Goal: Task Accomplishment & Management: Complete application form

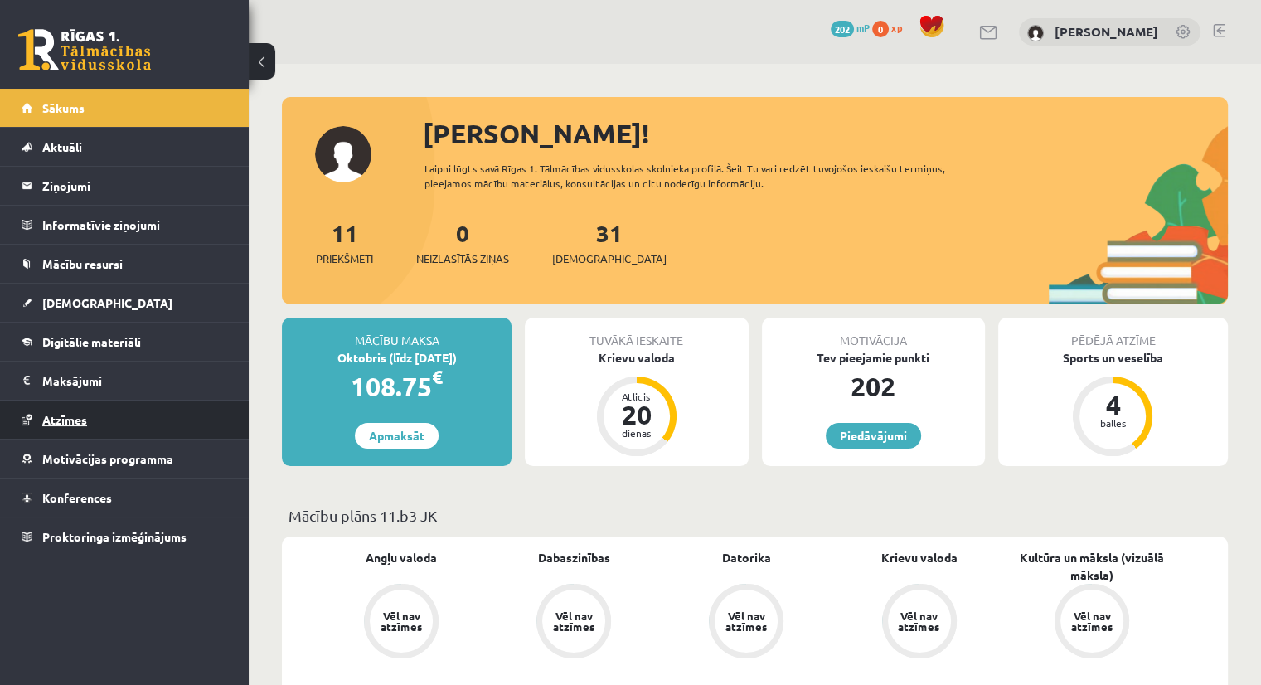
click at [76, 408] on link "Atzīmes" at bounding box center [125, 419] width 206 height 38
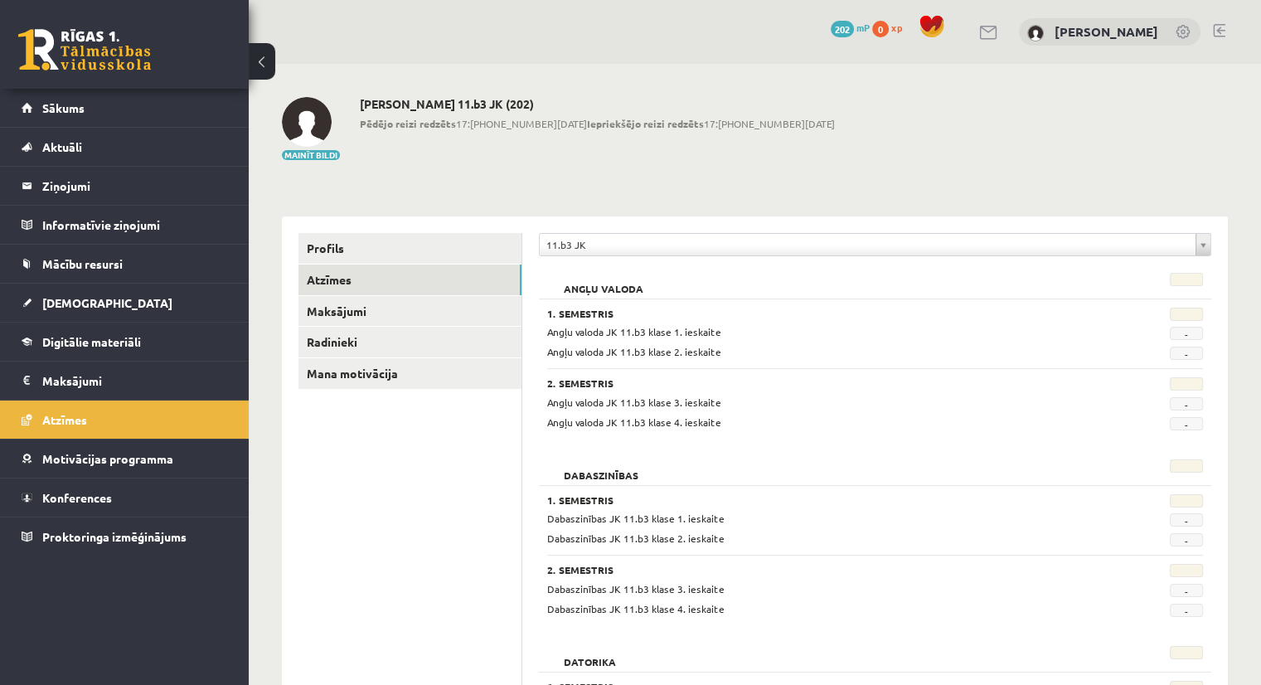
click at [1182, 335] on span "-" at bounding box center [1186, 333] width 33 height 13
click at [55, 104] on span "Sākums" at bounding box center [63, 107] width 42 height 15
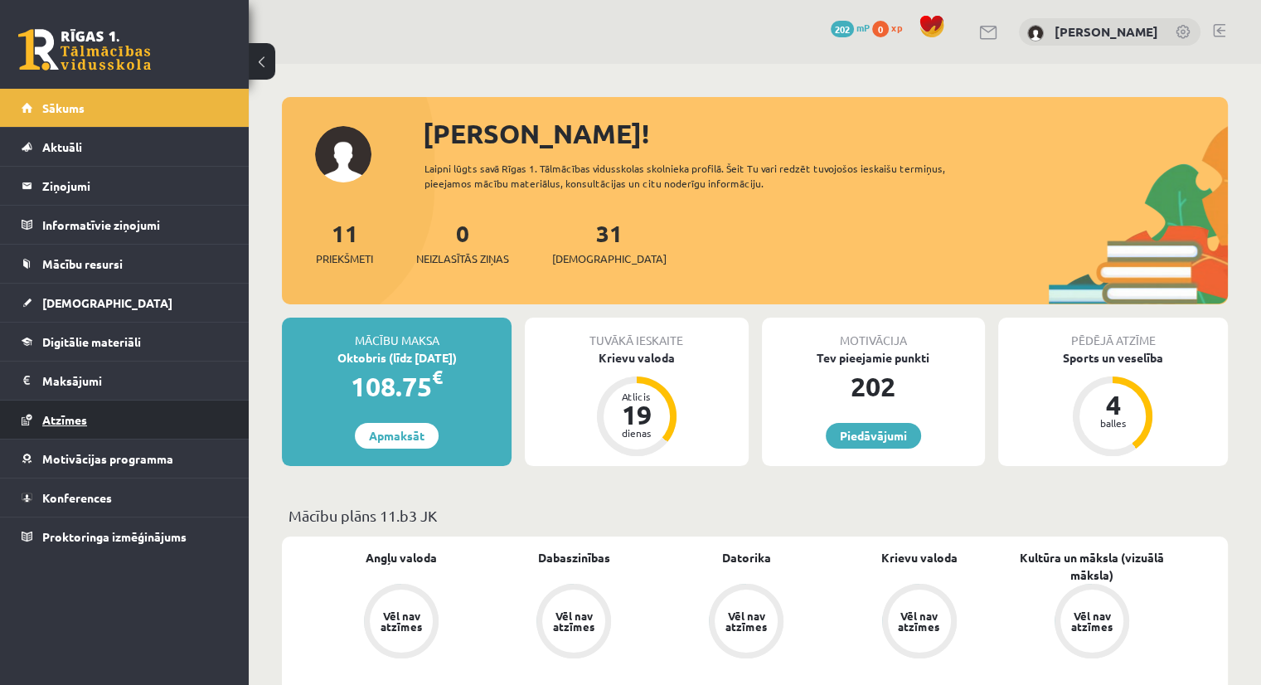
click at [70, 420] on span "Atzīmes" at bounding box center [64, 419] width 45 height 15
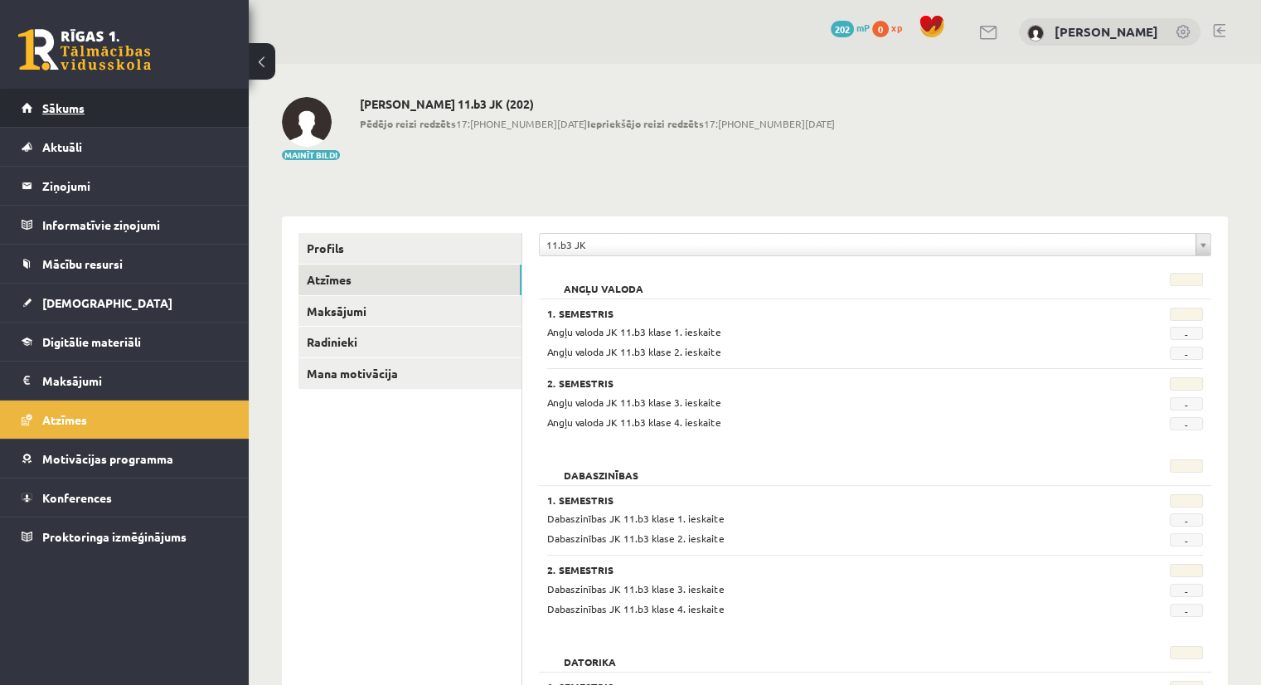
click at [80, 109] on span "Sākums" at bounding box center [63, 107] width 42 height 15
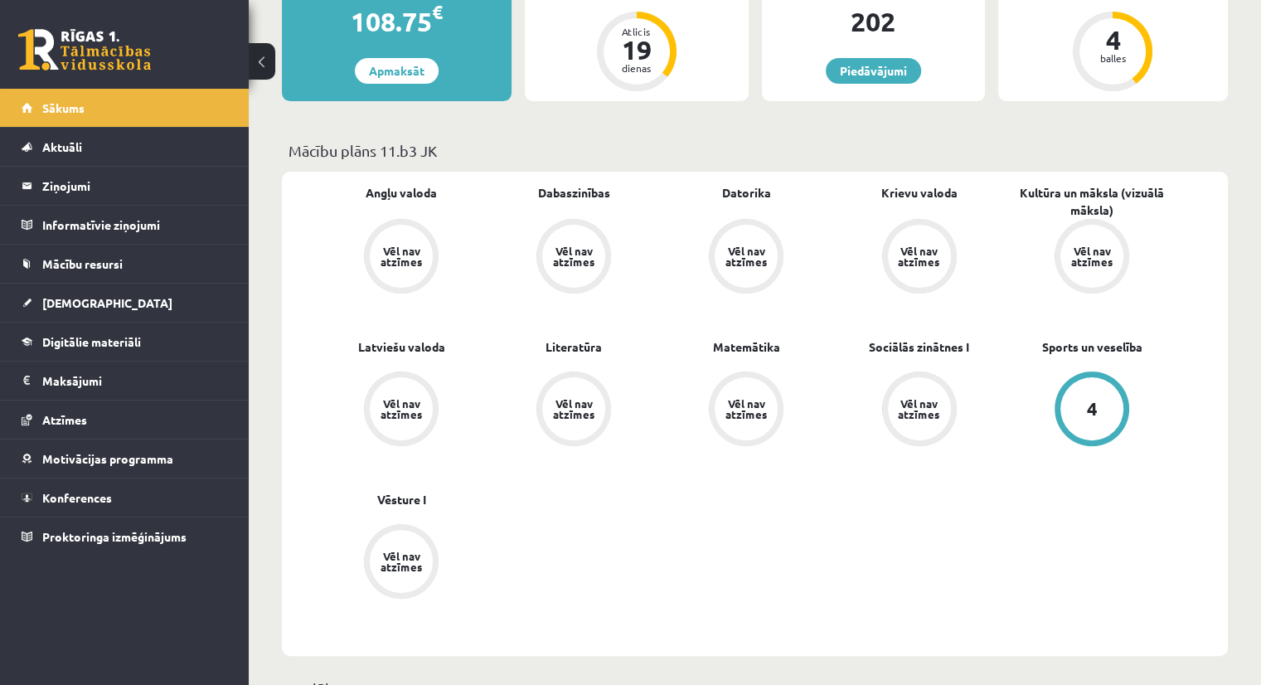
scroll to position [361, 0]
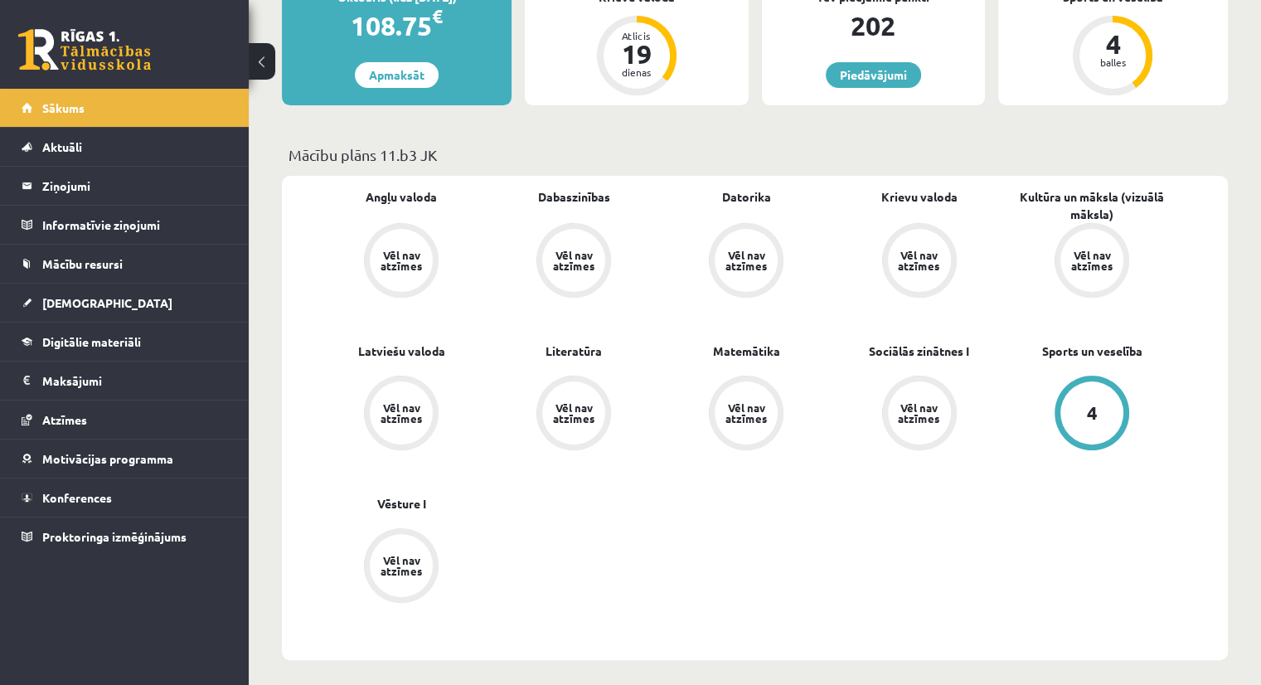
click at [411, 256] on div "Vēl nav atzīmes" at bounding box center [401, 260] width 46 height 22
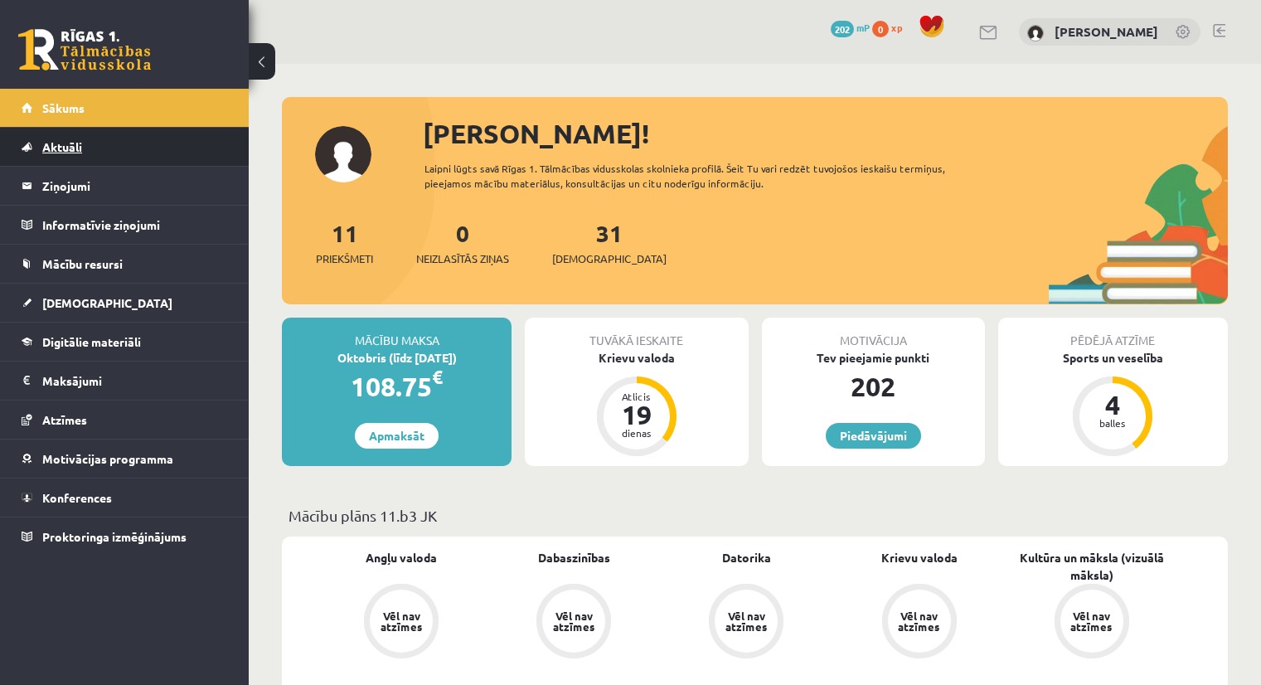
scroll to position [358, 0]
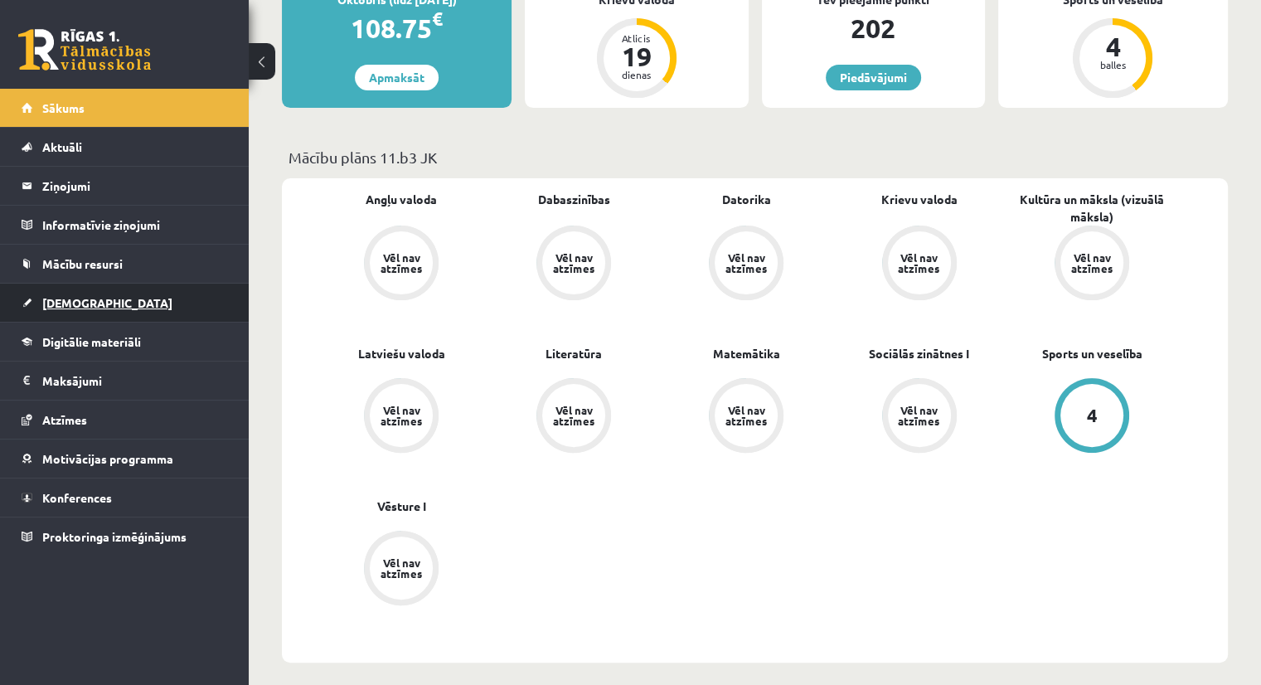
click at [75, 293] on link "[DEMOGRAPHIC_DATA]" at bounding box center [125, 302] width 206 height 38
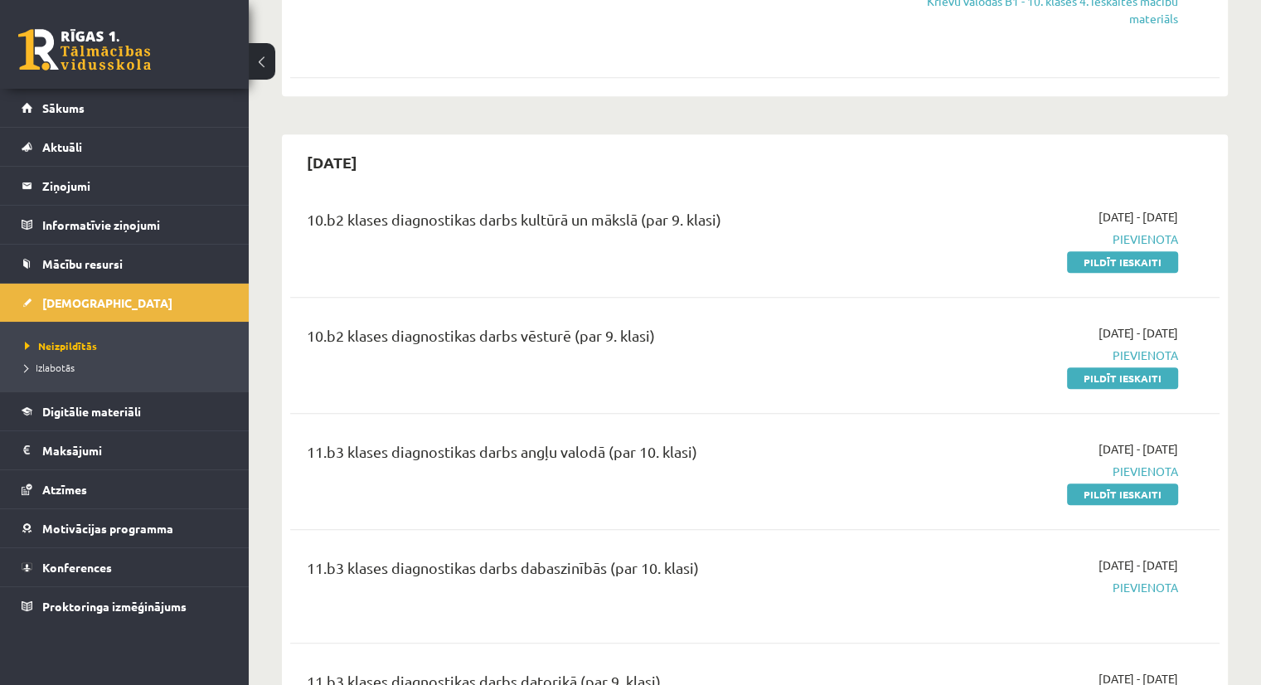
scroll to position [940, 0]
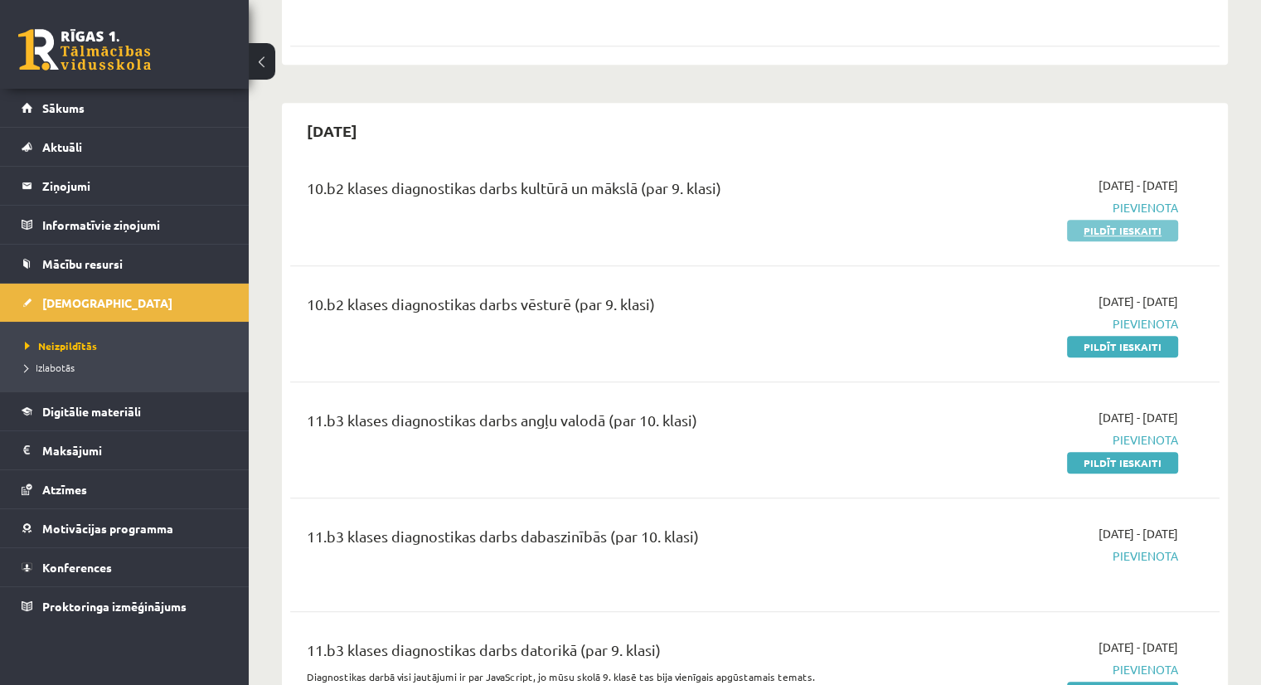
click at [1144, 226] on link "Pildīt ieskaiti" at bounding box center [1122, 231] width 111 height 22
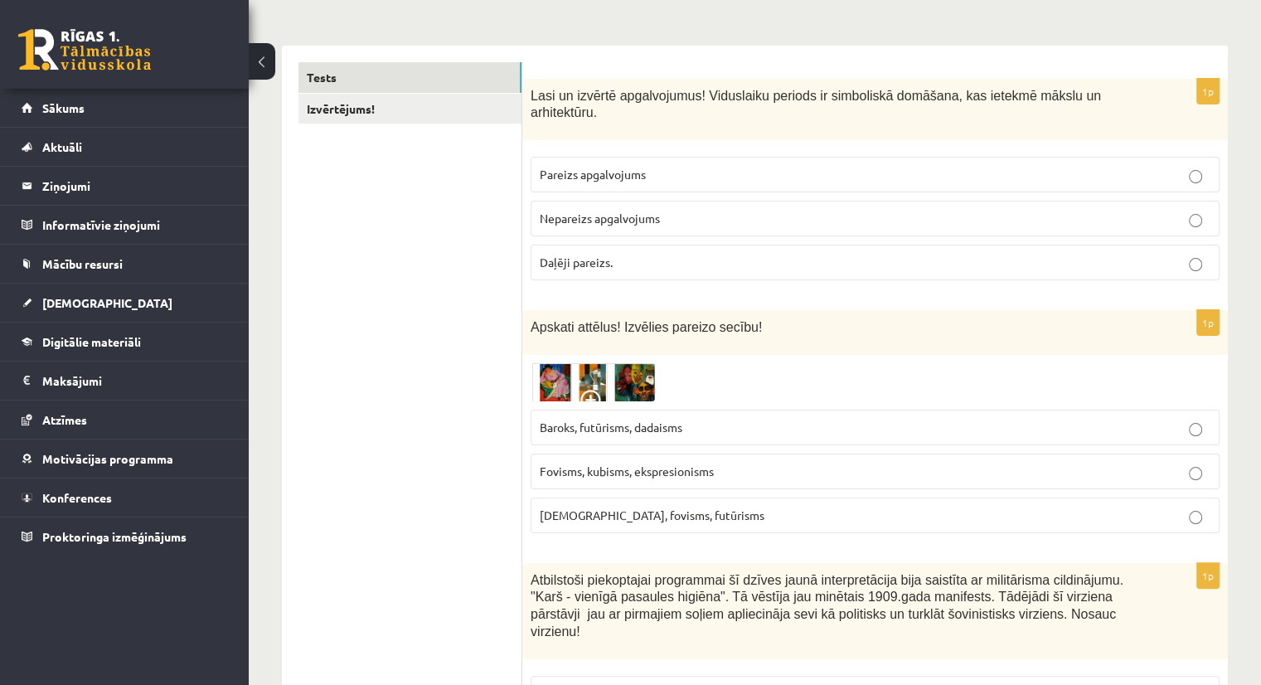
scroll to position [245, 0]
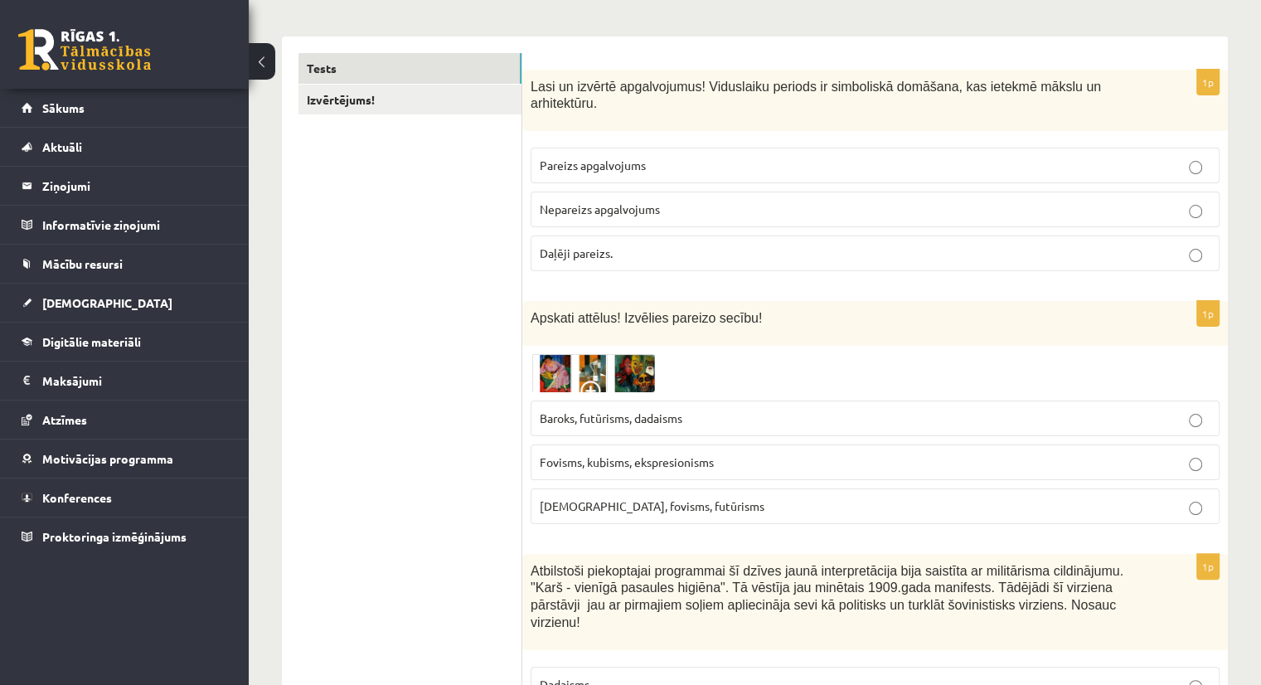
click at [557, 362] on img at bounding box center [592, 373] width 124 height 38
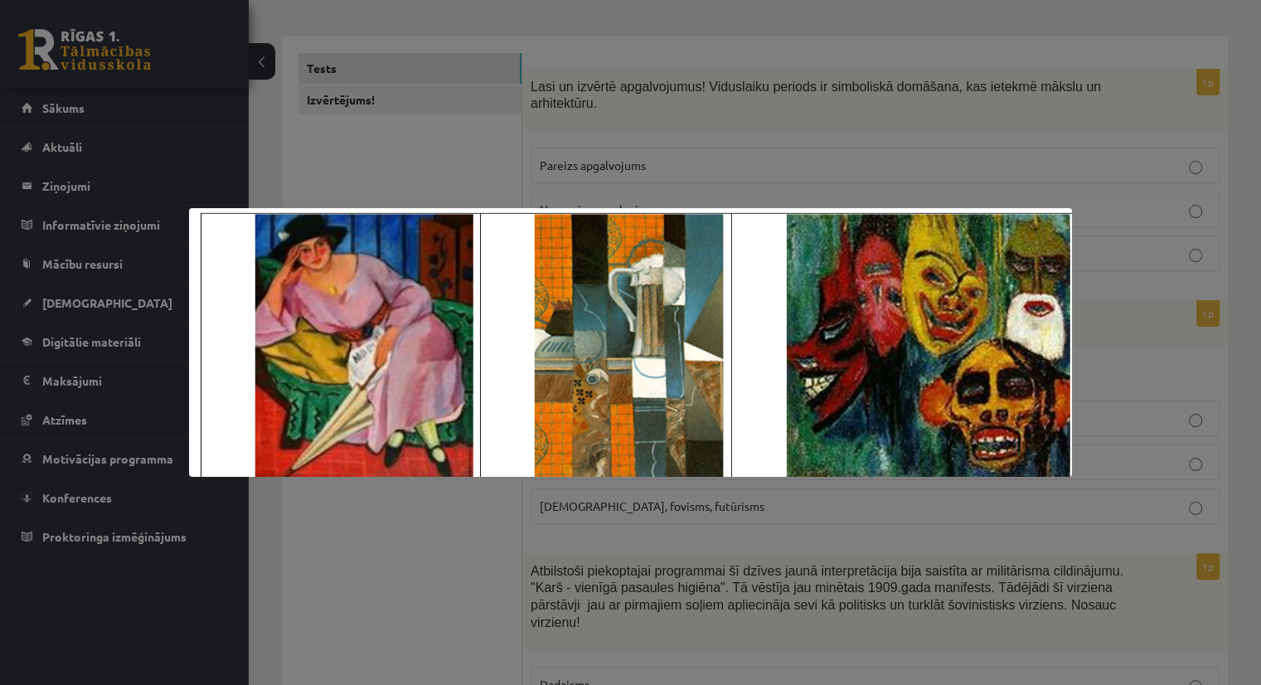
click at [348, 589] on div at bounding box center [630, 342] width 1261 height 685
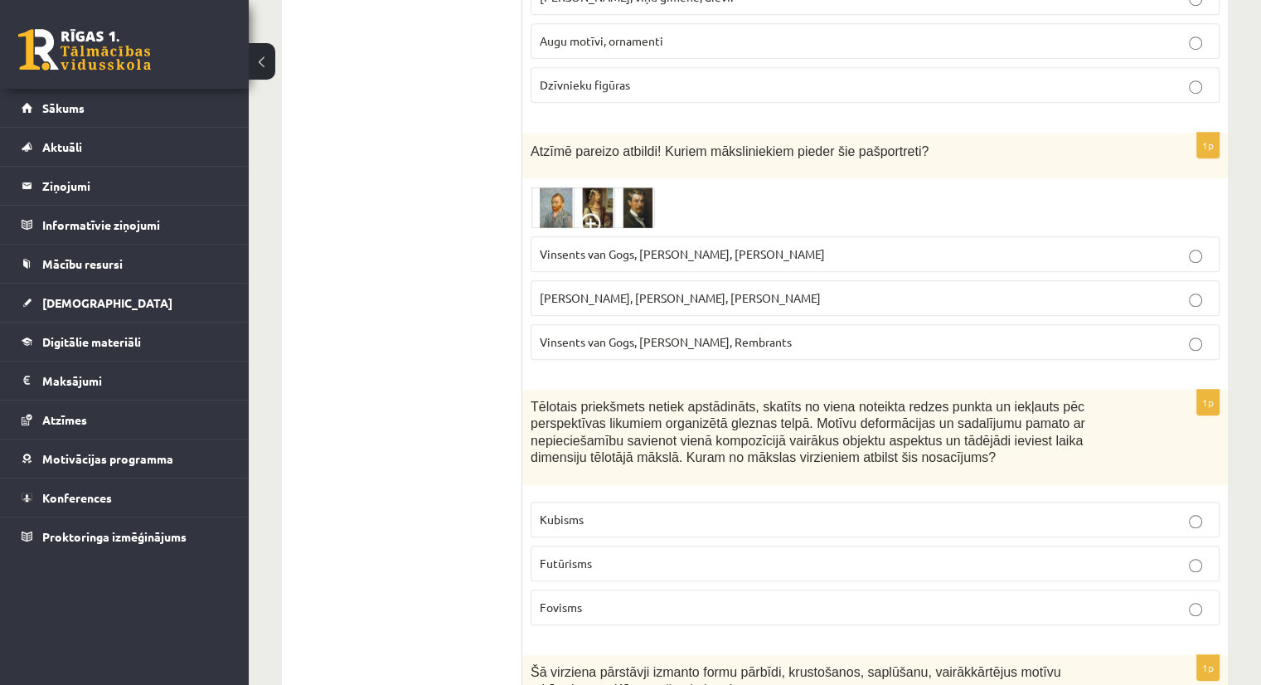
scroll to position [1170, 0]
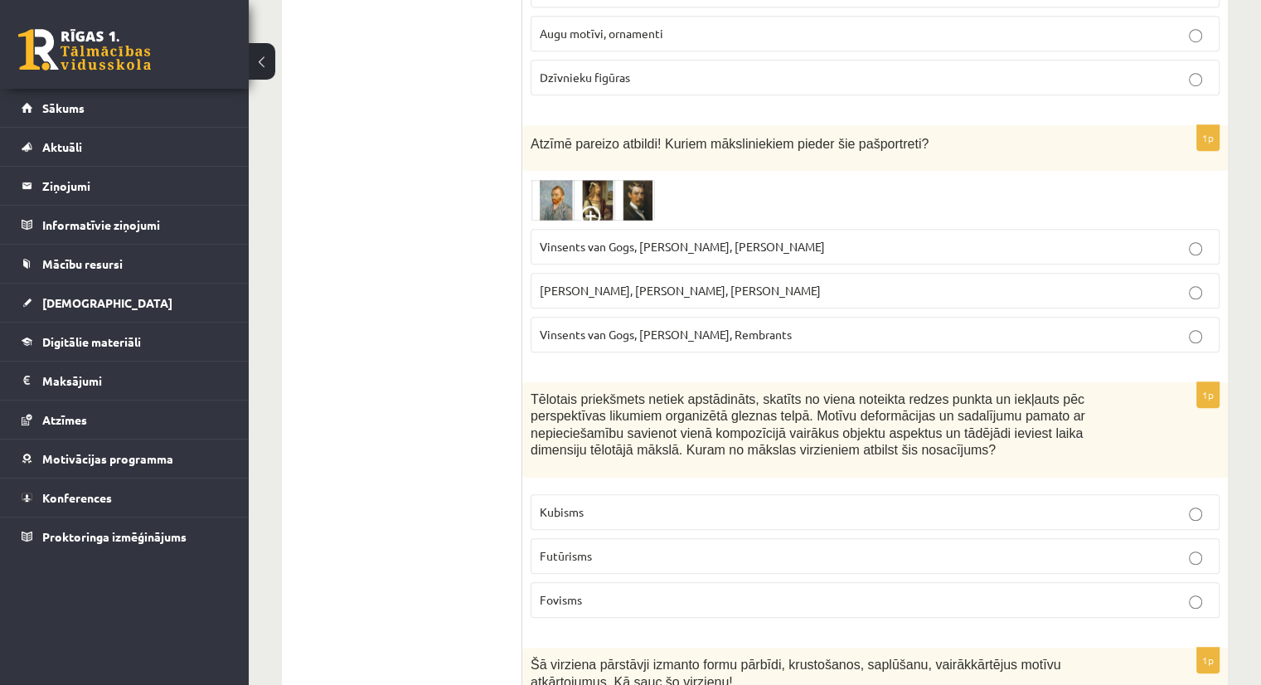
click at [545, 179] on img at bounding box center [592, 199] width 124 height 41
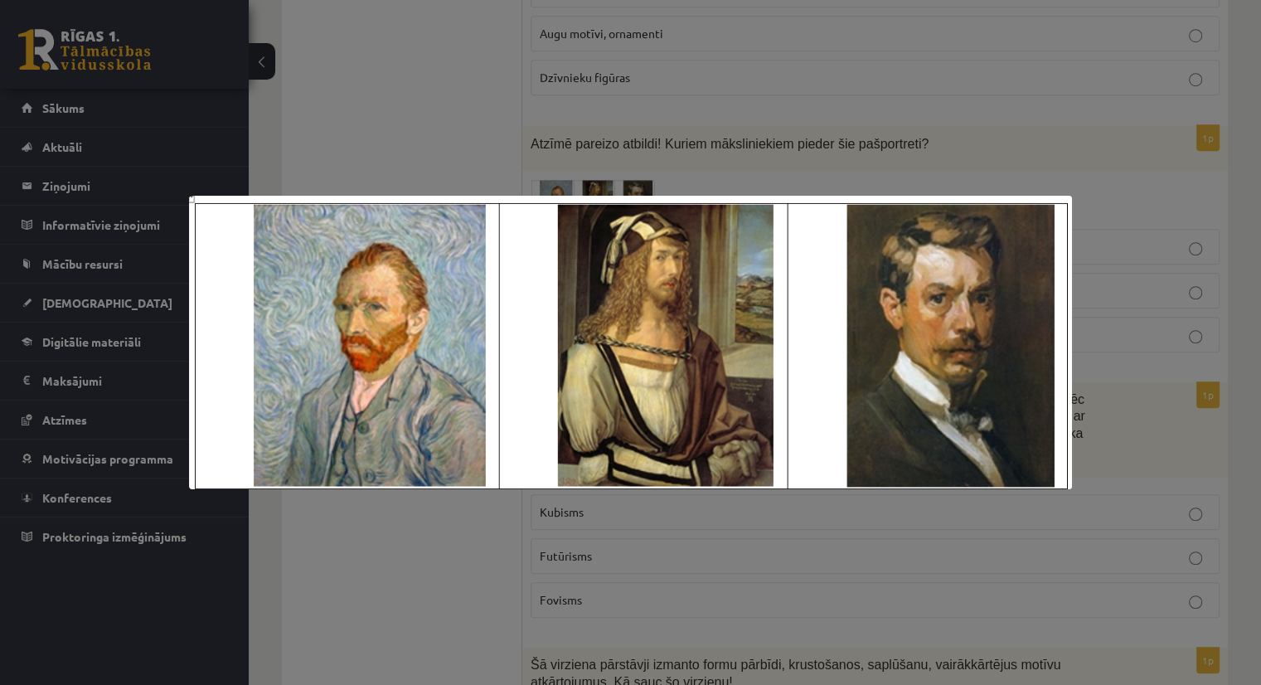
click at [880, 584] on div at bounding box center [630, 342] width 1261 height 685
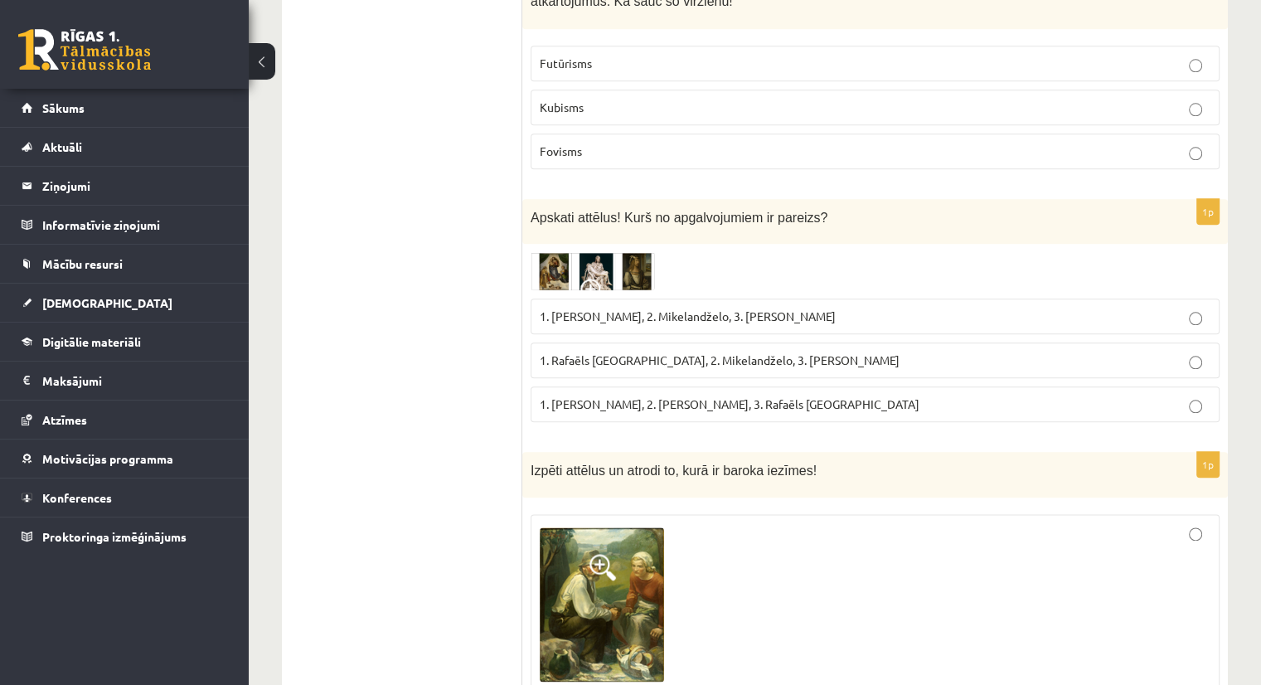
scroll to position [1859, 0]
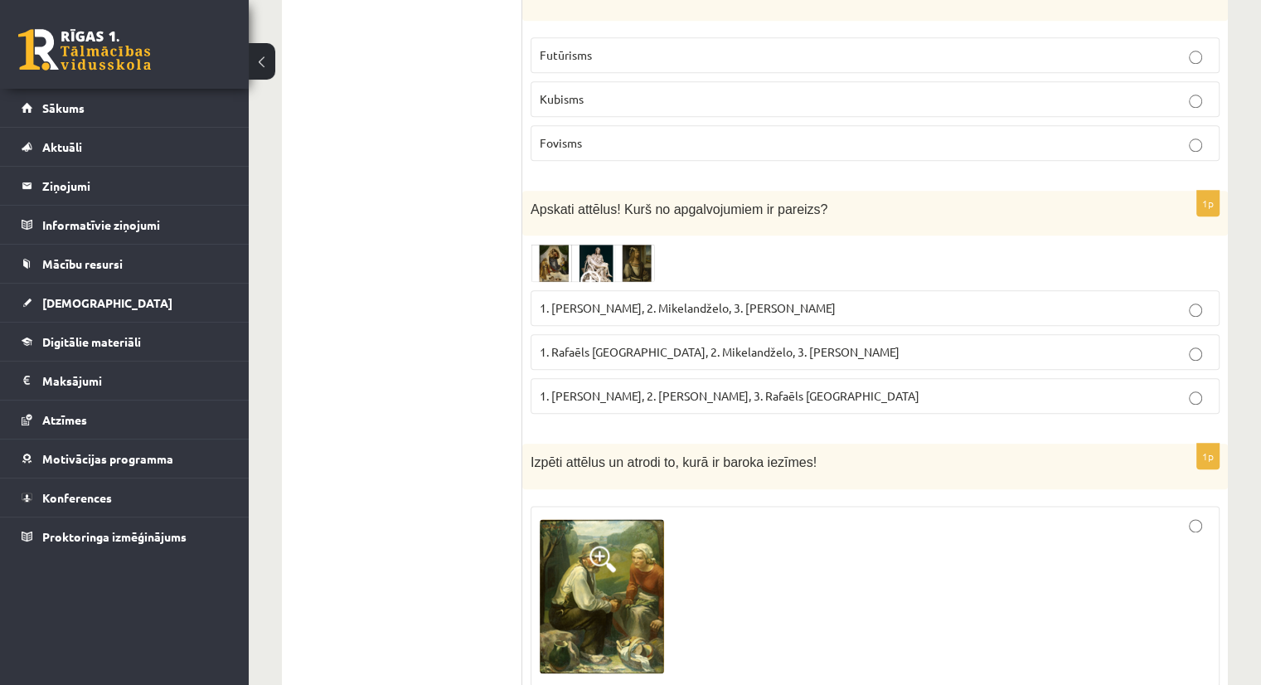
click at [548, 244] on img at bounding box center [592, 263] width 124 height 38
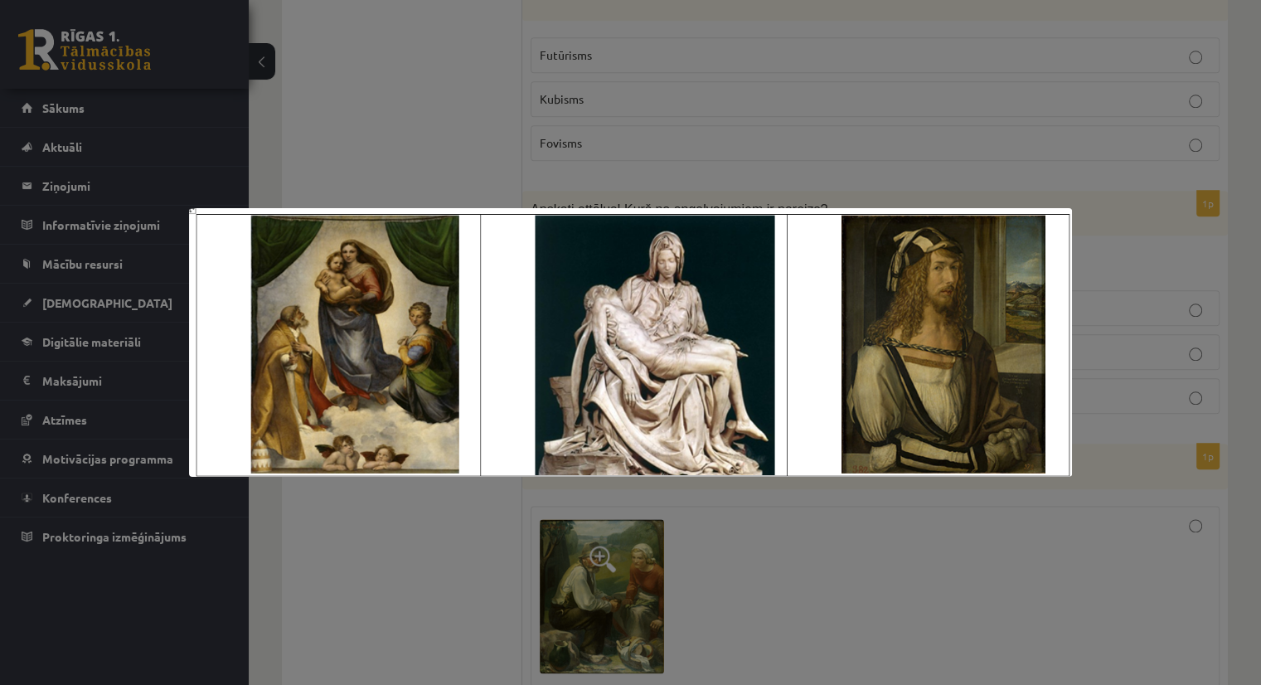
click at [796, 542] on div at bounding box center [630, 342] width 1261 height 685
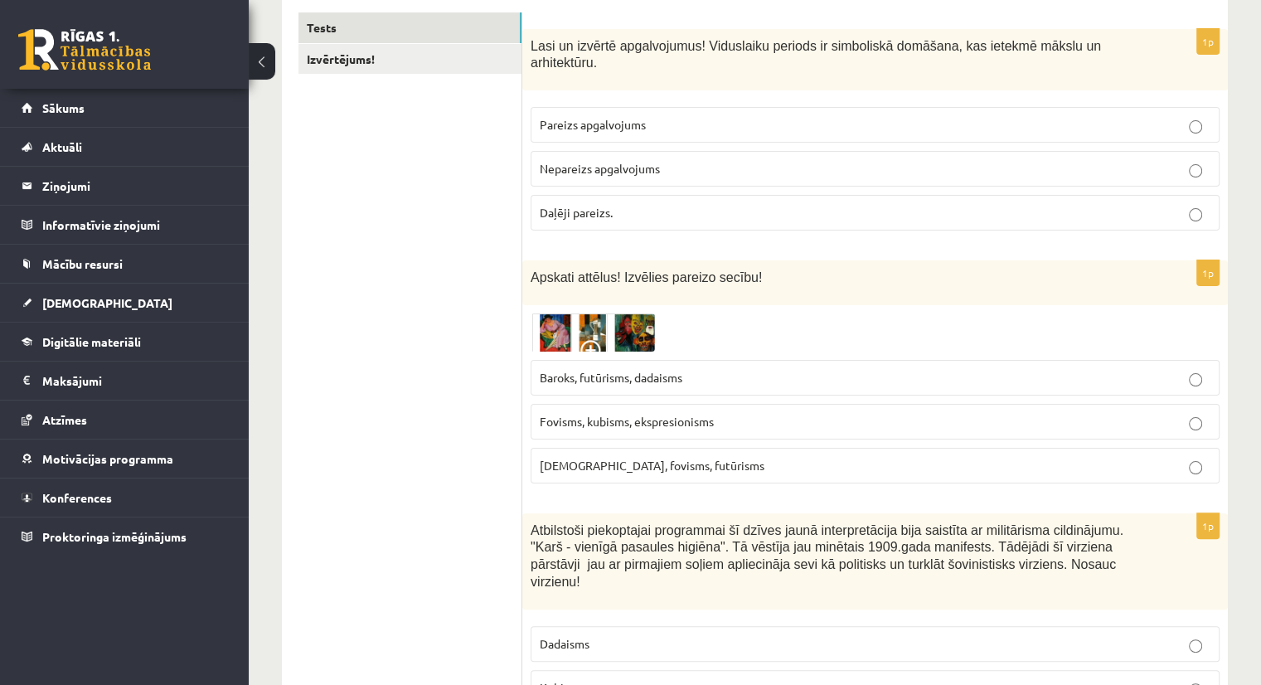
scroll to position [0, 0]
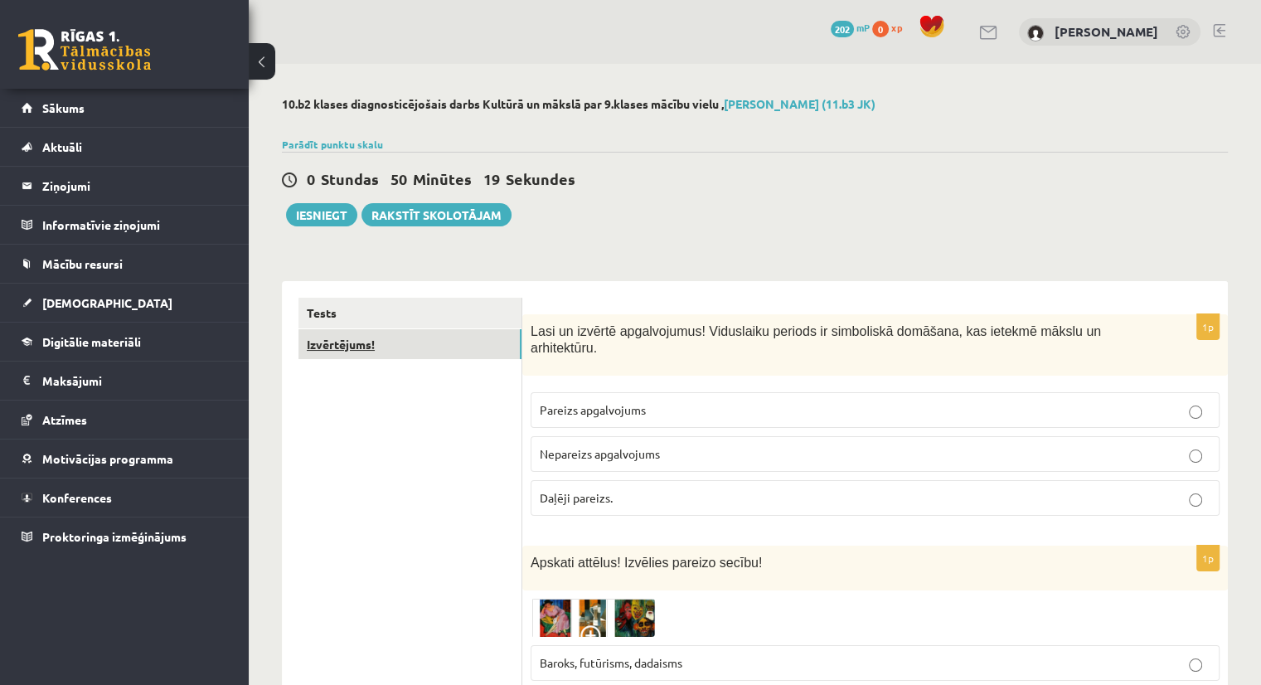
click at [431, 347] on link "Izvērtējums!" at bounding box center [409, 344] width 223 height 31
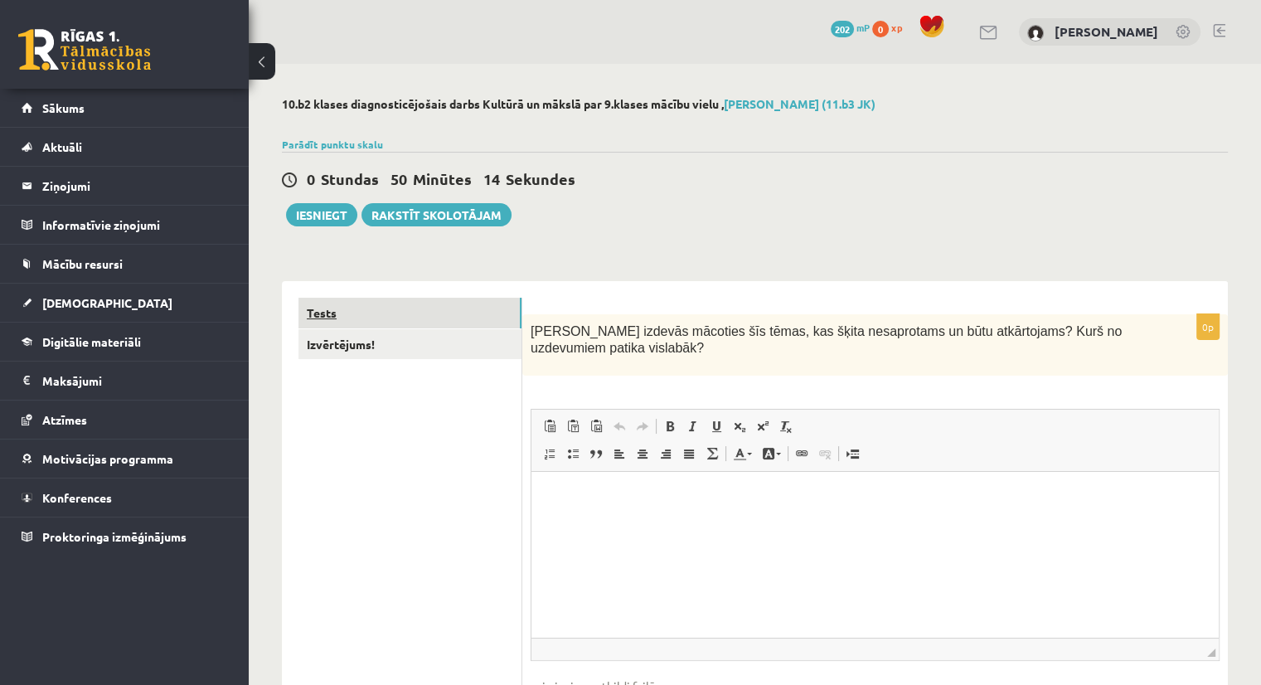
click at [451, 299] on link "Tests" at bounding box center [409, 313] width 223 height 31
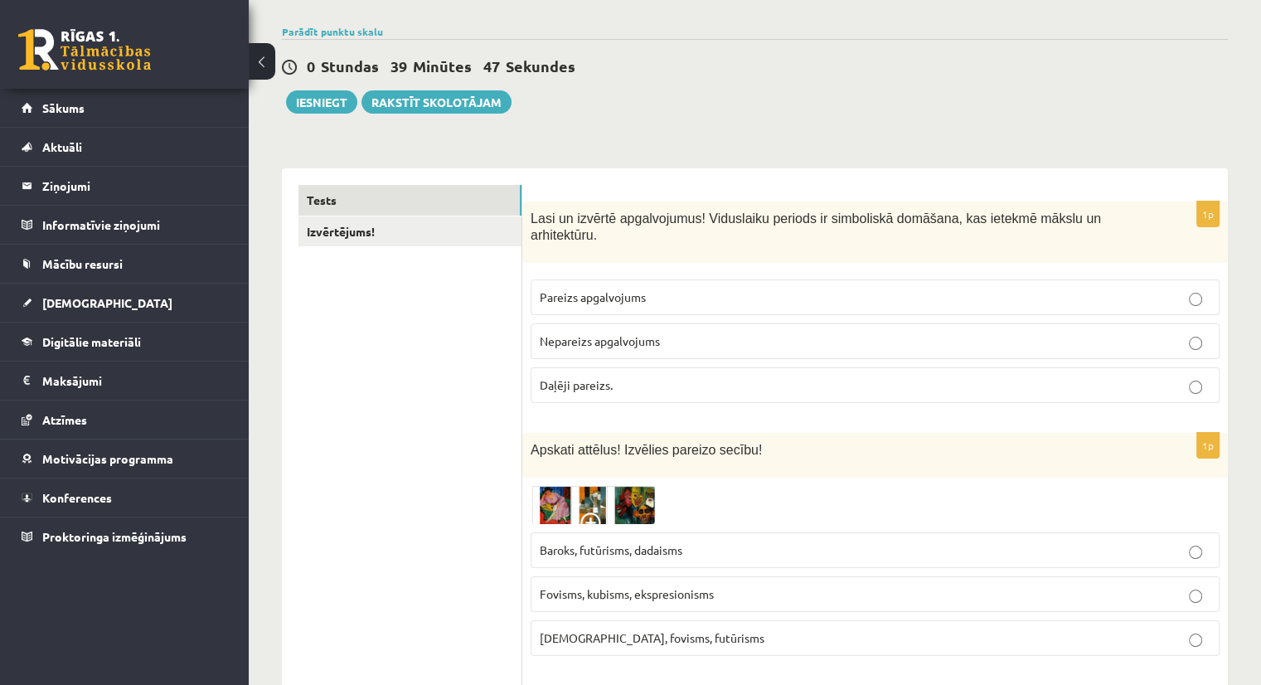
scroll to position [129, 0]
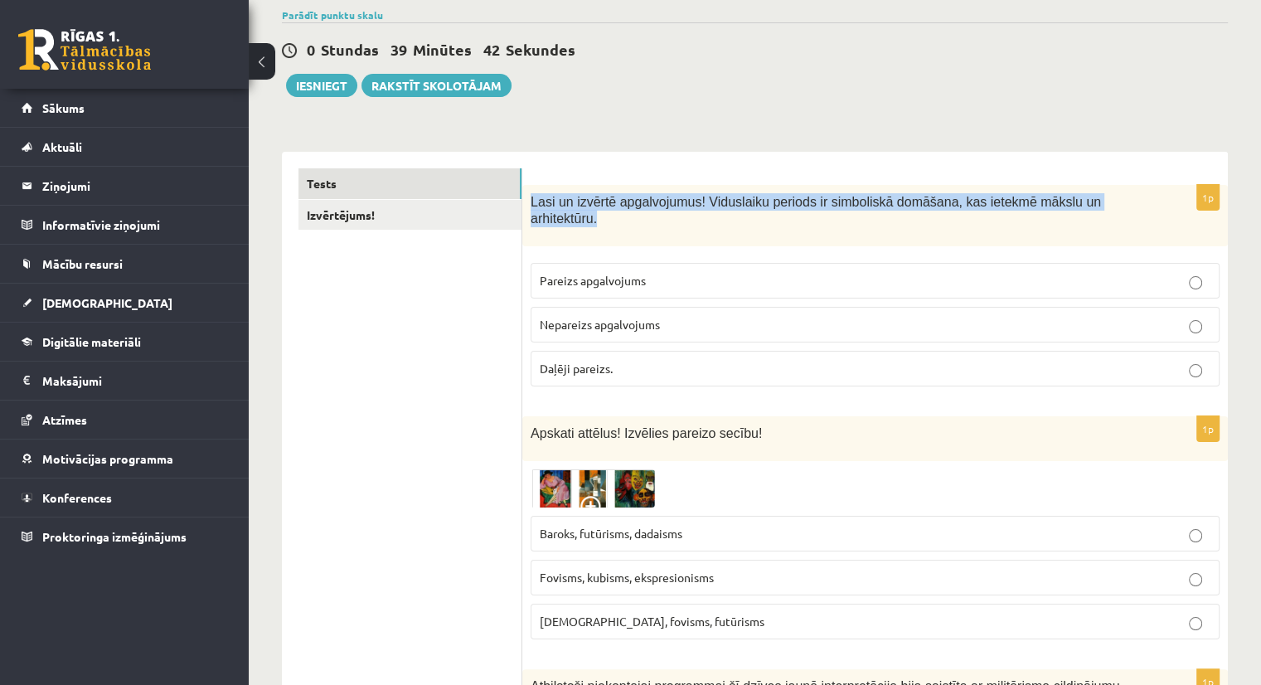
drag, startPoint x: 530, startPoint y: 200, endPoint x: 1126, endPoint y: 218, distance: 596.3
click at [1126, 218] on div "Lasi un izvērtē apgalvojumus! Viduslaiku periods ir simboliskā domāšana, kas ie…" at bounding box center [874, 216] width 705 height 62
copy span "Lasi un izvērtē apgalvojumus! Viduslaiku periods ir simboliskā domāšana, kas ie…"
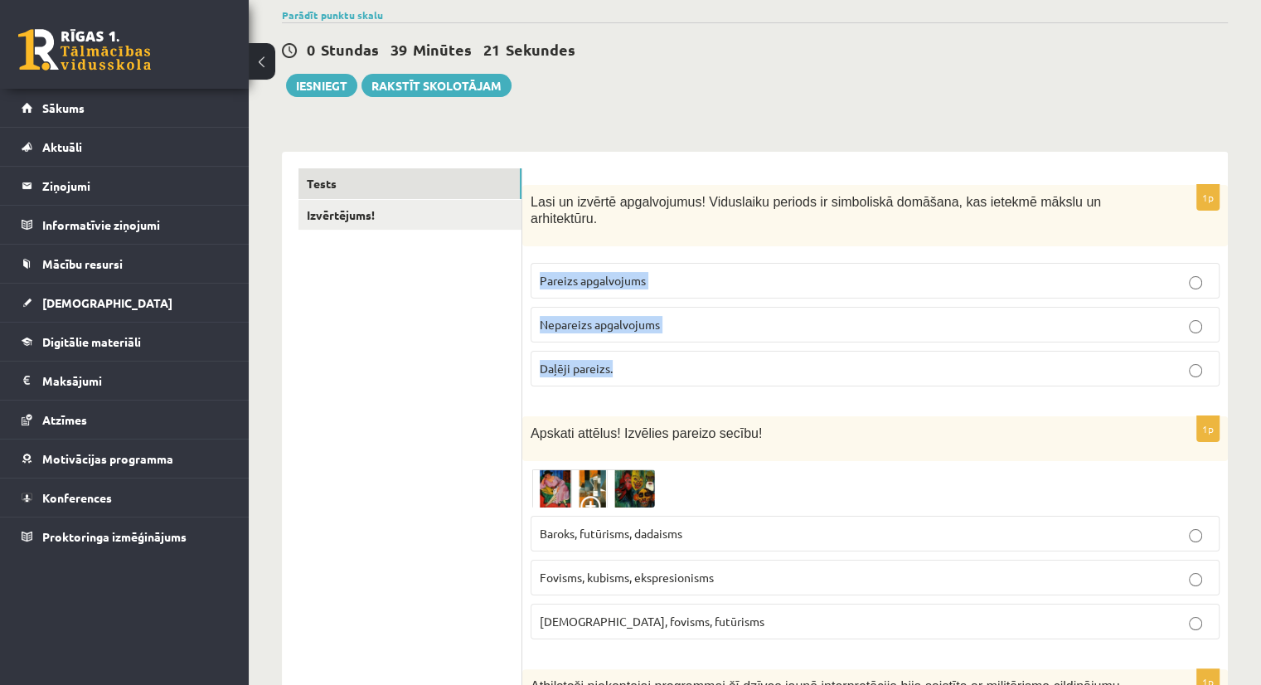
drag, startPoint x: 537, startPoint y: 259, endPoint x: 690, endPoint y: 340, distance: 173.1
click at [690, 340] on fieldset "Pareizs apgalvojums Nepareizs apgalvojums Daļēji pareizs." at bounding box center [874, 322] width 689 height 137
copy fieldset "Pareizs apgalvojums Nepareizs apgalvojums Daļēji pareizs."
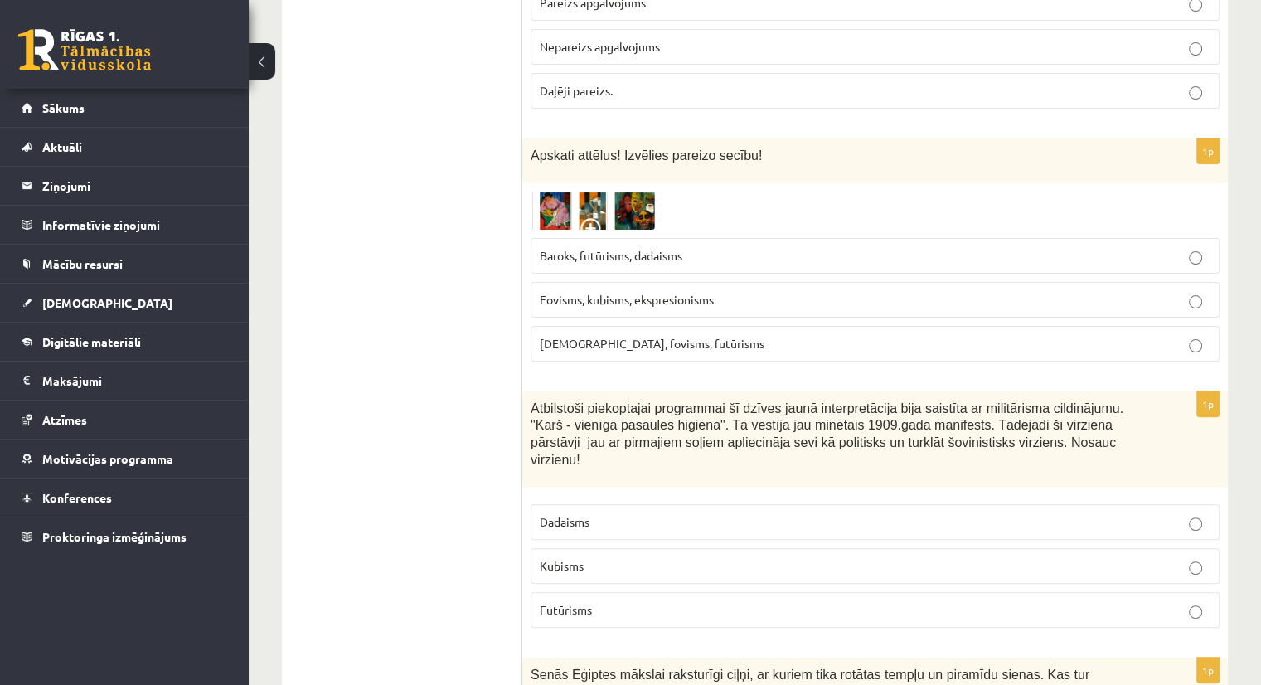
scroll to position [398, 0]
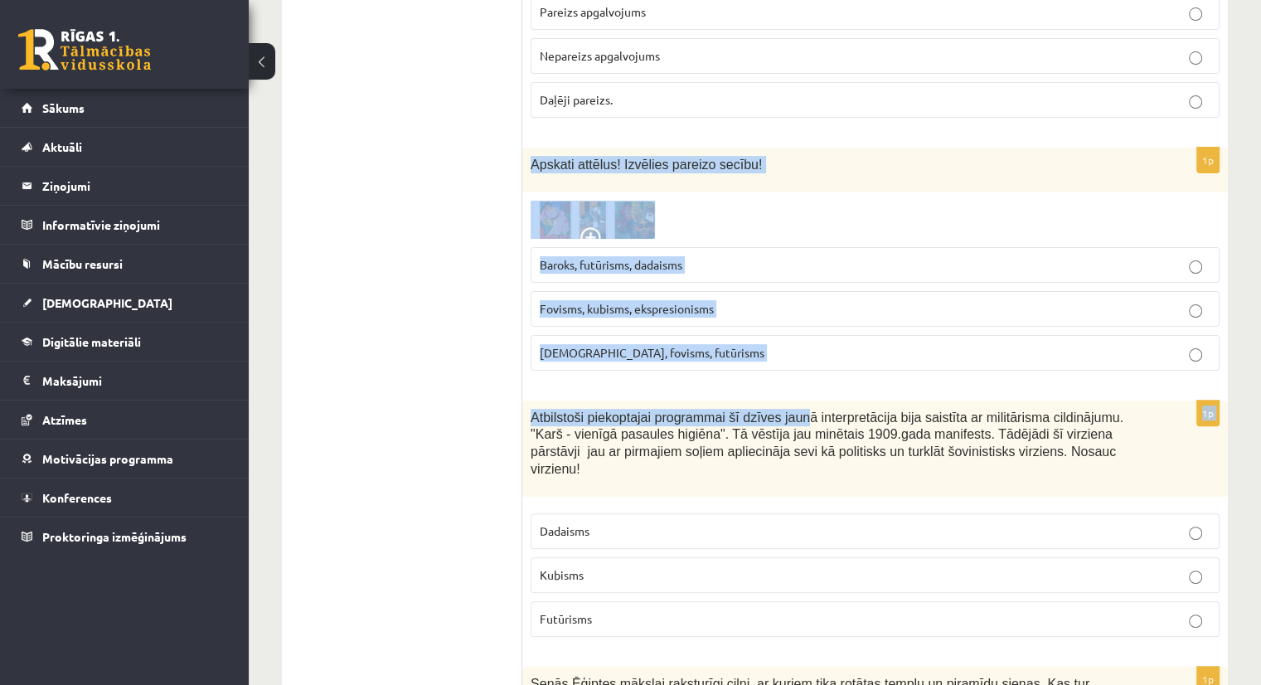
drag, startPoint x: 531, startPoint y: 146, endPoint x: 781, endPoint y: 372, distance: 336.8
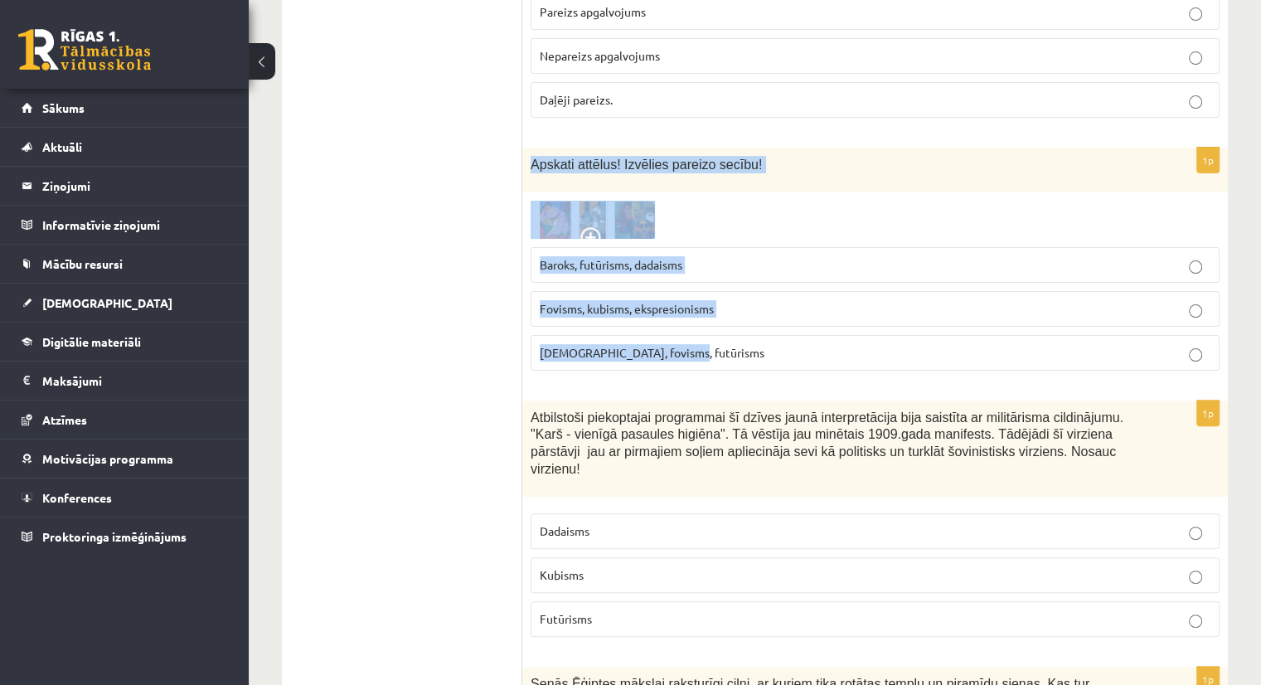
drag, startPoint x: 530, startPoint y: 143, endPoint x: 716, endPoint y: 319, distance: 255.6
click at [716, 319] on div "1p Apskati attēlus! Izvēlies pareizo secību! Baroks, futūrisms, dadaisms Fovism…" at bounding box center [874, 266] width 705 height 236
copy div "Apskati attēlus! Izvēlies pareizo secību! Baroks, futūrisms, dadaisms Fovisms, …"
click at [761, 206] on div at bounding box center [874, 220] width 689 height 38
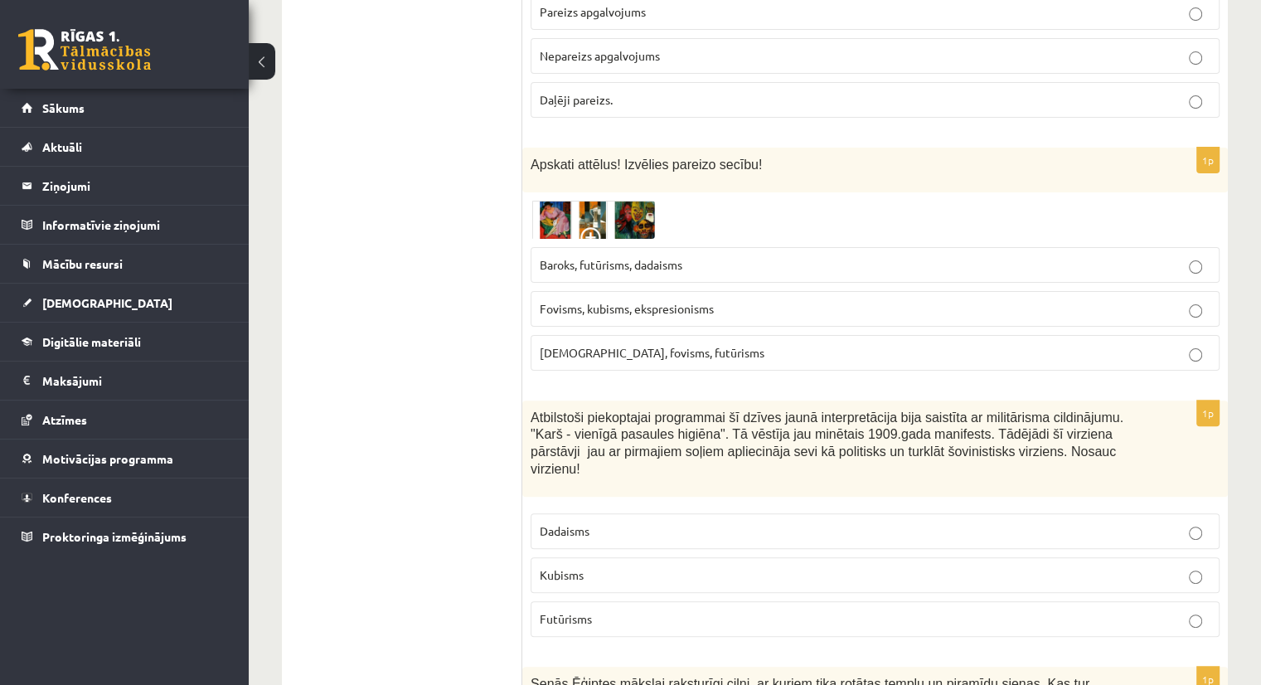
click at [596, 201] on img at bounding box center [592, 220] width 124 height 38
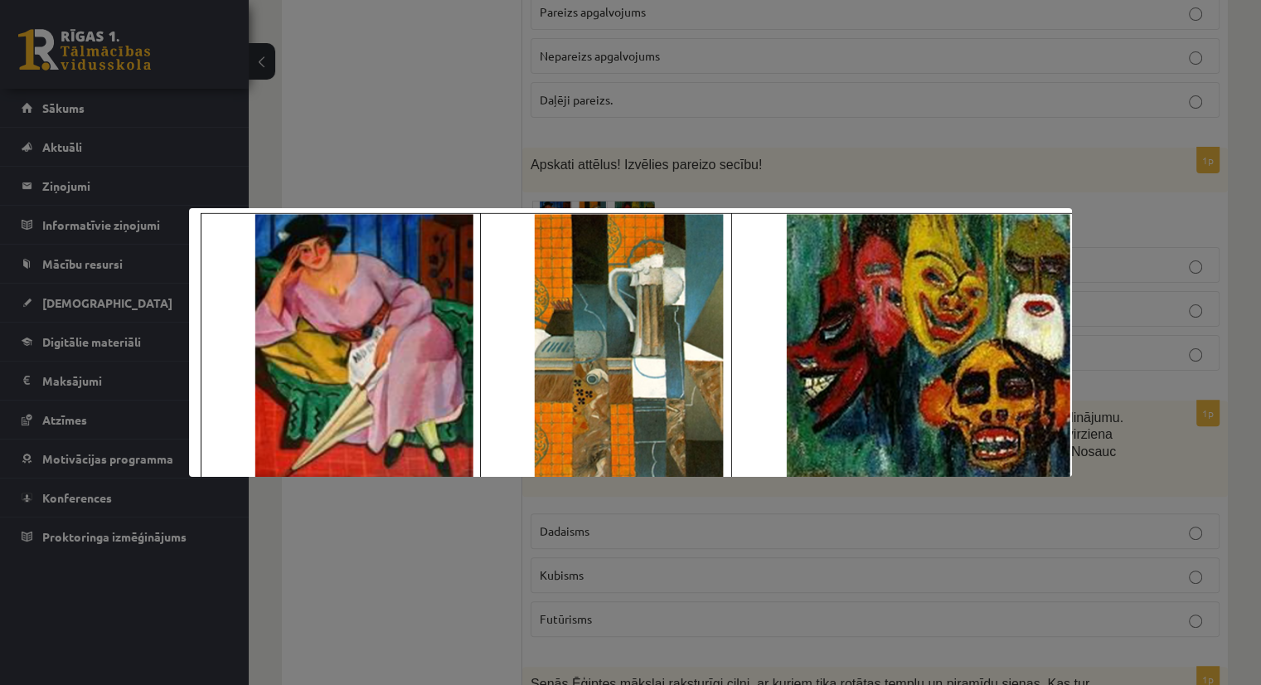
click at [589, 189] on div at bounding box center [630, 342] width 1261 height 685
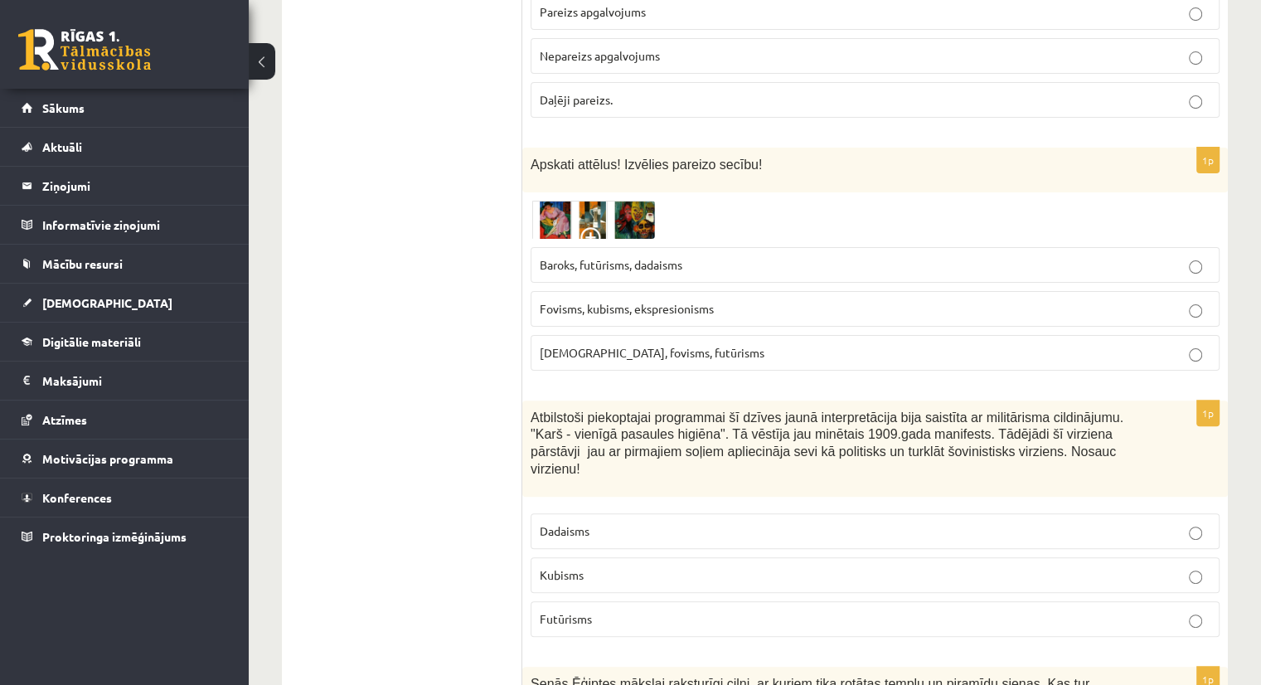
click at [598, 201] on img at bounding box center [592, 220] width 124 height 38
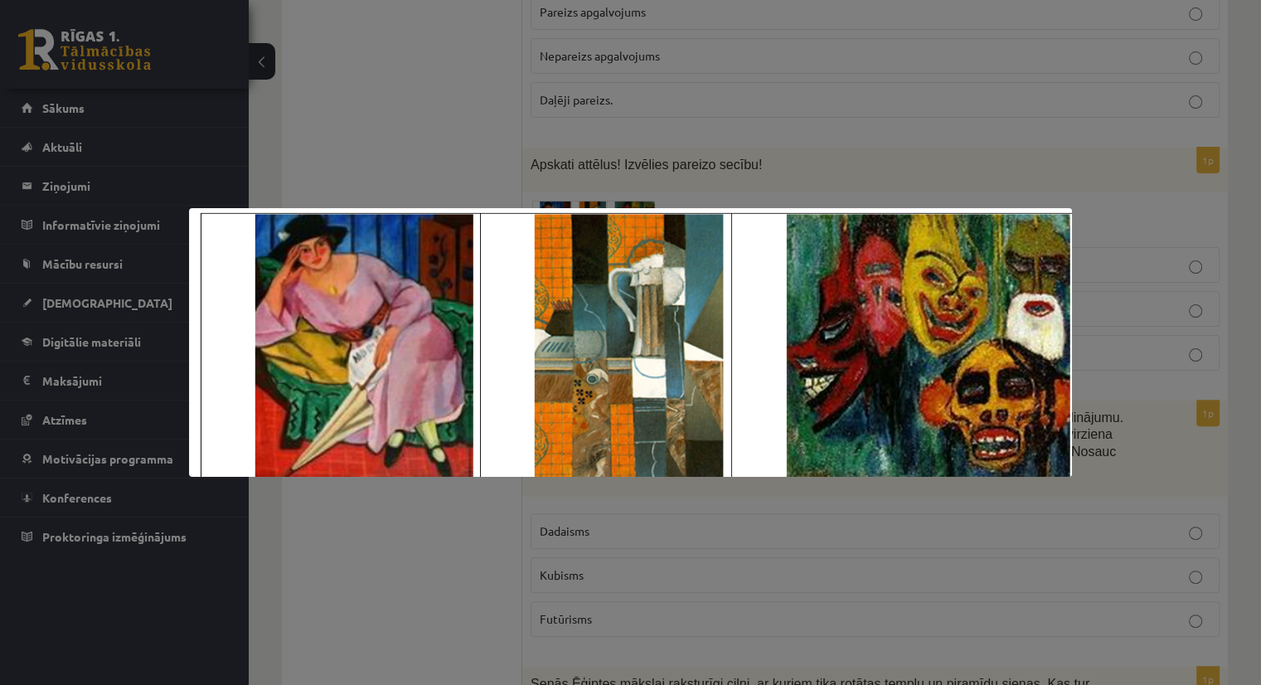
click at [793, 579] on div at bounding box center [630, 342] width 1261 height 685
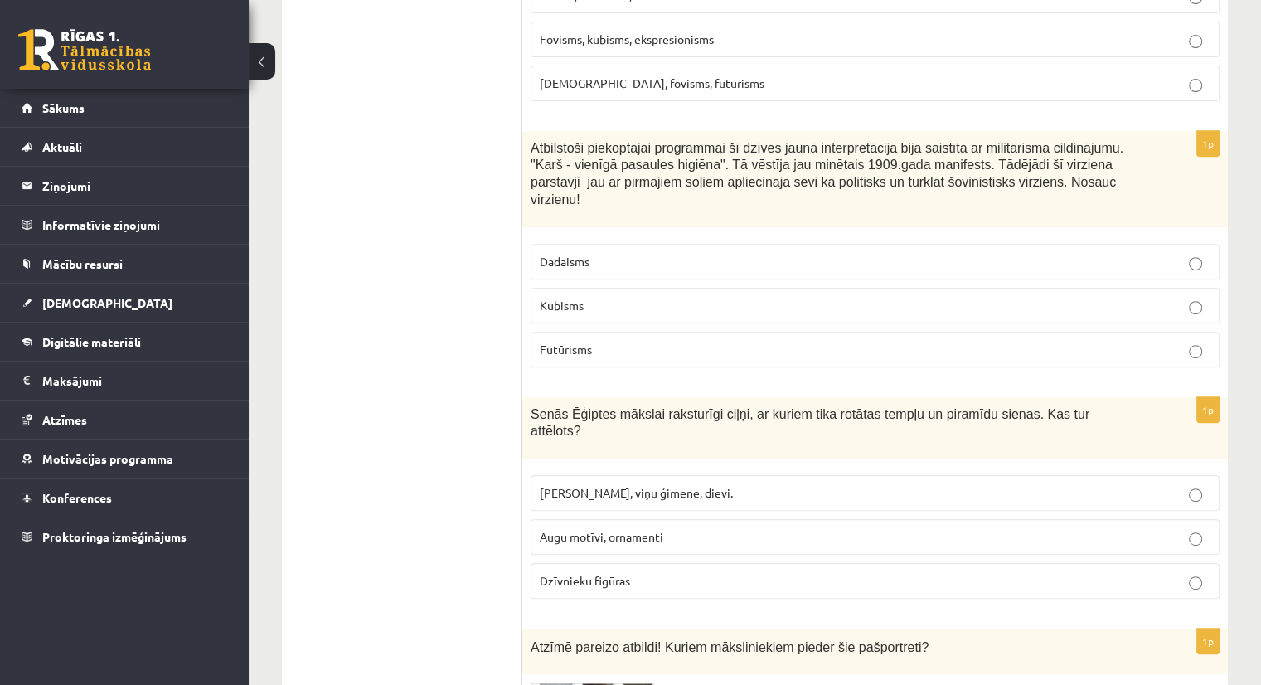
scroll to position [700, 0]
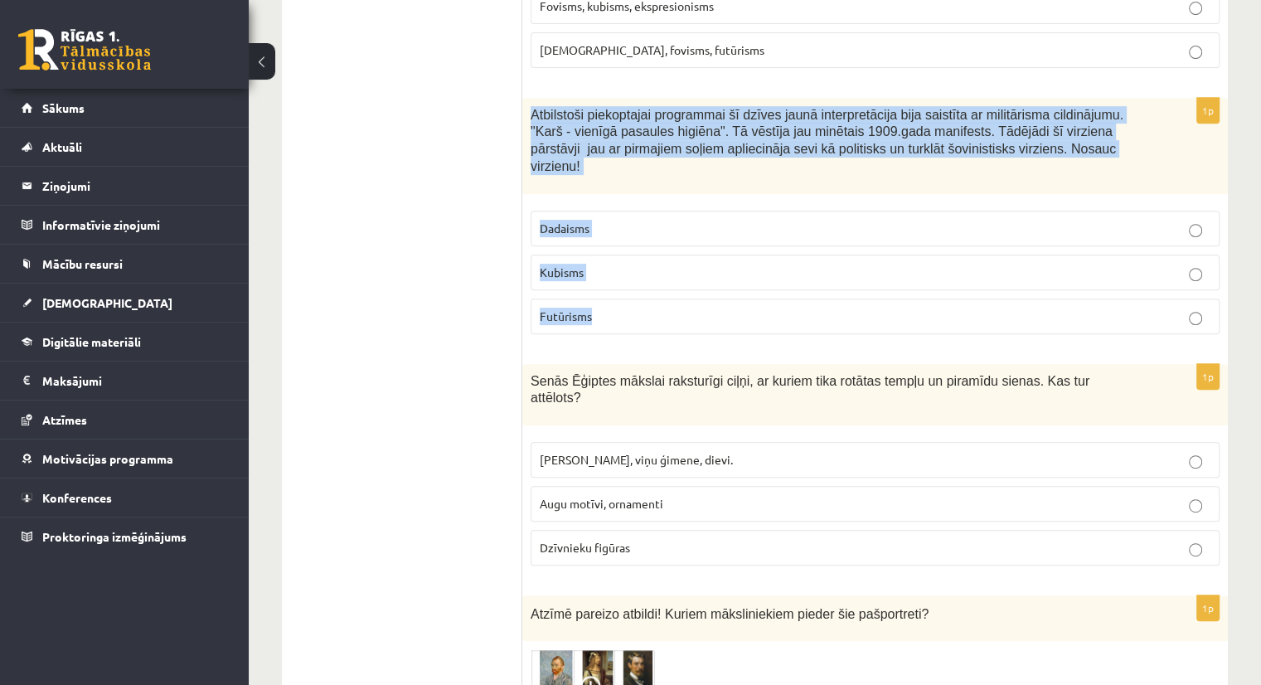
drag, startPoint x: 532, startPoint y: 90, endPoint x: 923, endPoint y: 283, distance: 436.7
click at [923, 283] on div "1p Atbilstoši piekoptajai programmai šī dzīves jaunā interpretācija bija saistī…" at bounding box center [874, 222] width 705 height 249
copy div "Atbilstoši piekoptajai programmai šī dzīves jaunā interpretācija bija saistīta …"
click at [1223, 274] on div "1p Atbilstoši piekoptajai programmai šī dzīves jaunā interpretācija bija saistī…" at bounding box center [874, 222] width 705 height 249
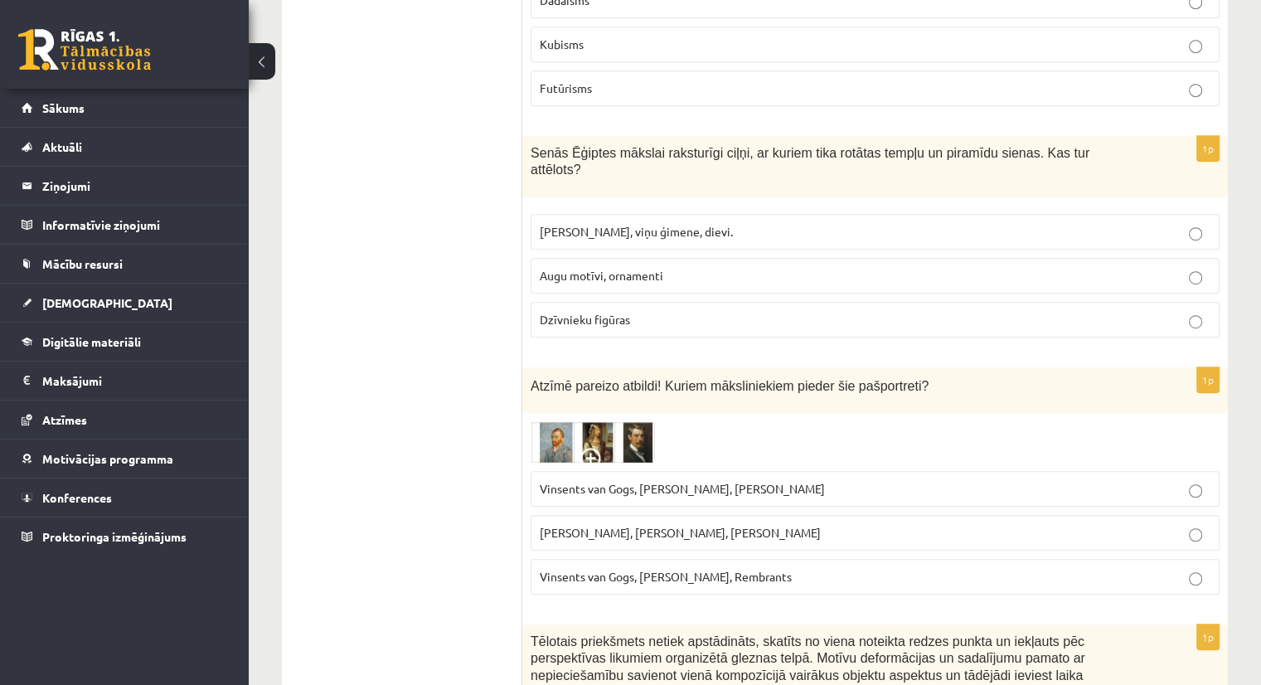
scroll to position [920, 0]
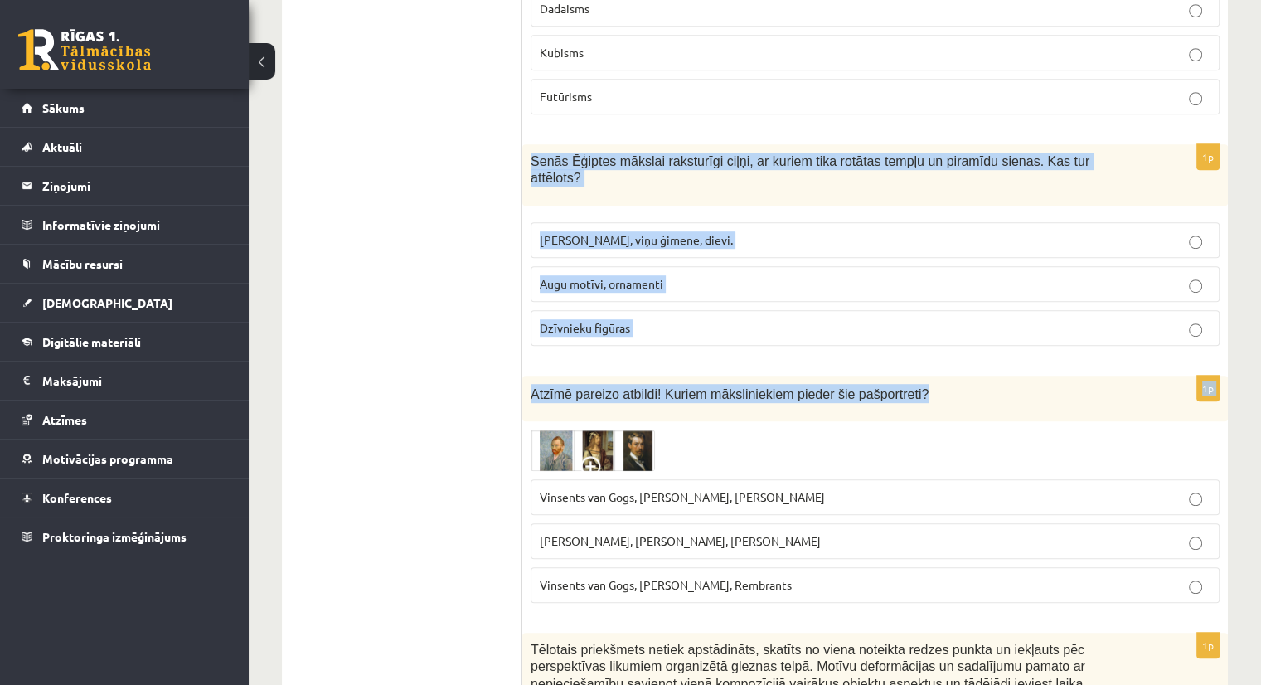
drag, startPoint x: 530, startPoint y: 117, endPoint x: 971, endPoint y: 315, distance: 483.4
click at [530, 154] on span "Senās Ēģiptes mākslai raksturīgi ciļņi, ar kuriem tika rotātas tempļu un piramī…" at bounding box center [809, 169] width 559 height 31
drag, startPoint x: 530, startPoint y: 123, endPoint x: 761, endPoint y: 266, distance: 271.4
click at [761, 266] on div "1p Senās Ēģiptes mākslai raksturīgi ciļņi, ar kuriem tika rotātas tempļu un pir…" at bounding box center [874, 252] width 705 height 216
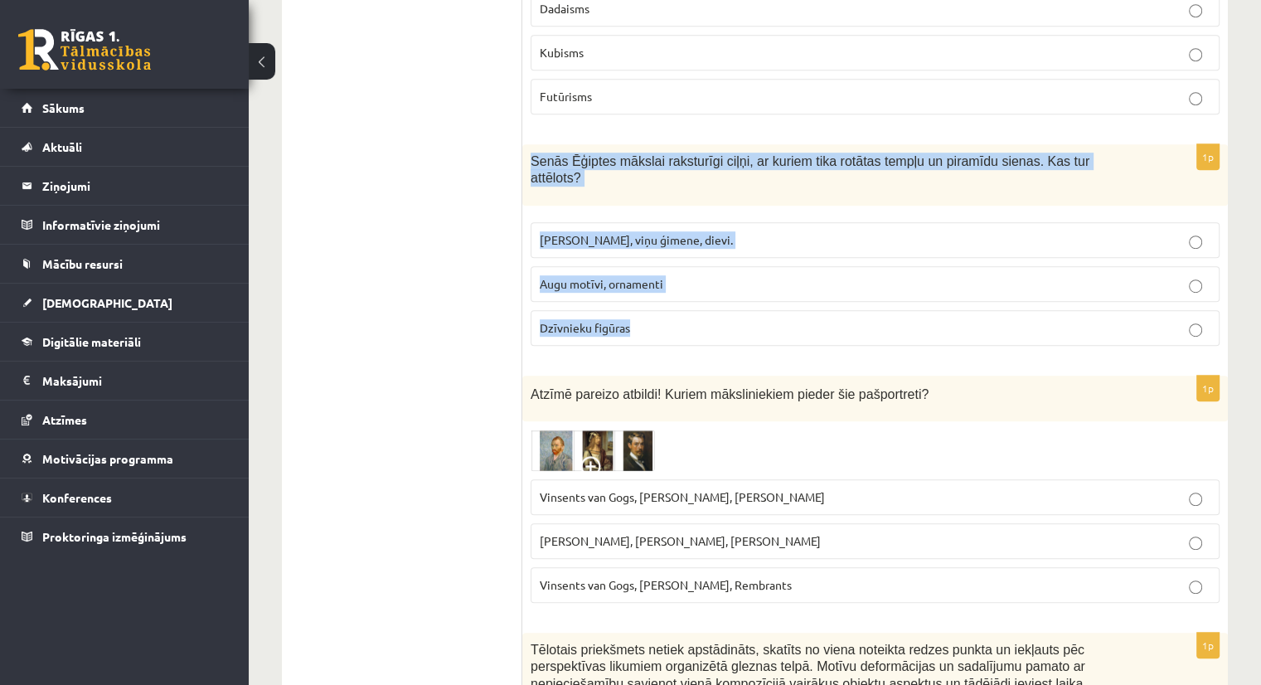
copy div "Senās Ēģiptes mākslai raksturīgi ciļņi, ar kuriem tika rotātas tempļu un piramī…"
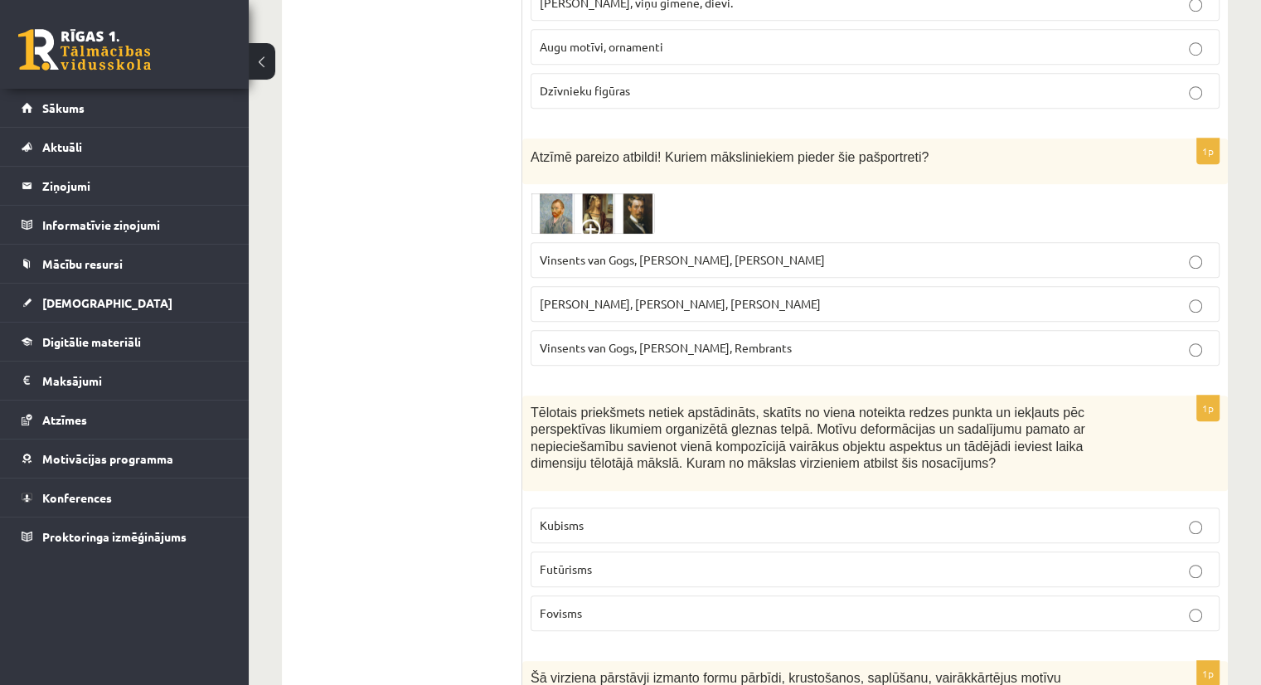
scroll to position [1181, 0]
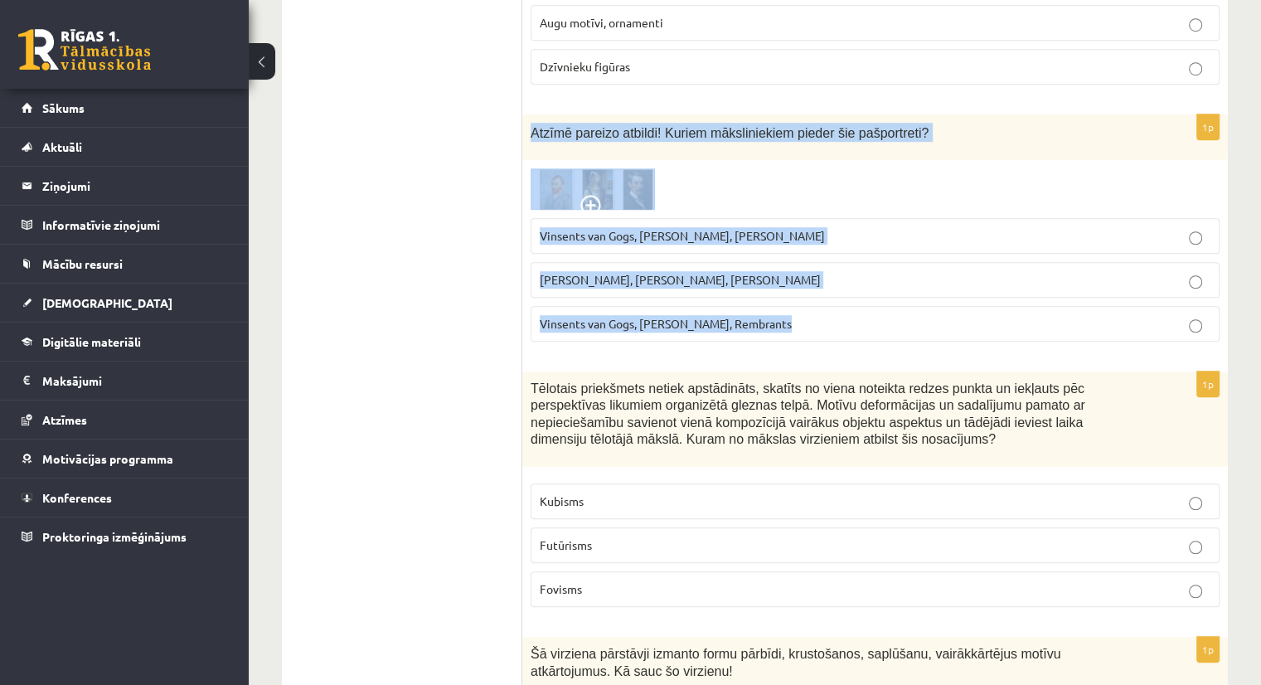
drag, startPoint x: 530, startPoint y: 75, endPoint x: 862, endPoint y: 279, distance: 389.2
click at [862, 279] on div "1p Atzīmē pareizo atbildi! Kuriem māksliniekiem pieder šie pašportreti? Vinsent…" at bounding box center [874, 234] width 705 height 240
copy div "Atzīmē pareizo atbildi! Kuriem māksliniekiem pieder šie pašportreti? Vinsents v…"
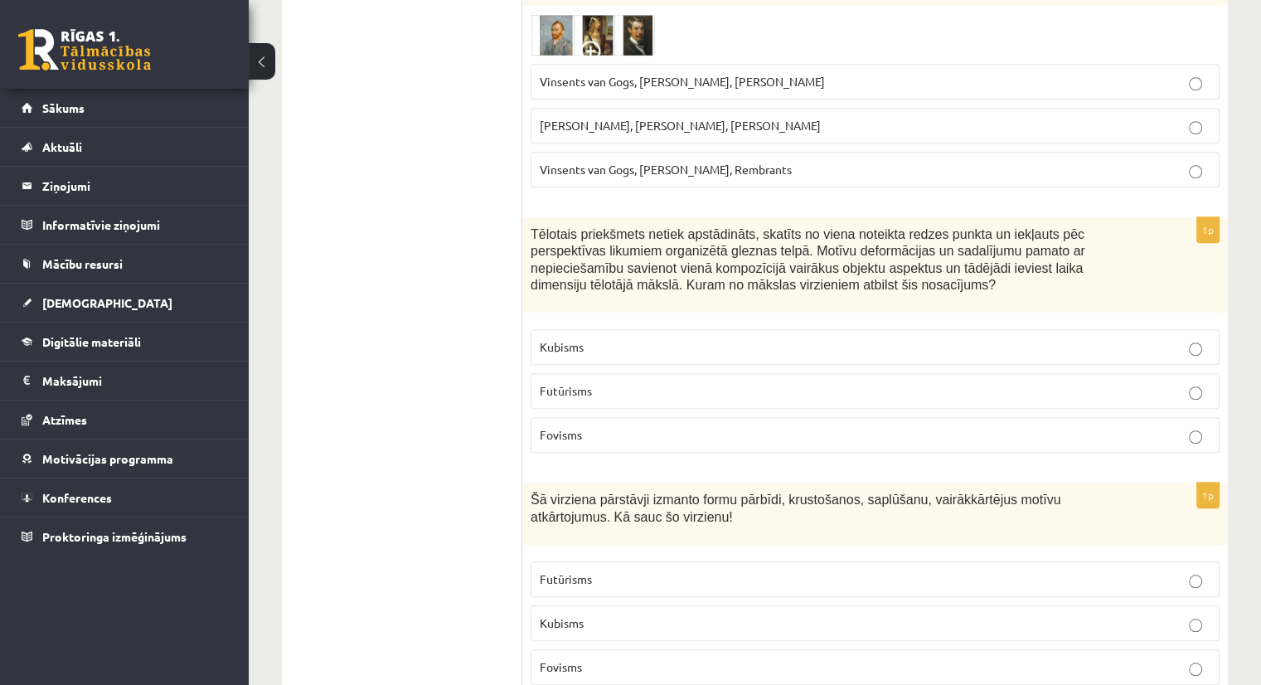
scroll to position [1376, 0]
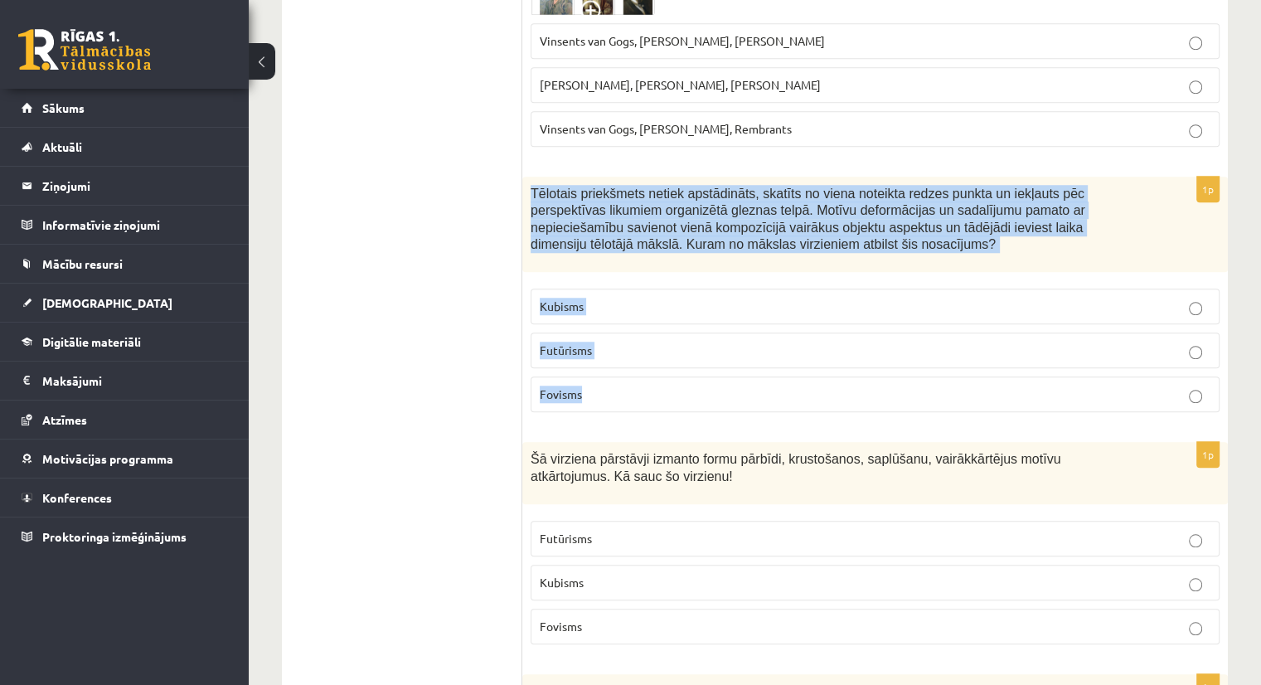
drag, startPoint x: 527, startPoint y: 130, endPoint x: 739, endPoint y: 322, distance: 285.2
click at [739, 322] on div "1p Tēlotais priekšmets netiek apstādināts, skatīts no viena noteikta redzes pun…" at bounding box center [874, 301] width 705 height 249
copy div "Tēlotais priekšmets netiek apstādināts, skatīts no viena noteikta redzes punkta…"
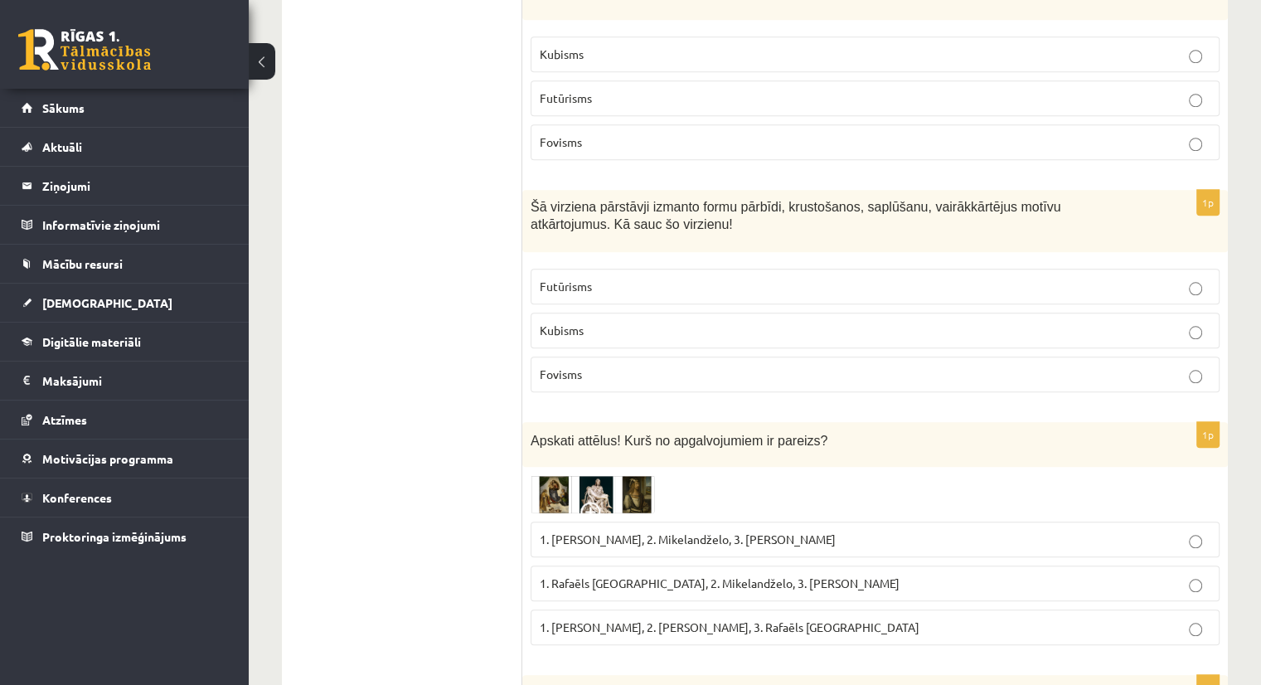
scroll to position [1645, 0]
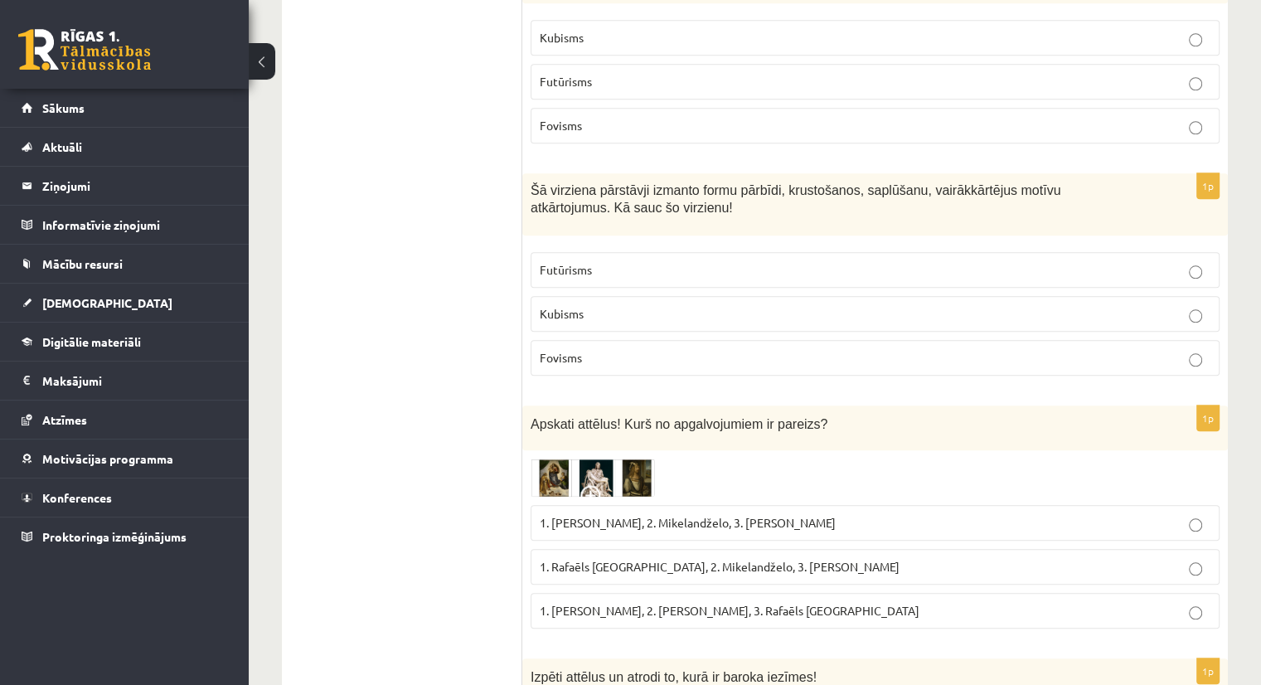
drag, startPoint x: 528, startPoint y: 364, endPoint x: 899, endPoint y: 558, distance: 418.2
click at [899, 558] on div "1p Apskati attēlus! Kurš no apgalvojumiem ir pareizs? 1. Leonardo da Vinči, 2. …" at bounding box center [874, 523] width 705 height 236
click at [639, 458] on img at bounding box center [592, 477] width 124 height 38
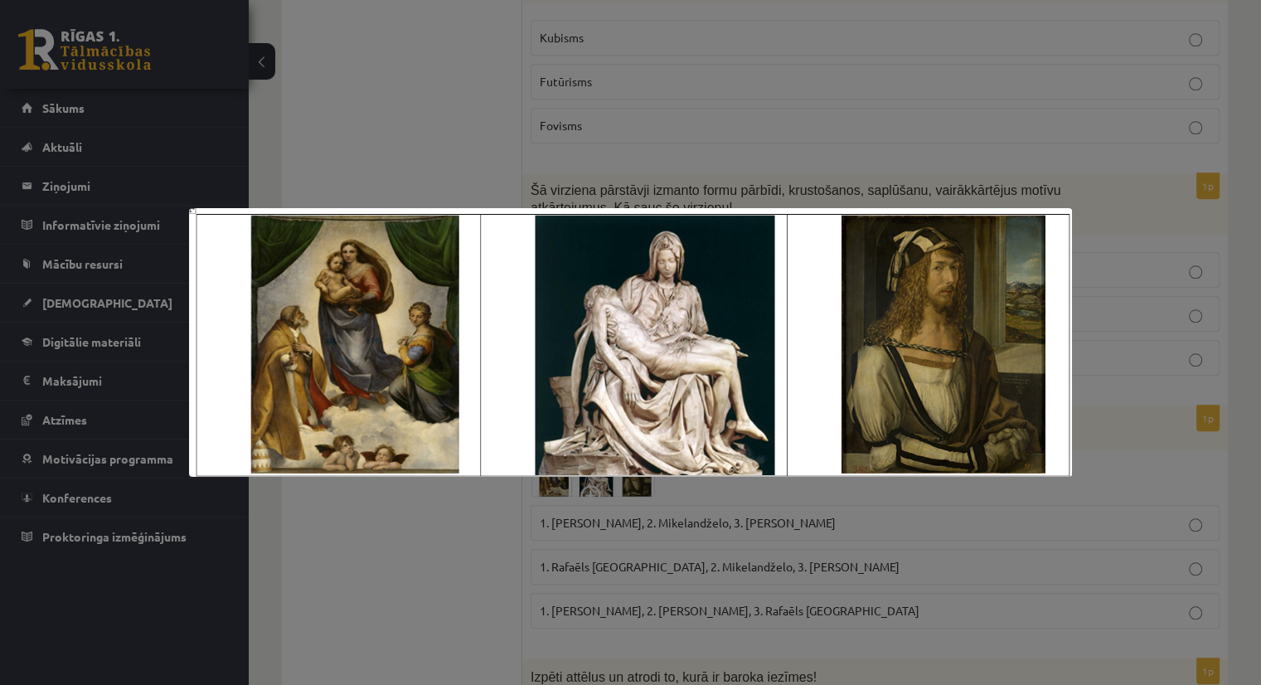
click at [1097, 564] on div at bounding box center [630, 342] width 1261 height 685
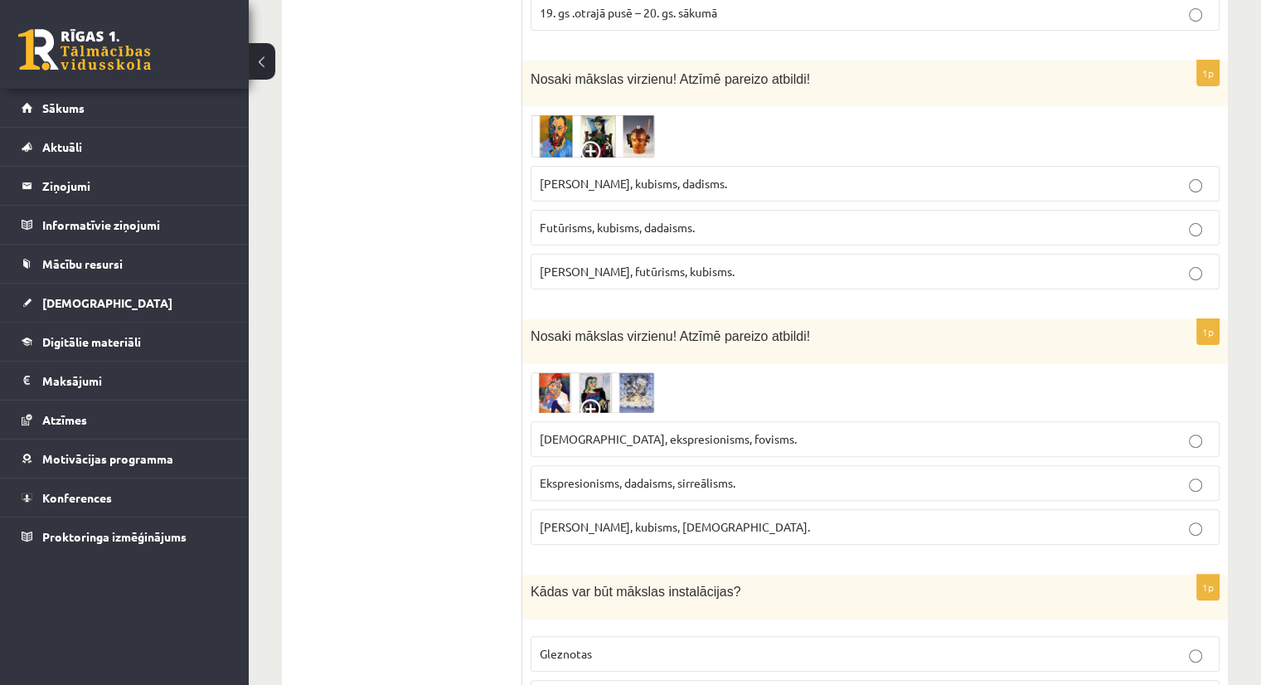
scroll to position [6681, 0]
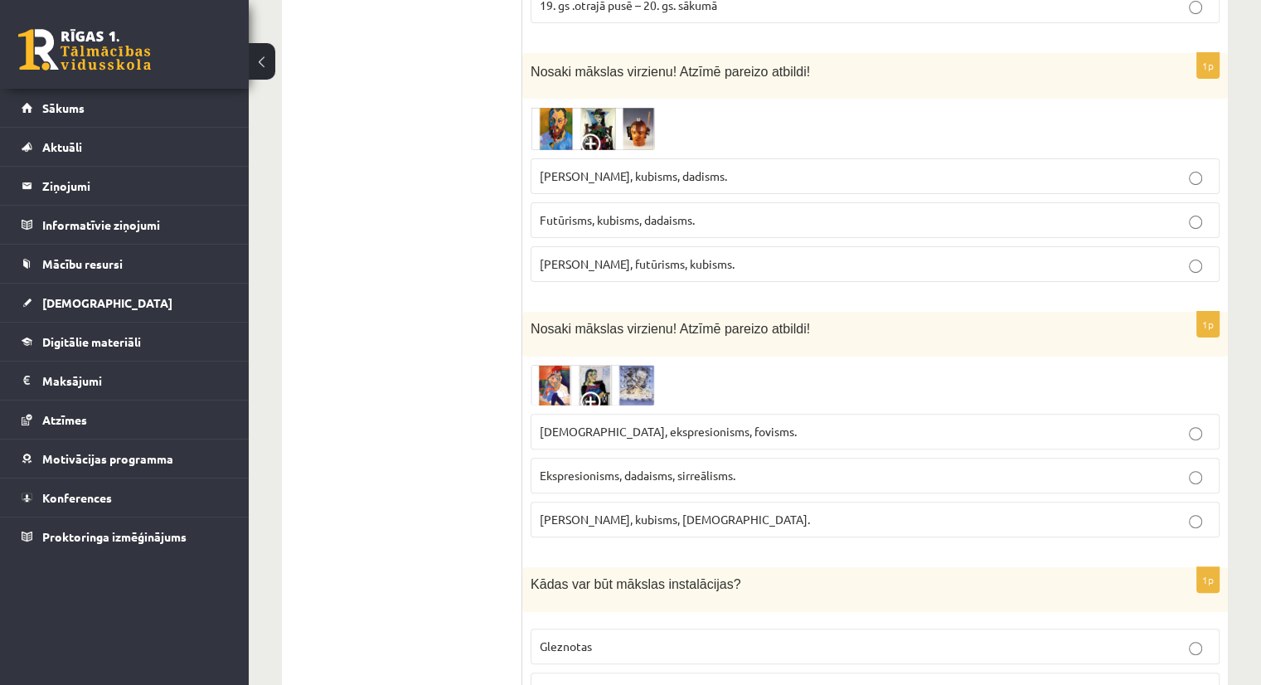
click at [553, 365] on img at bounding box center [592, 385] width 124 height 41
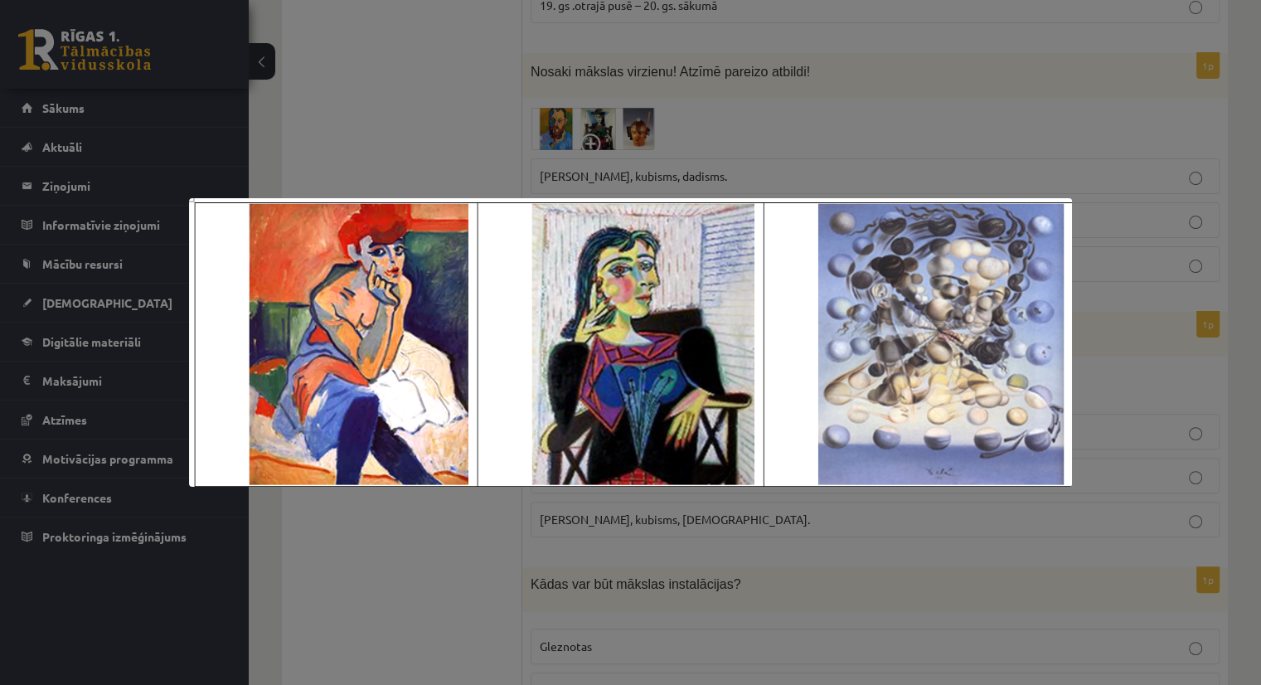
click at [986, 535] on div at bounding box center [630, 342] width 1261 height 685
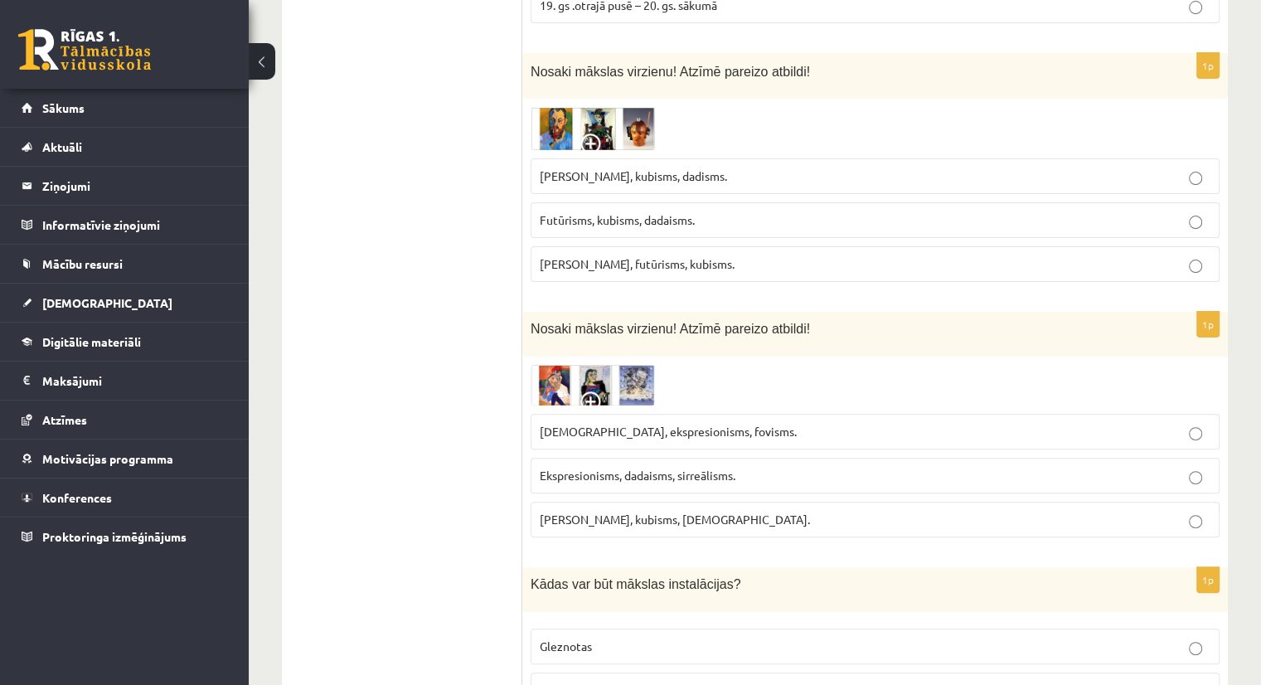
click at [602, 107] on img at bounding box center [592, 129] width 124 height 44
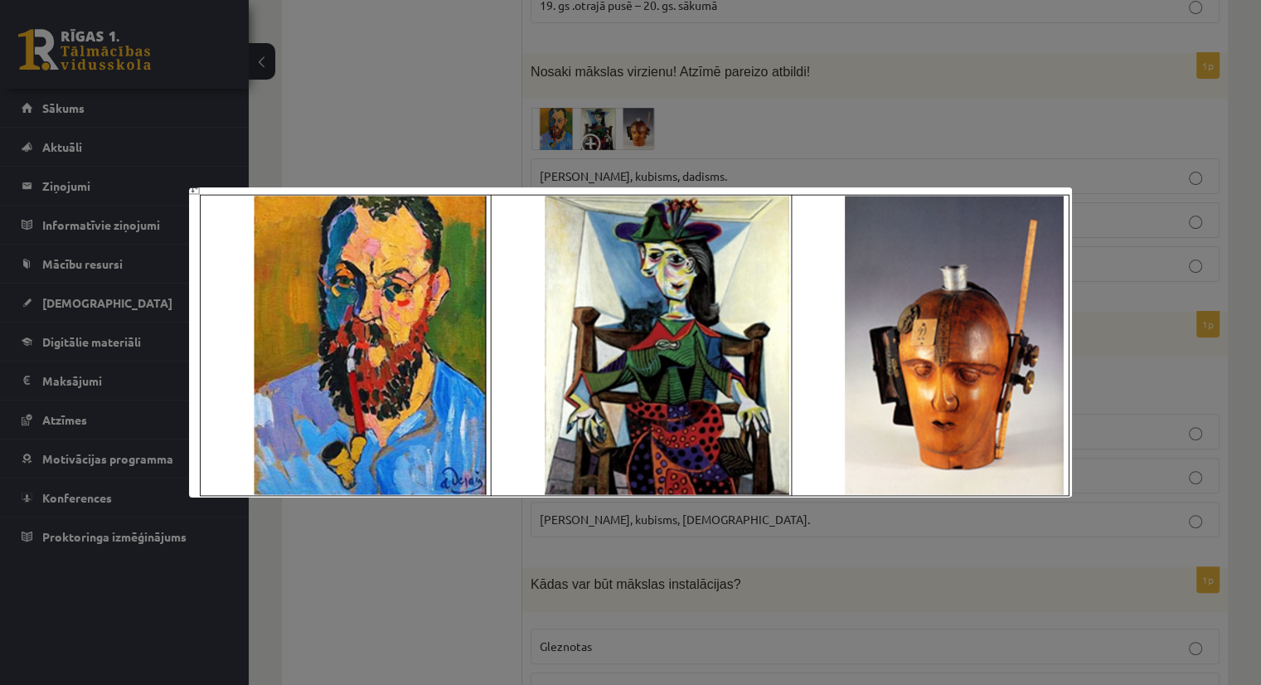
click at [1091, 201] on div at bounding box center [630, 342] width 1261 height 685
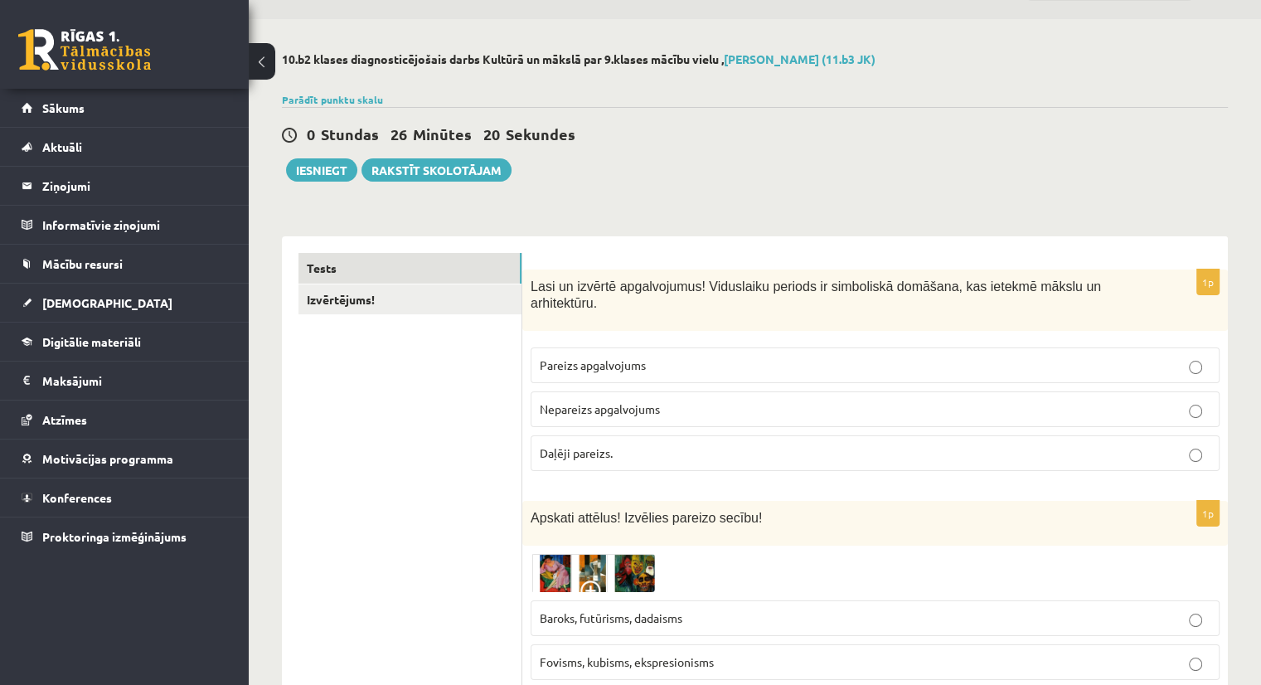
scroll to position [0, 0]
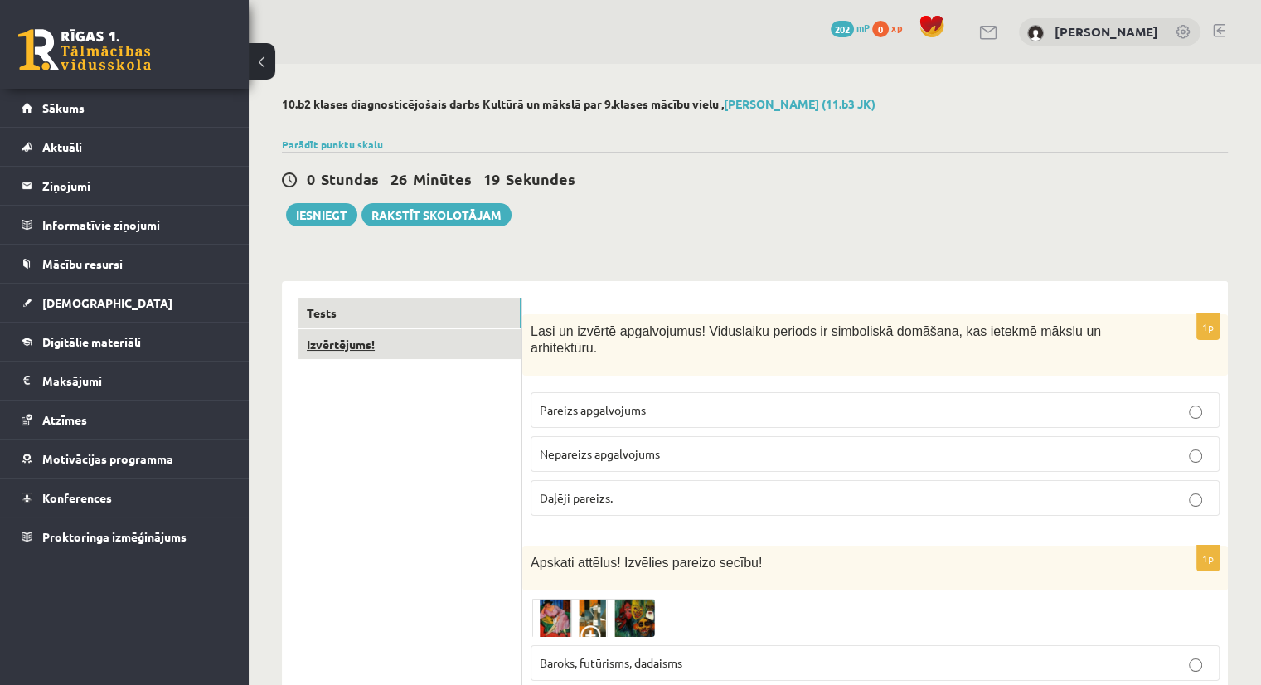
click at [360, 345] on link "Izvērtējums!" at bounding box center [409, 344] width 223 height 31
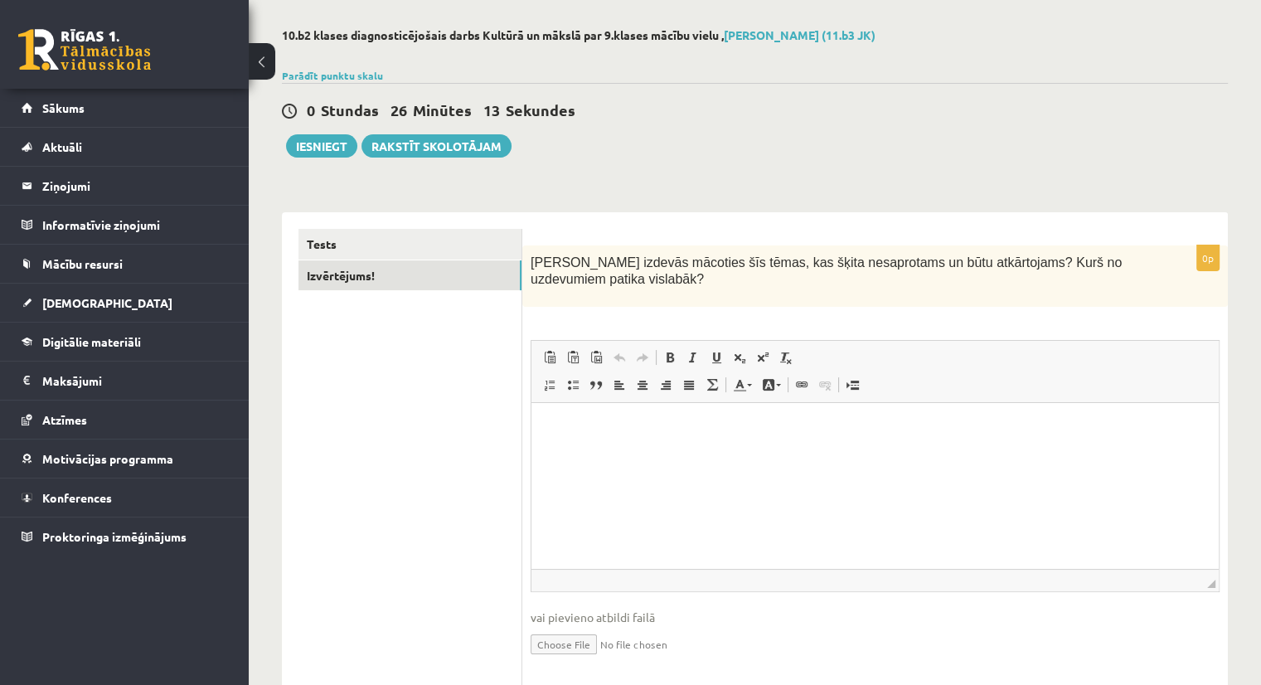
scroll to position [70, 0]
click at [862, 436] on html at bounding box center [874, 427] width 687 height 51
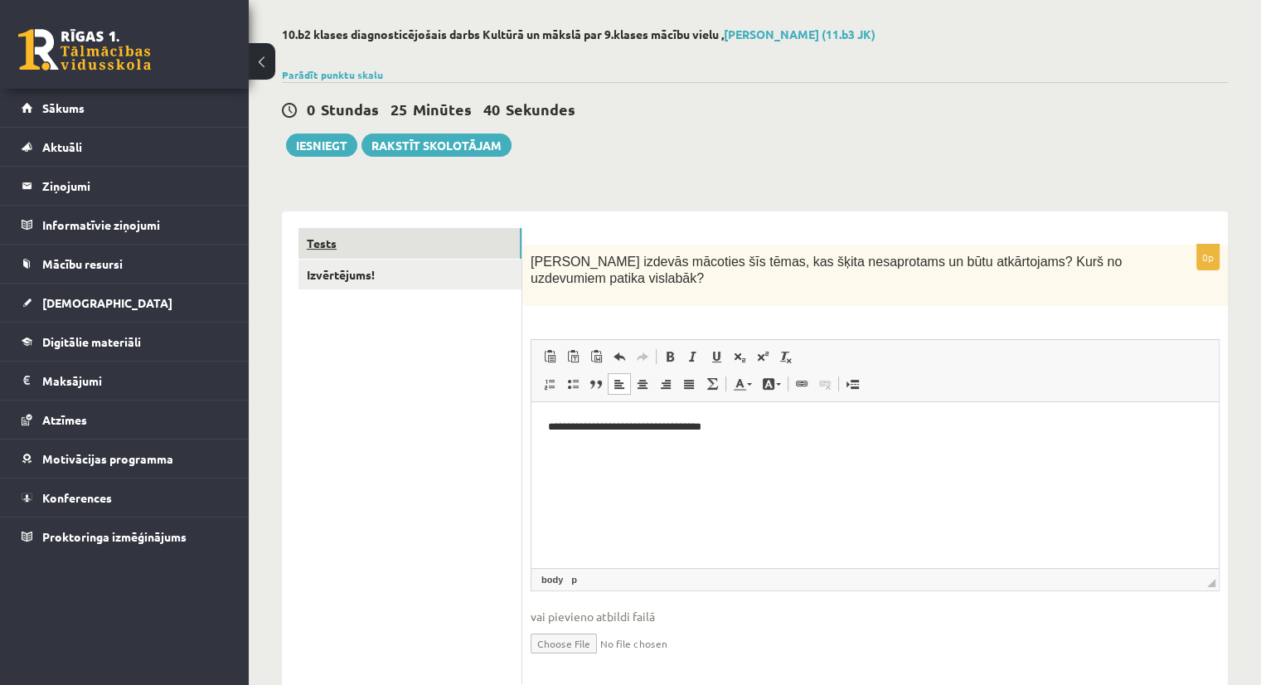
click at [334, 245] on link "Tests" at bounding box center [409, 243] width 223 height 31
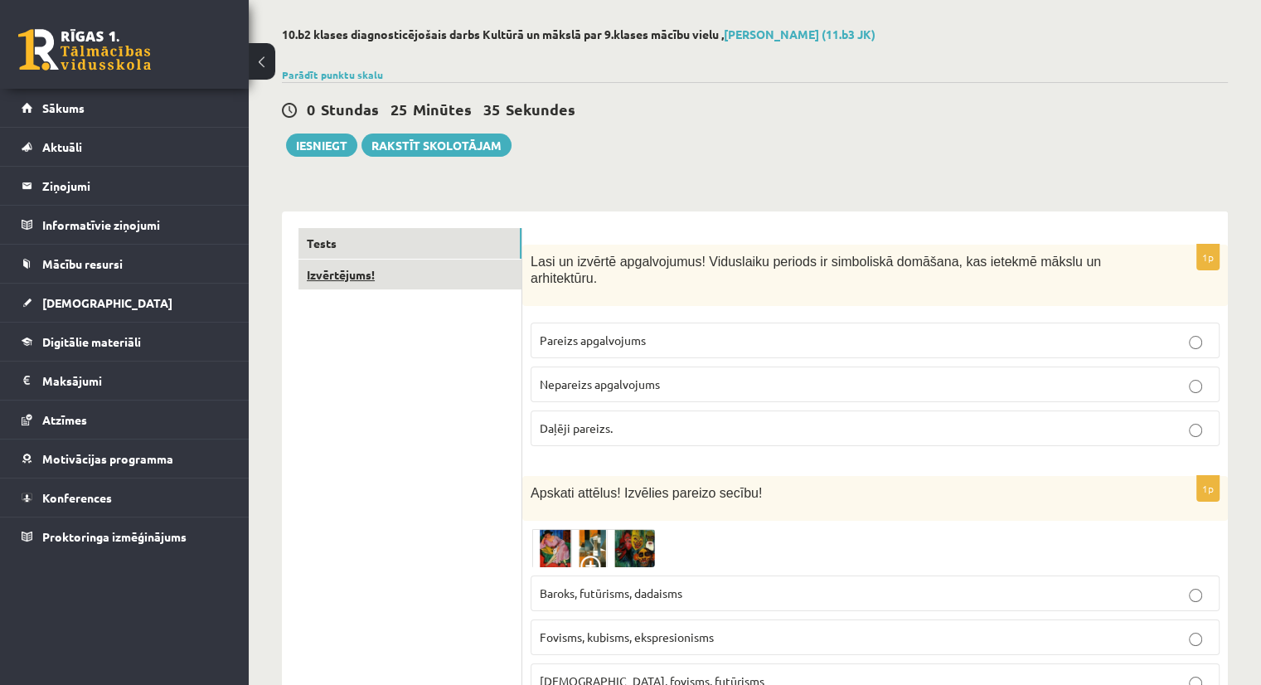
click at [341, 271] on link "Izvērtējums!" at bounding box center [409, 274] width 223 height 31
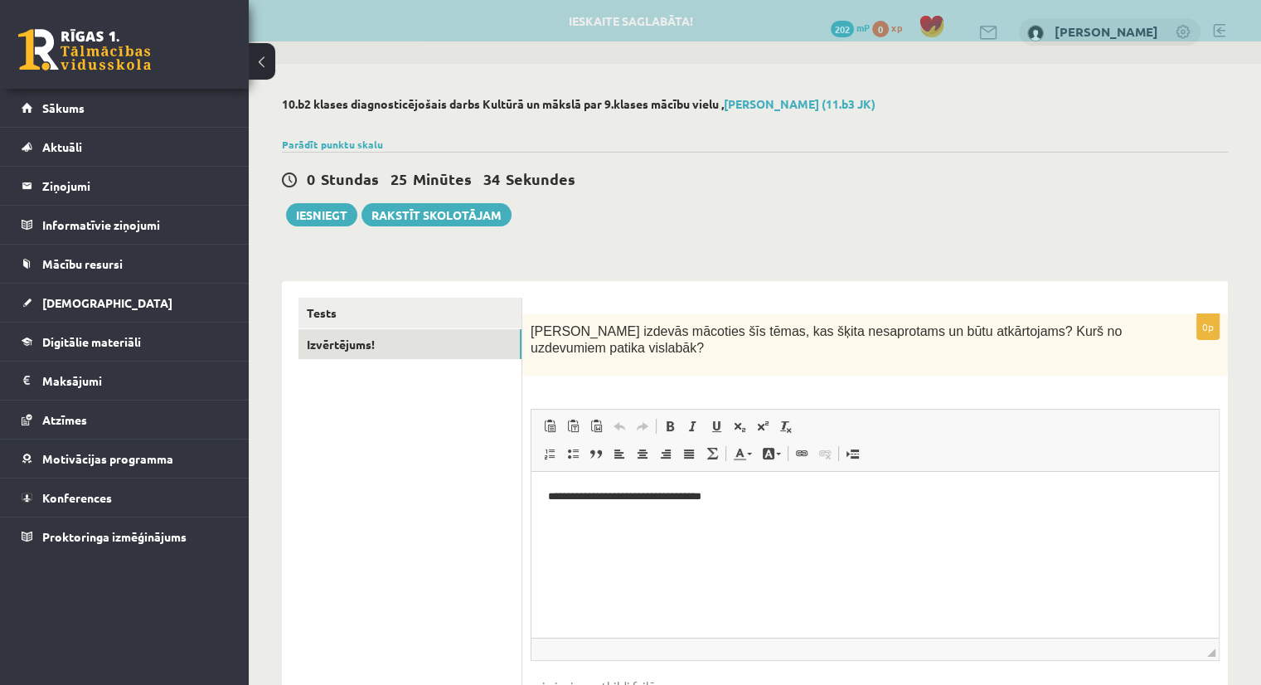
scroll to position [0, 0]
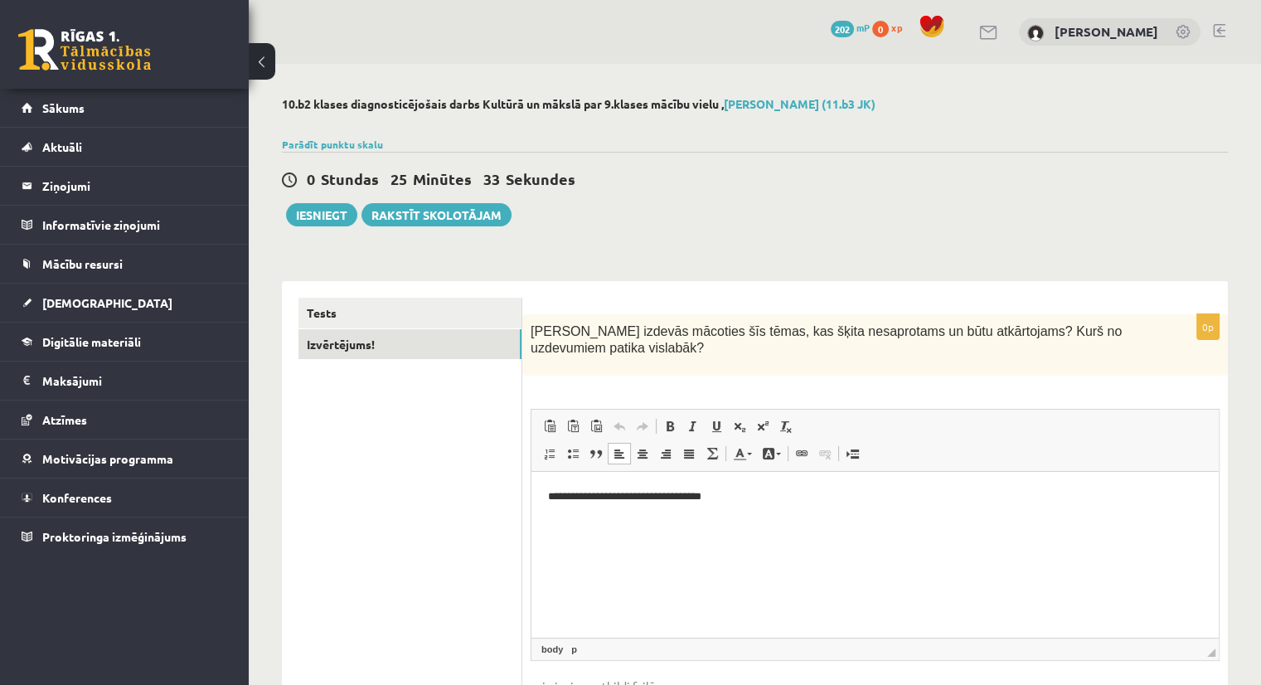
click at [744, 500] on p "**********" at bounding box center [875, 496] width 655 height 17
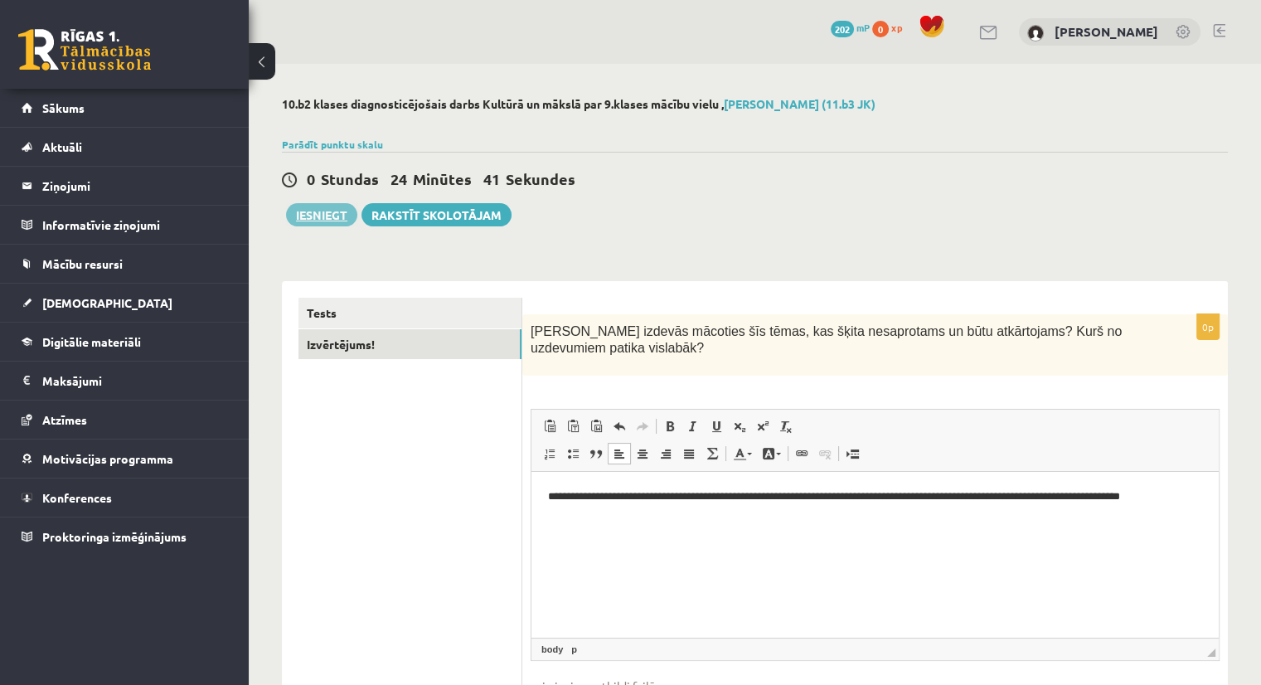
click at [345, 217] on button "Iesniegt" at bounding box center [321, 214] width 71 height 23
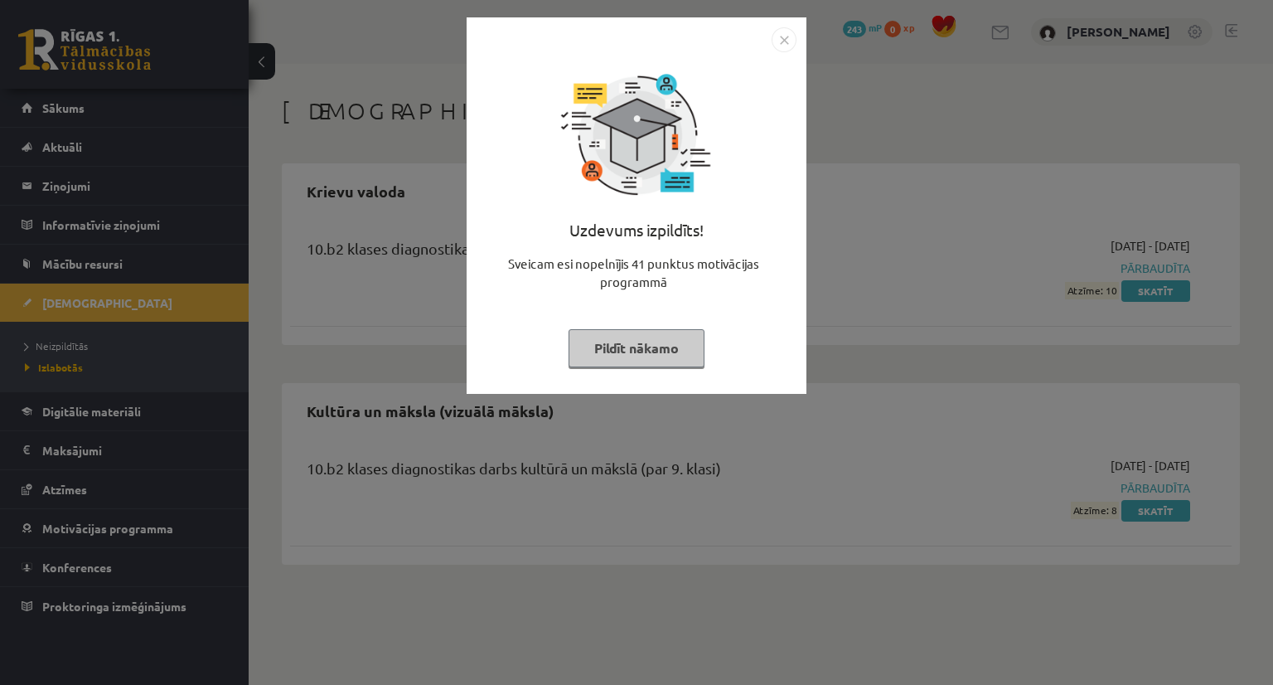
click at [617, 156] on div at bounding box center [637, 135] width 166 height 166
click at [785, 42] on img "Close" at bounding box center [784, 39] width 25 height 25
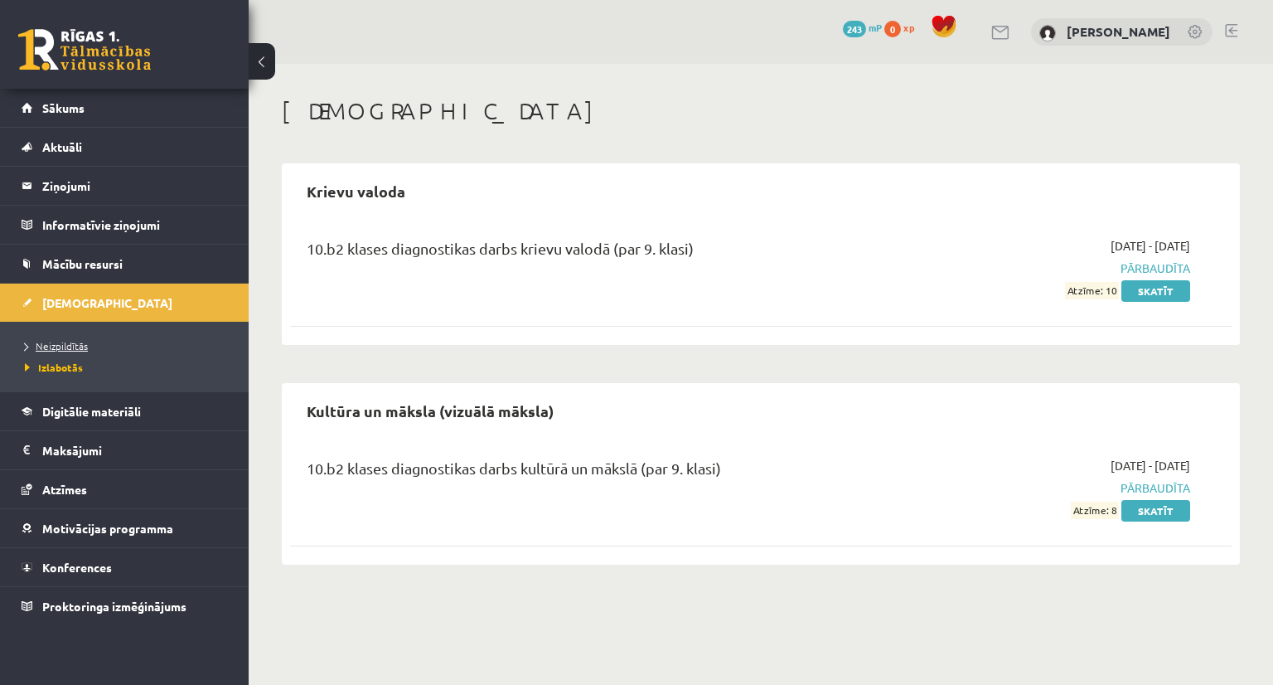
click at [60, 340] on span "Neizpildītās" at bounding box center [56, 345] width 63 height 13
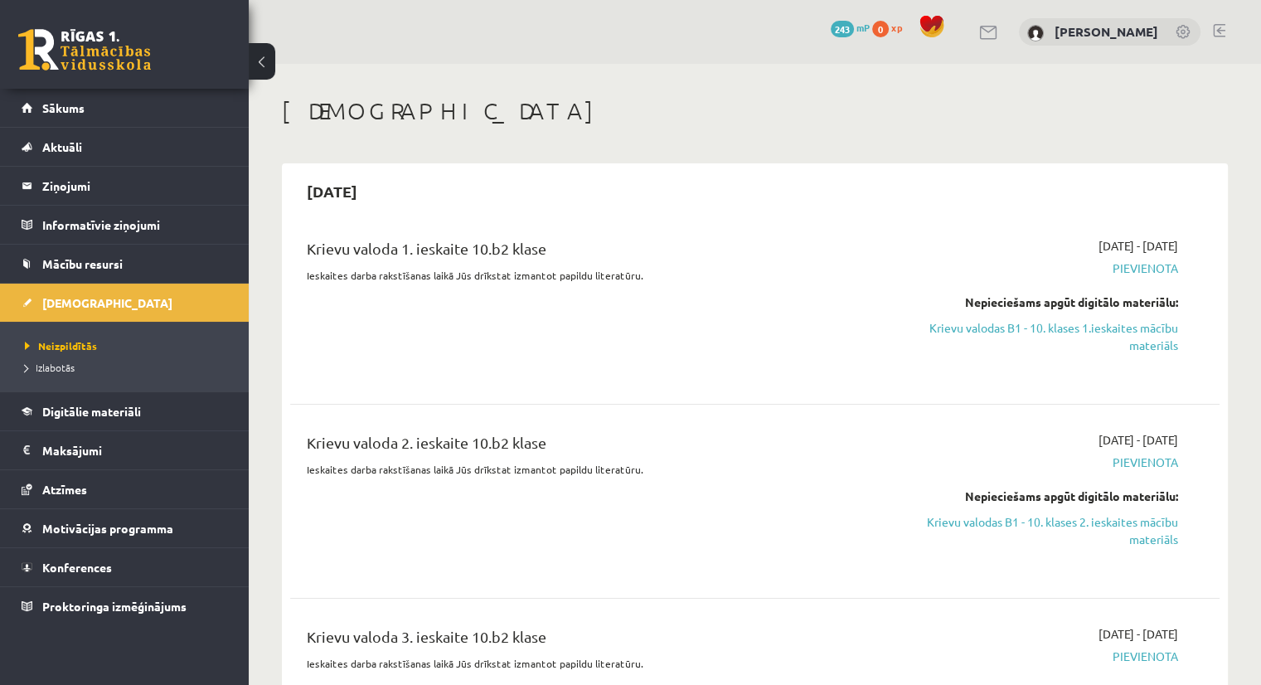
click at [1128, 269] on span "Pievienota" at bounding box center [1041, 267] width 274 height 17
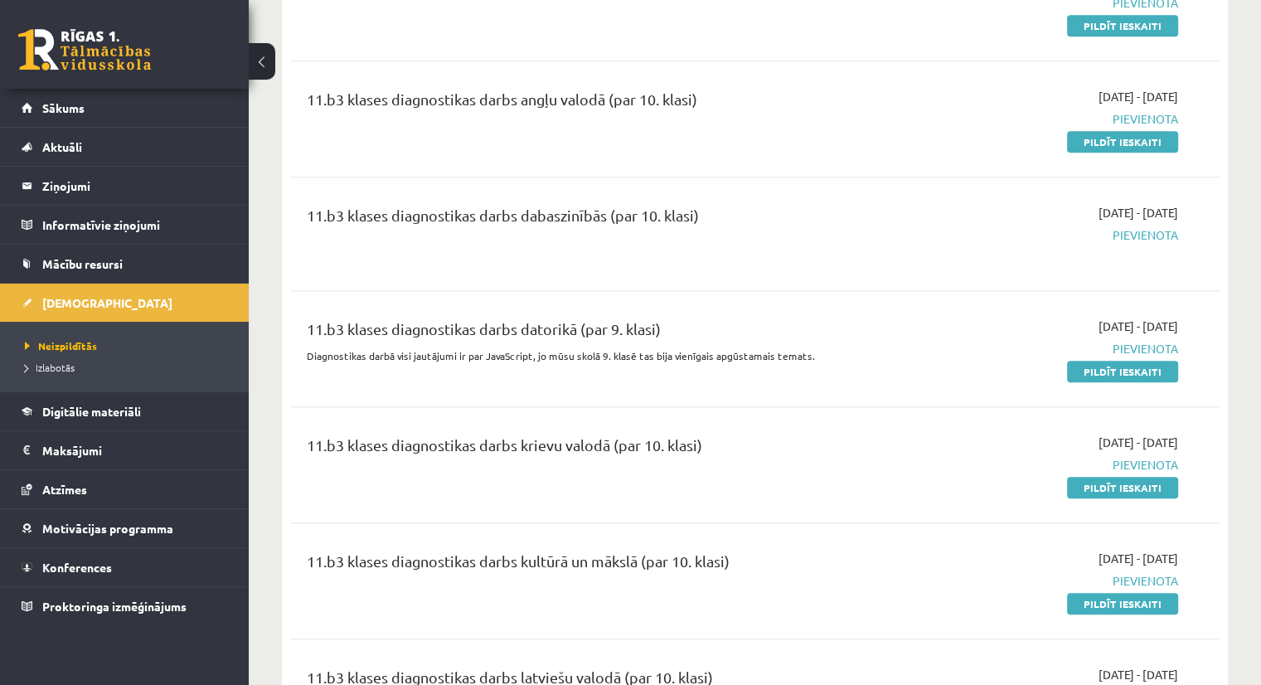
scroll to position [909, 0]
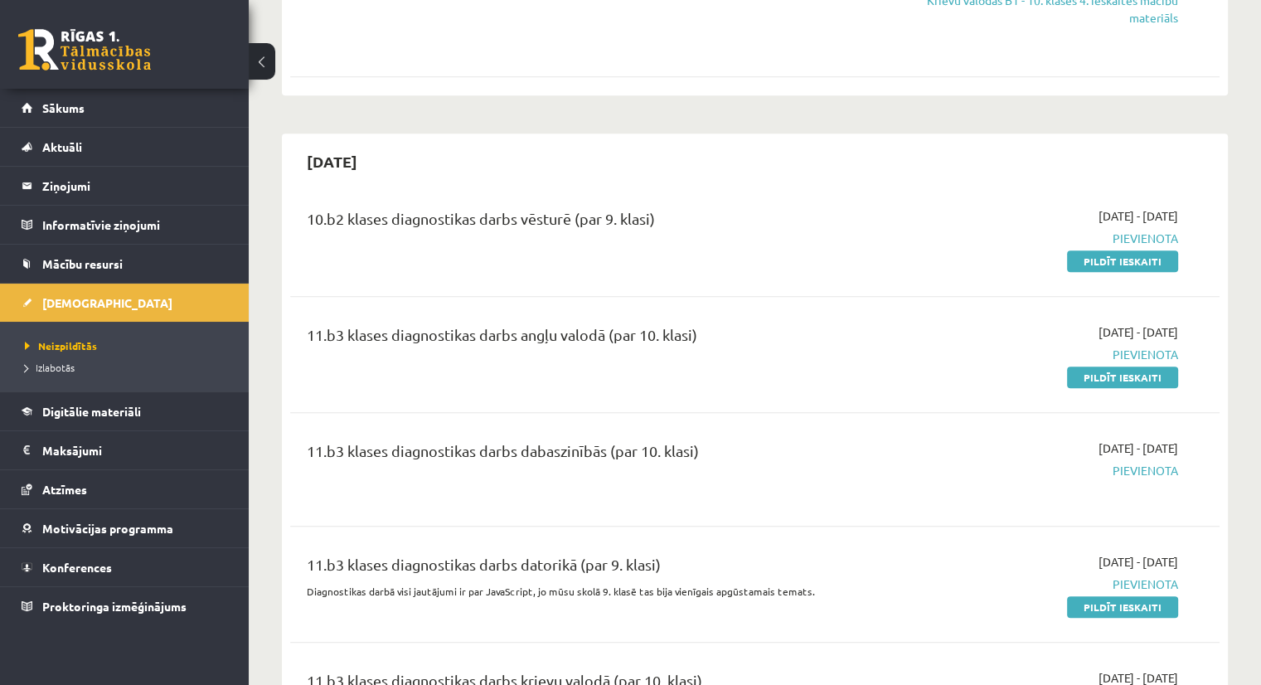
drag, startPoint x: 1135, startPoint y: 266, endPoint x: 693, endPoint y: 89, distance: 476.1
click at [1135, 266] on link "Pildīt ieskaiti" at bounding box center [1122, 261] width 111 height 22
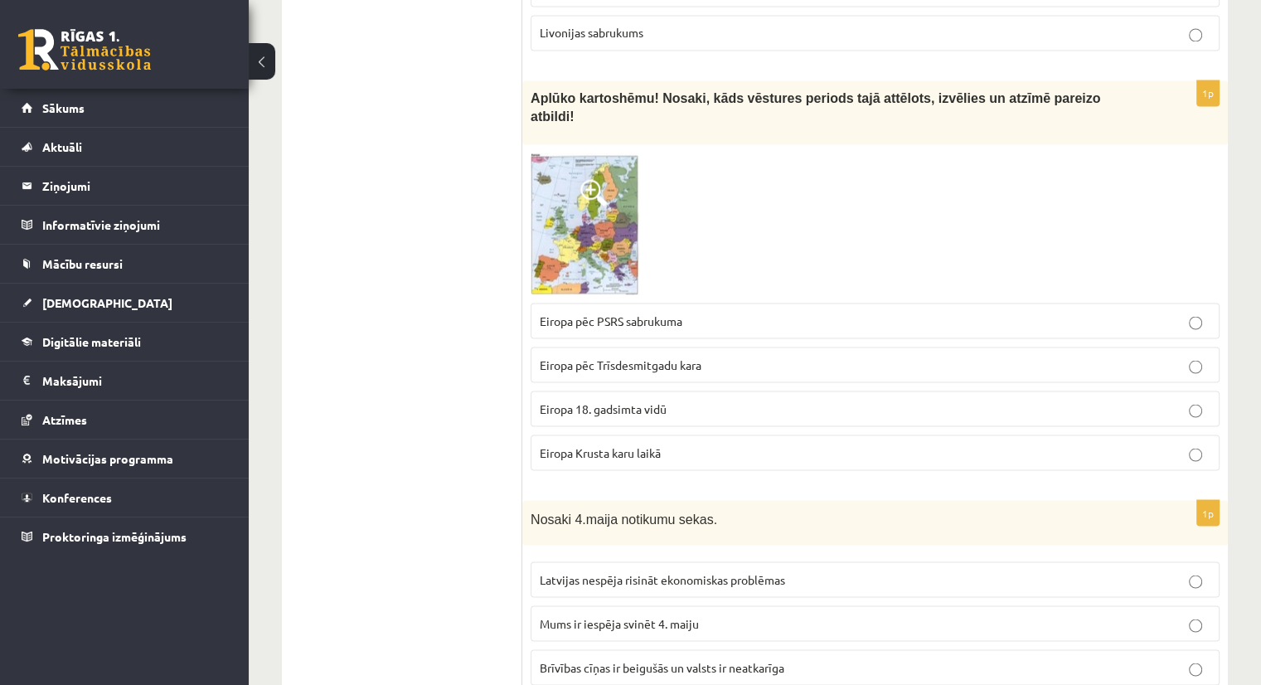
scroll to position [2996, 0]
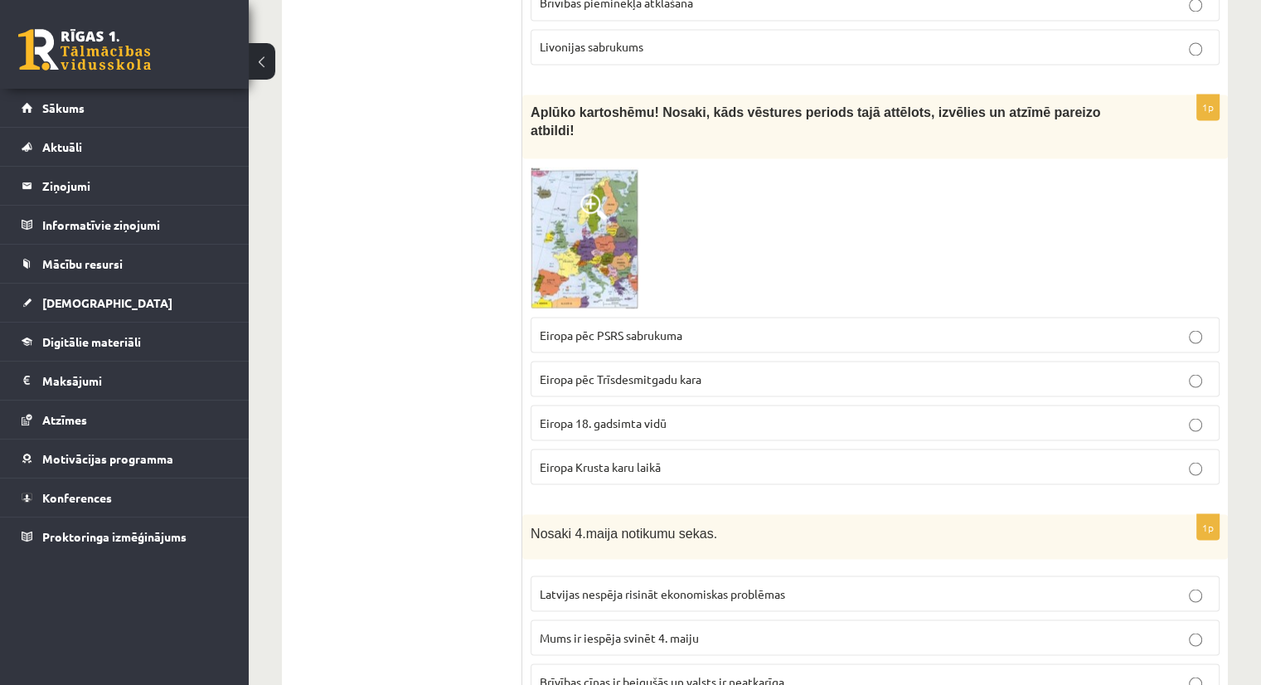
click at [621, 170] on img at bounding box center [584, 238] width 109 height 142
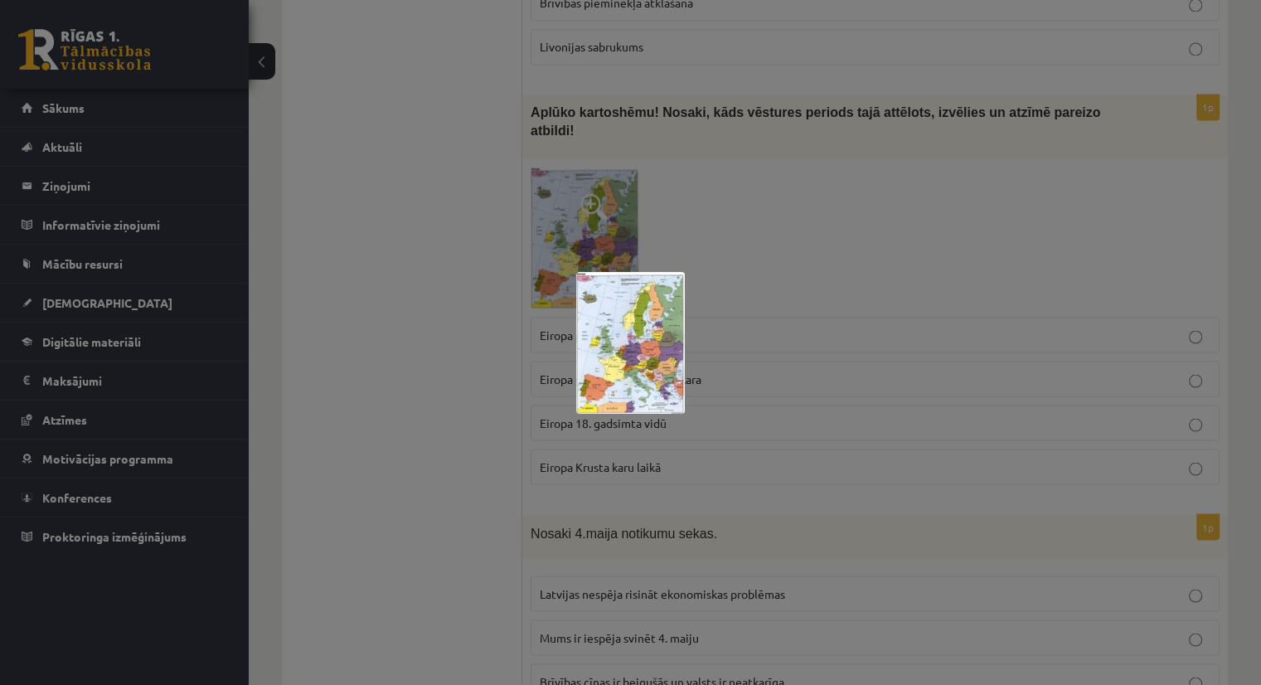
click at [942, 179] on div at bounding box center [630, 342] width 1261 height 685
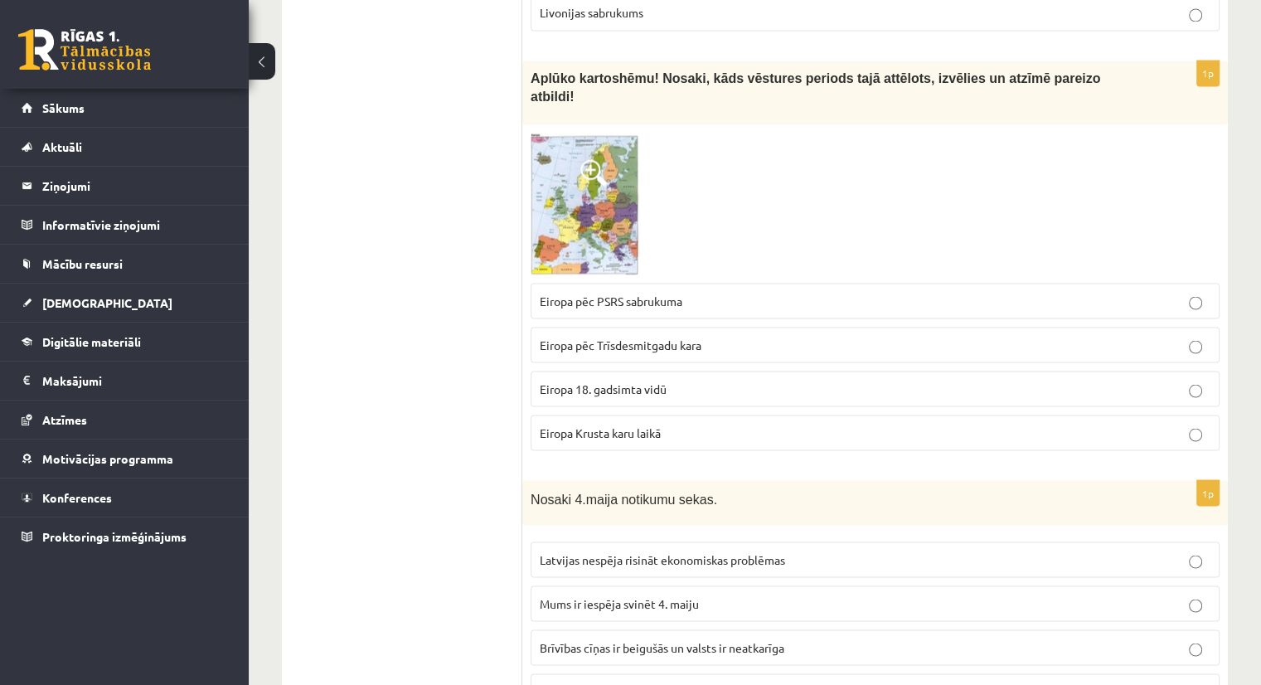
scroll to position [3015, 0]
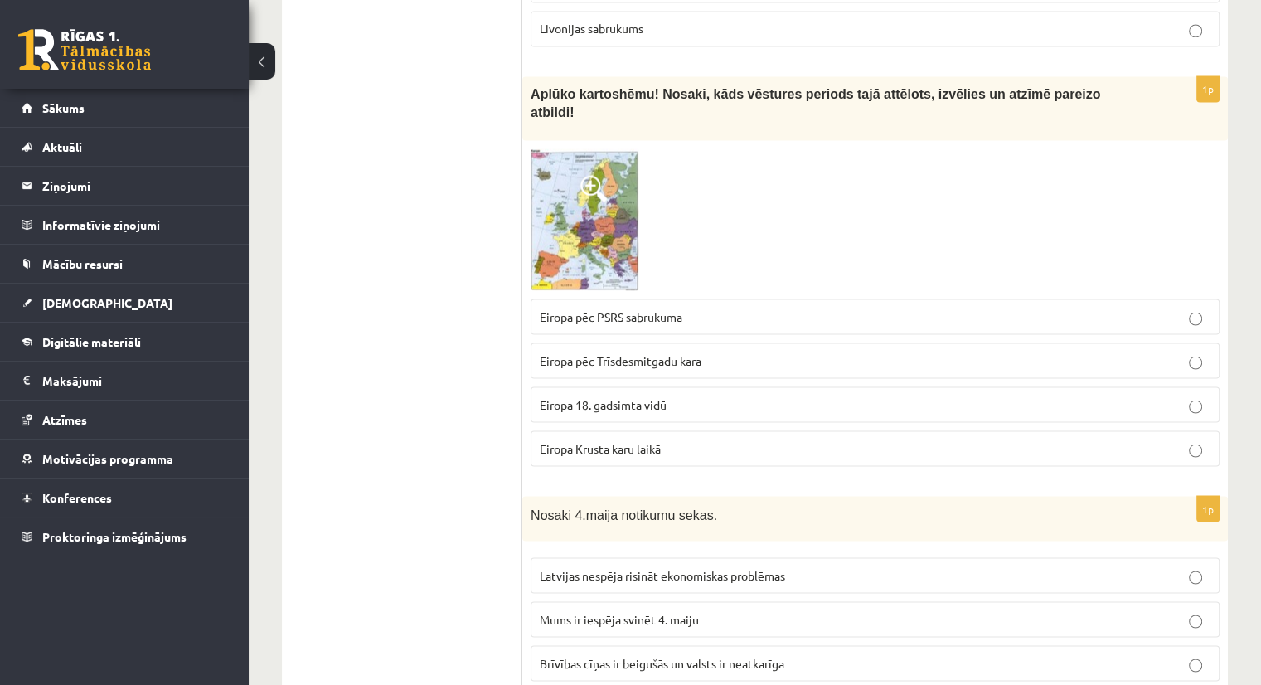
click at [617, 148] on img at bounding box center [584, 219] width 109 height 142
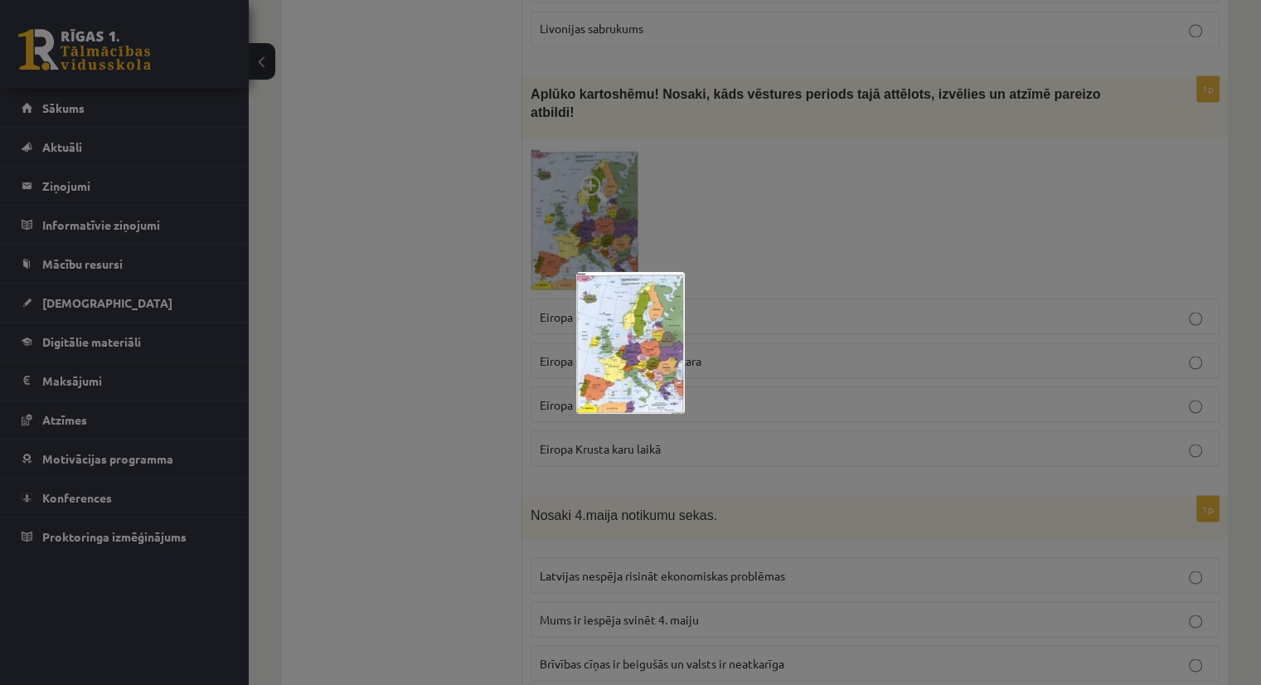
click at [976, 229] on div at bounding box center [630, 342] width 1261 height 685
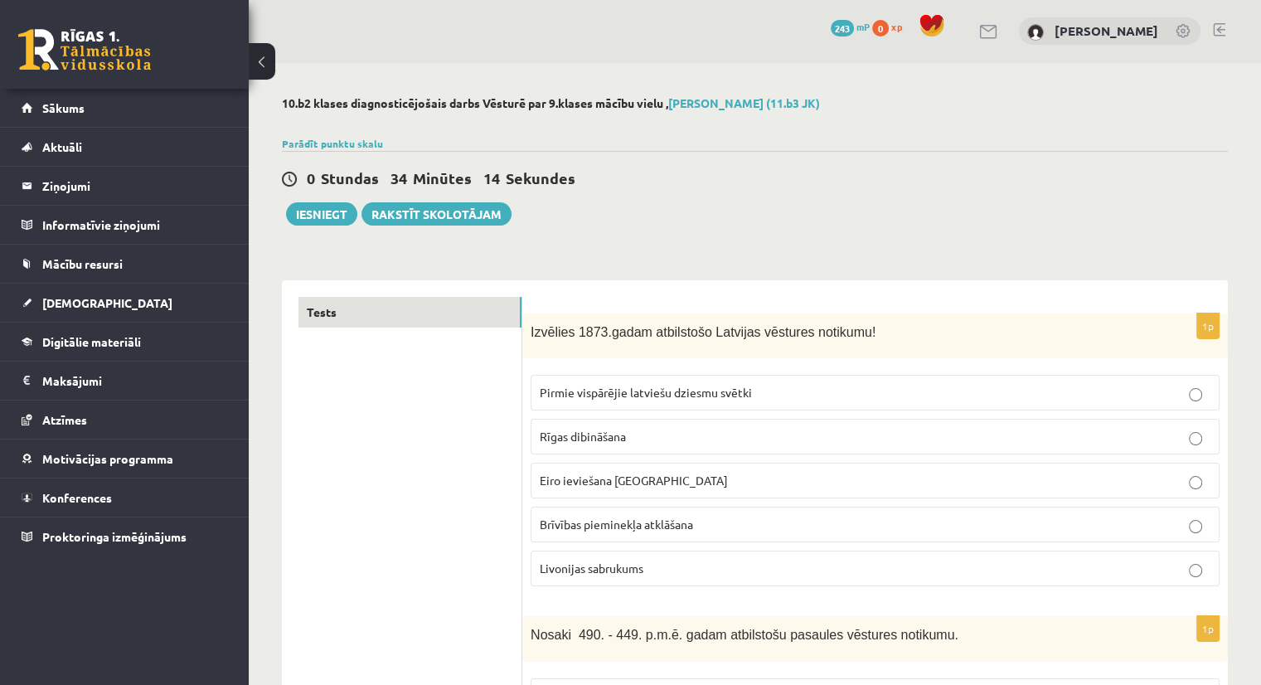
scroll to position [0, 0]
click at [317, 211] on button "Iesniegt" at bounding box center [321, 214] width 71 height 23
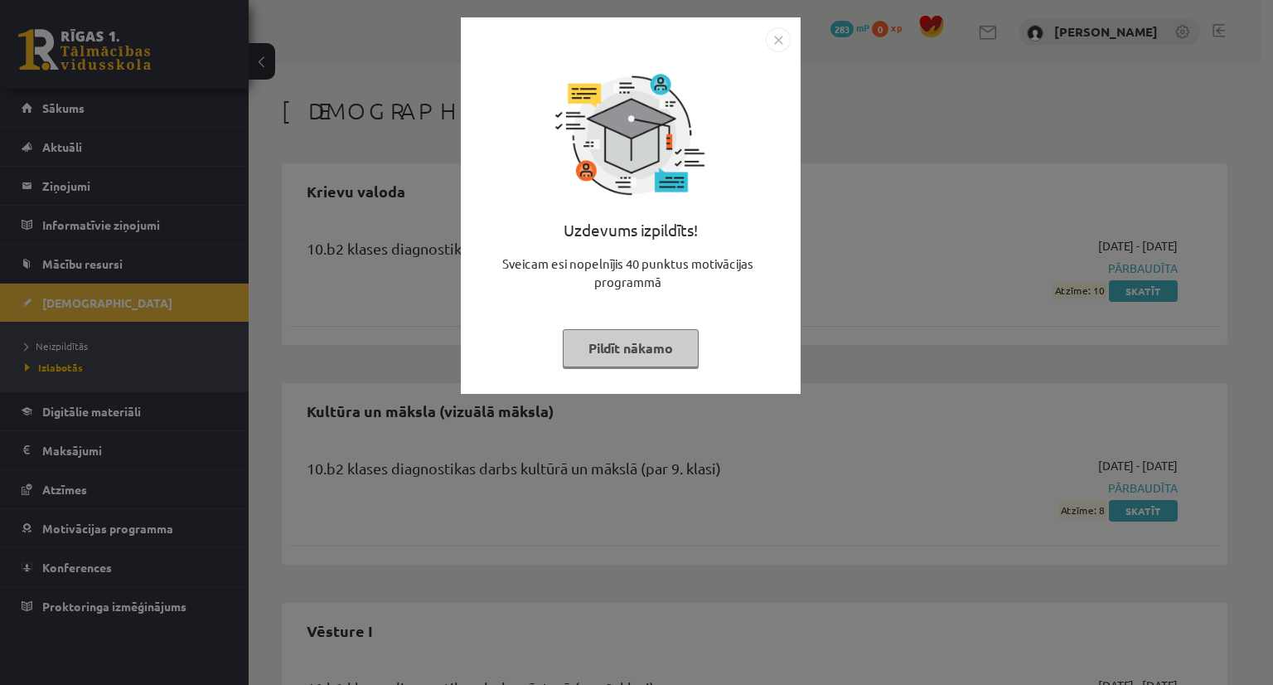
click at [782, 39] on img "Close" at bounding box center [778, 39] width 25 height 25
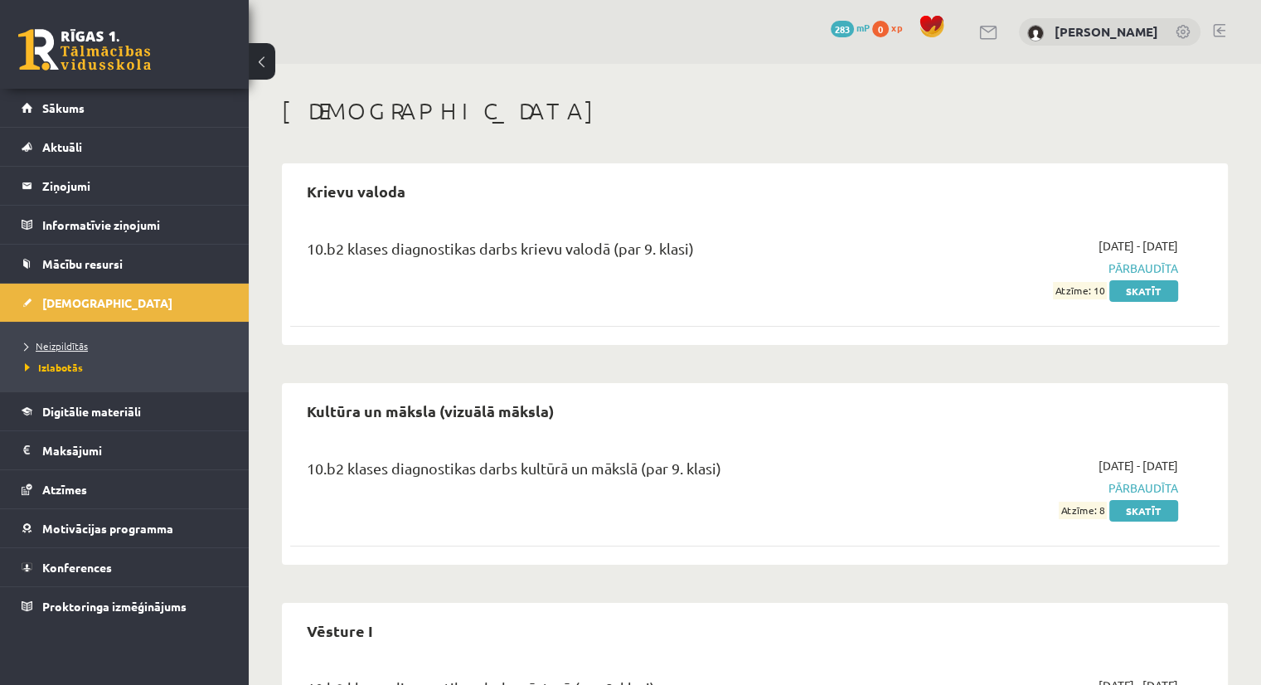
click at [41, 340] on span "Neizpildītās" at bounding box center [56, 345] width 63 height 13
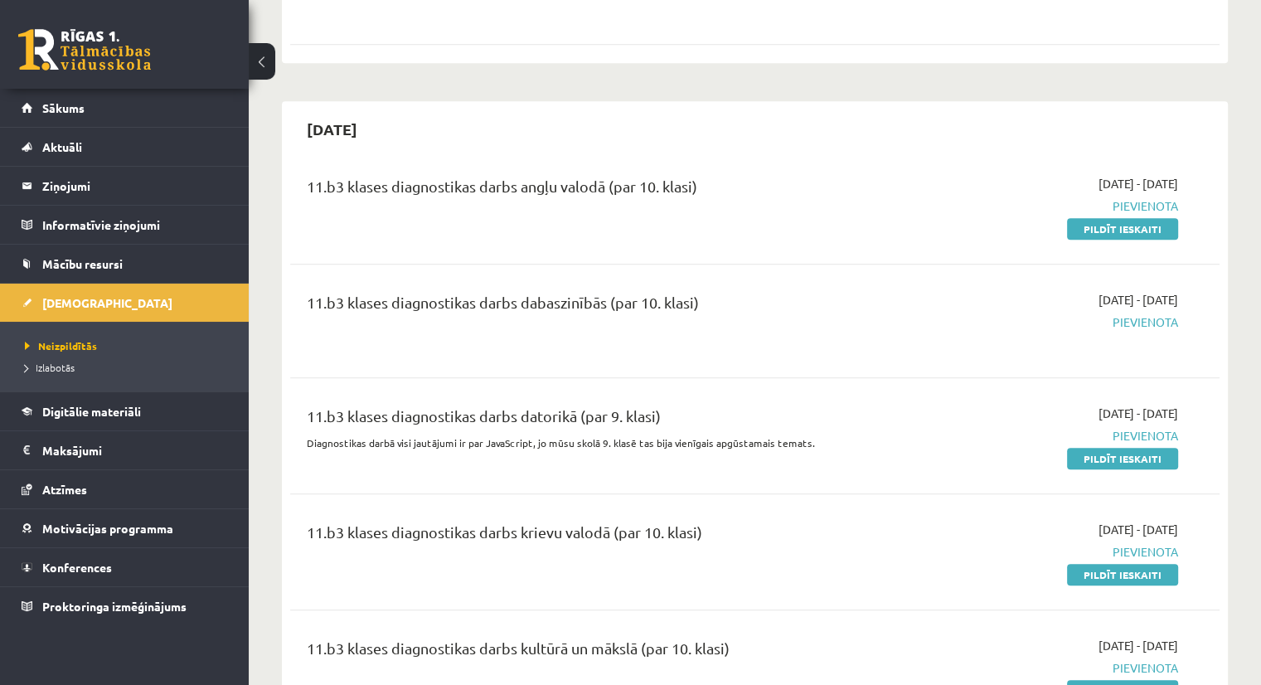
scroll to position [957, 0]
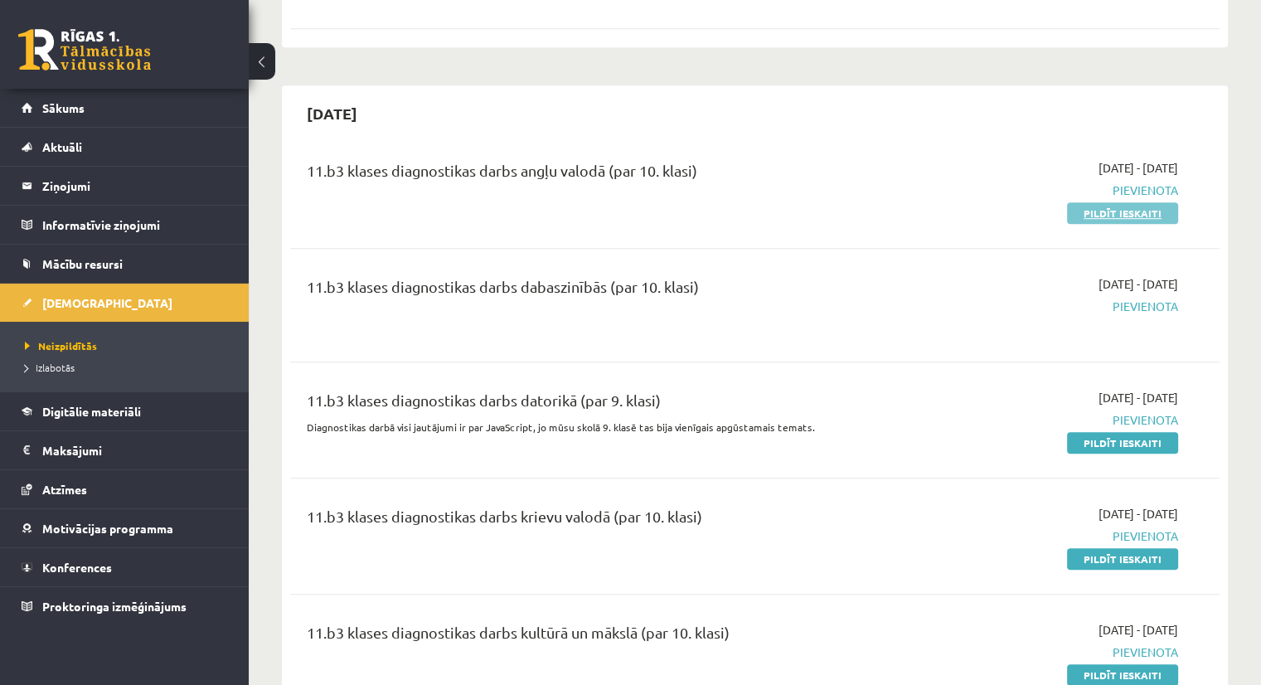
click at [1112, 207] on link "Pildīt ieskaiti" at bounding box center [1122, 213] width 111 height 22
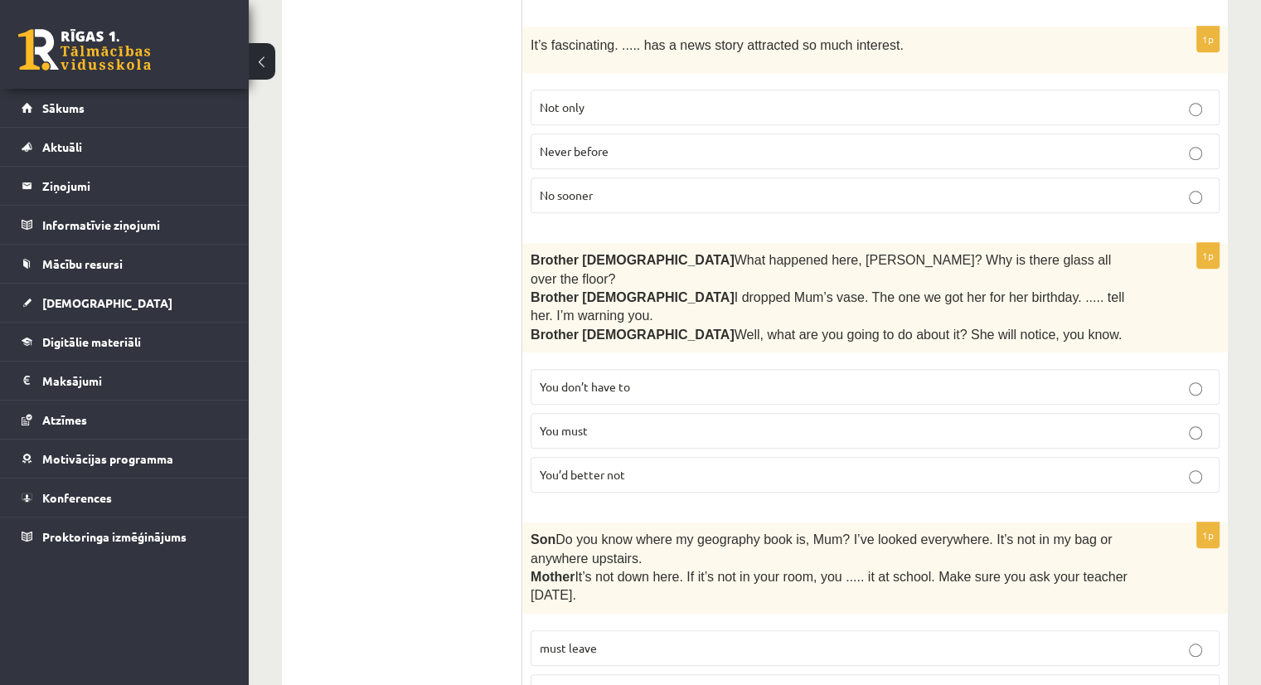
scroll to position [1223, 0]
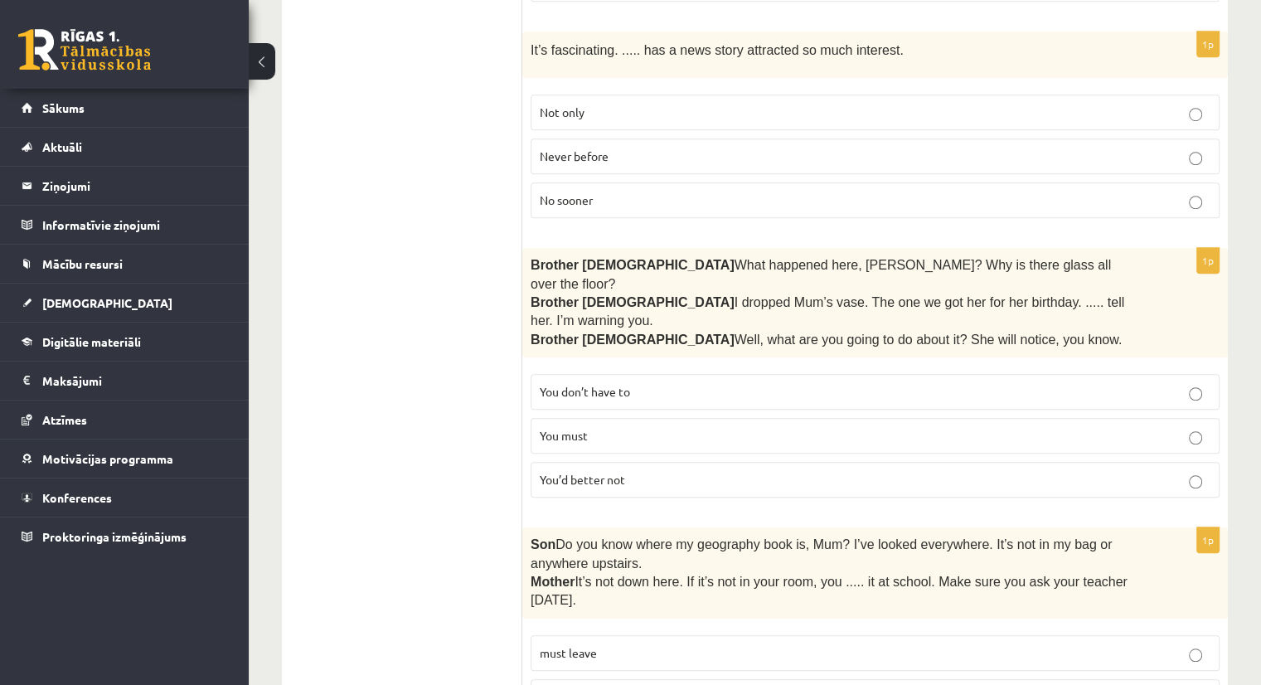
click at [1202, 150] on p "Never before" at bounding box center [875, 156] width 671 height 17
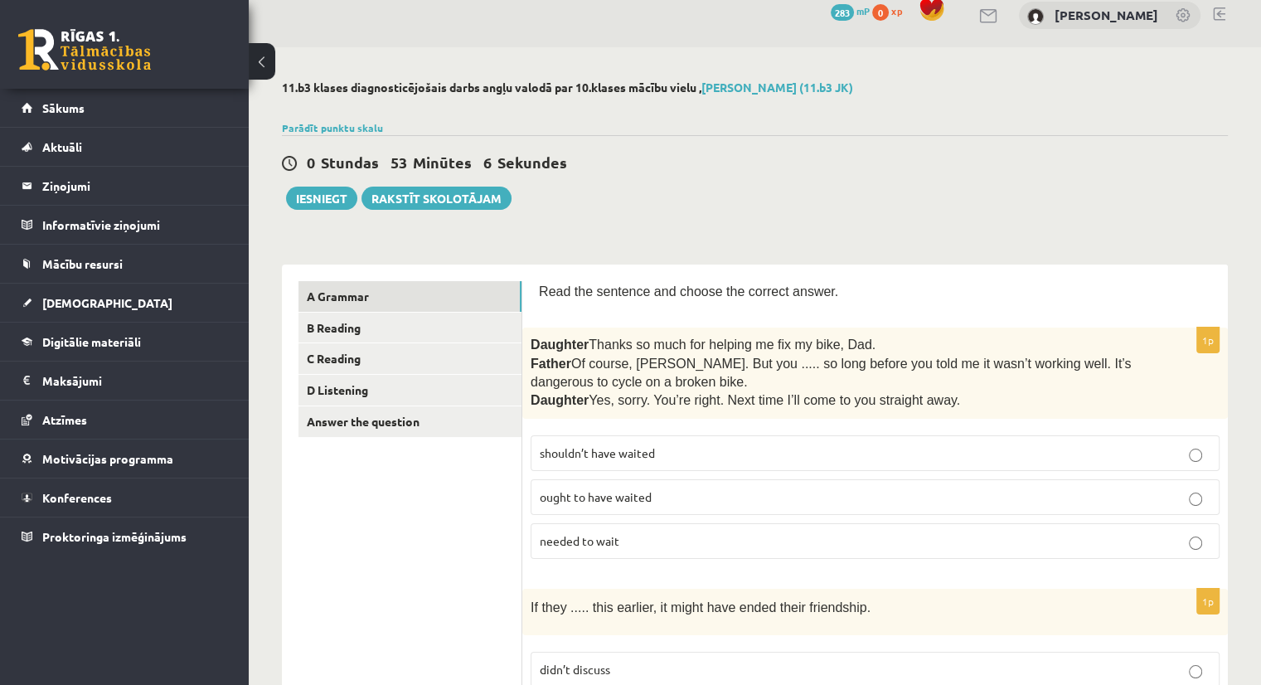
scroll to position [0, 0]
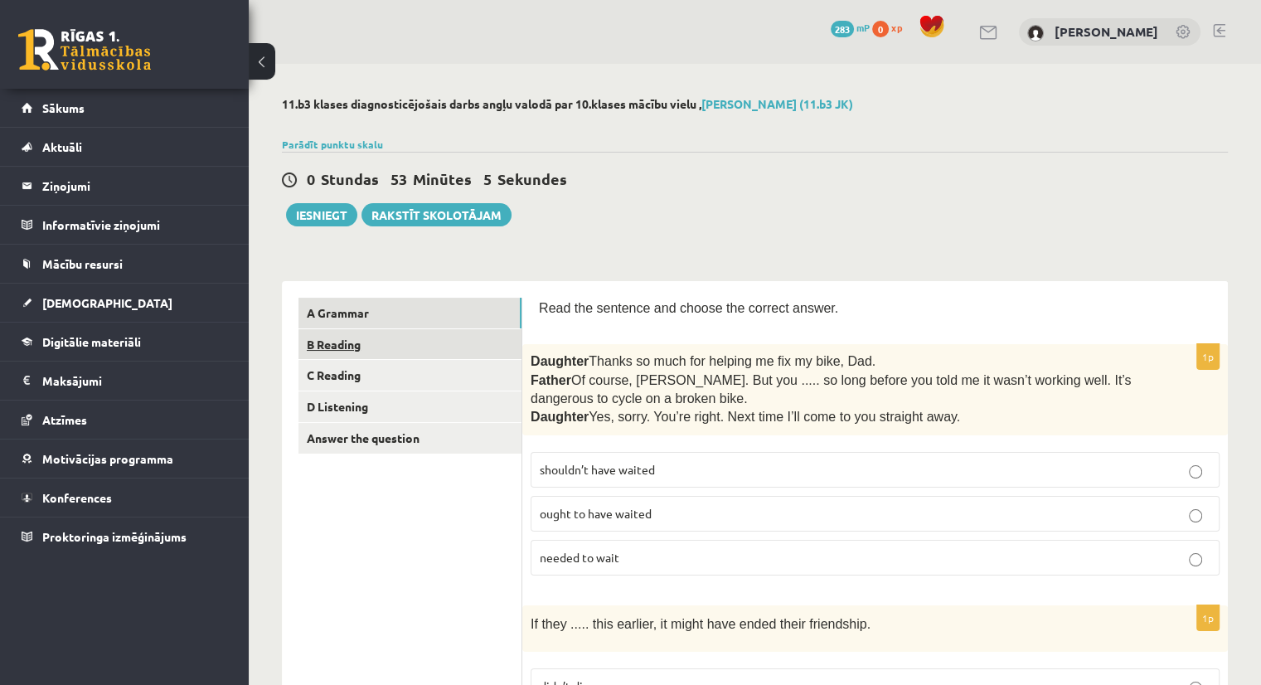
click at [420, 346] on link "B Reading" at bounding box center [409, 344] width 223 height 31
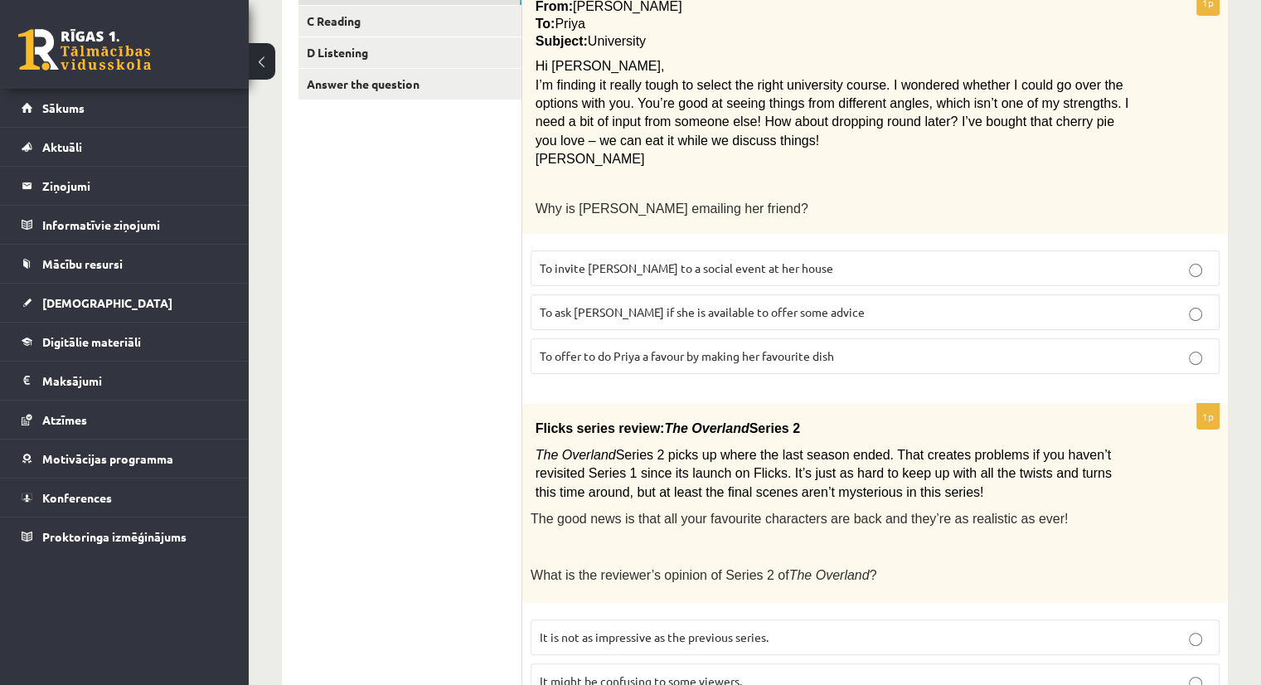
scroll to position [176, 0]
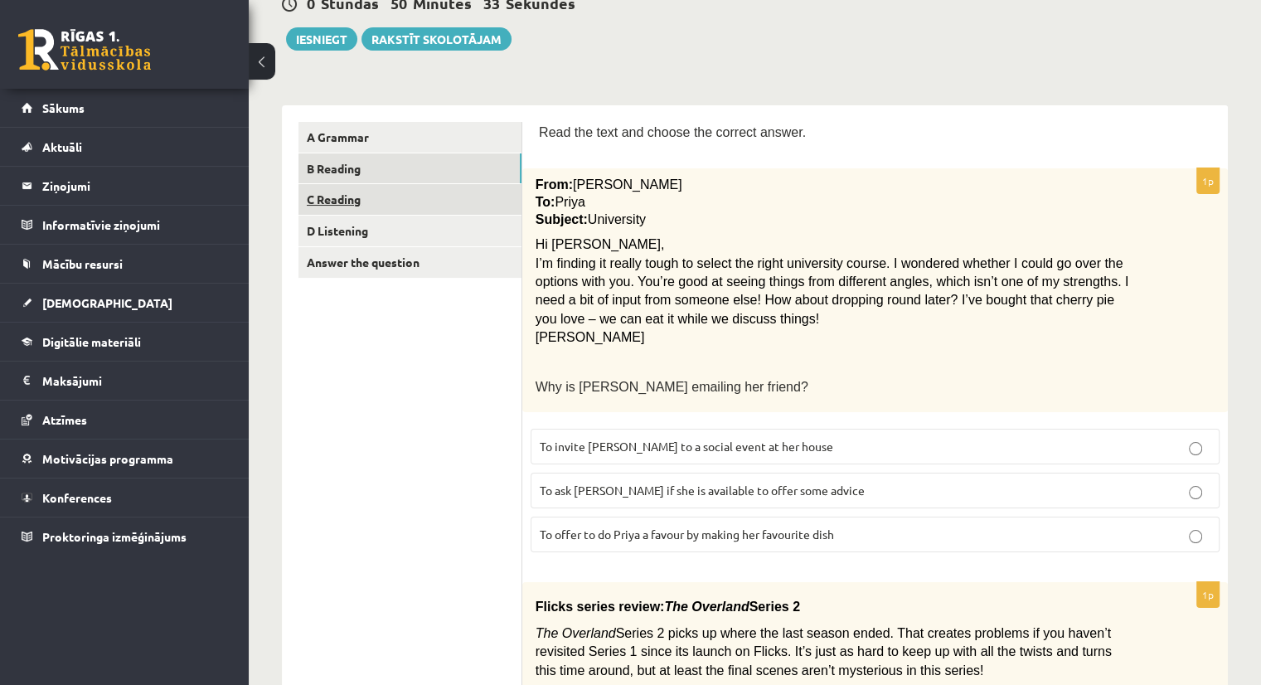
click at [346, 194] on link "C Reading" at bounding box center [409, 199] width 223 height 31
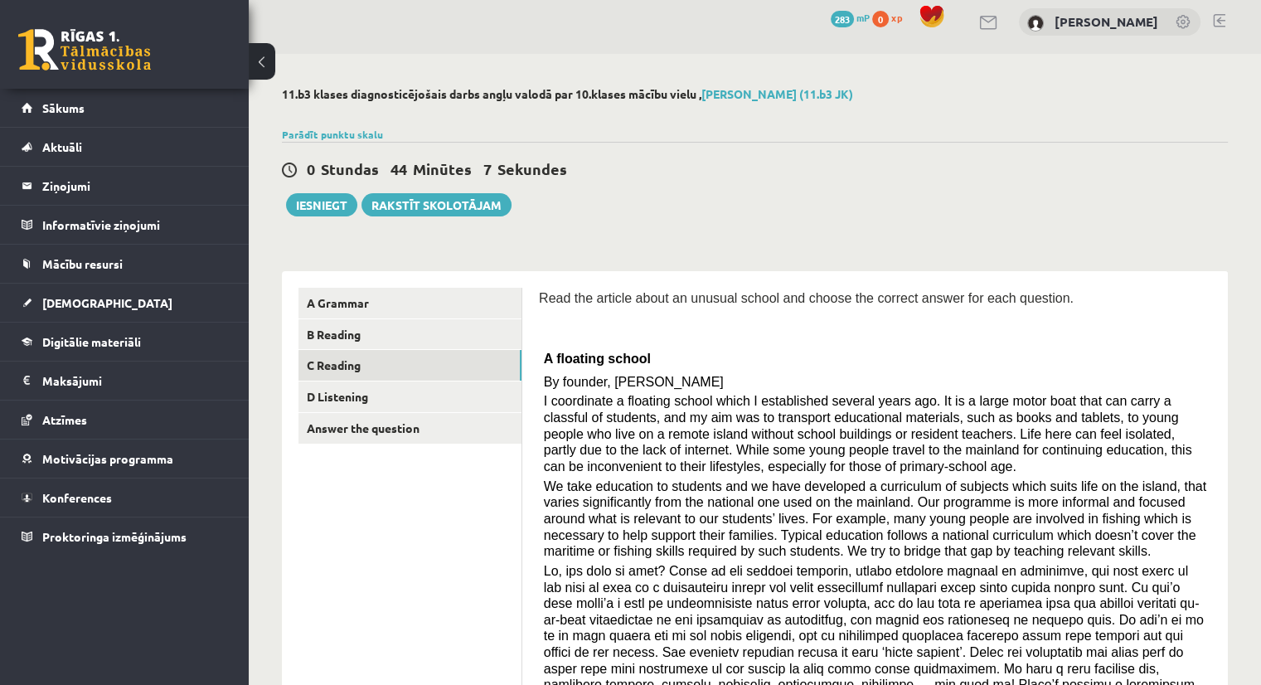
scroll to position [0, 0]
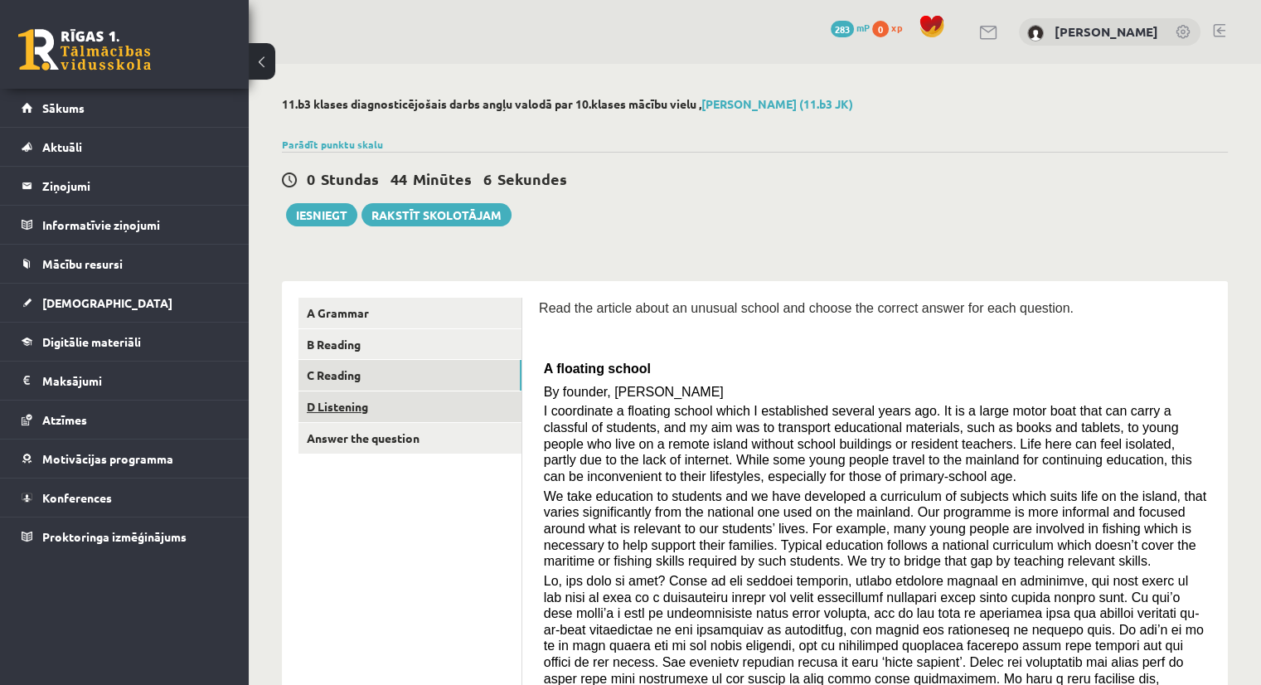
click at [354, 405] on link "D Listening" at bounding box center [409, 406] width 223 height 31
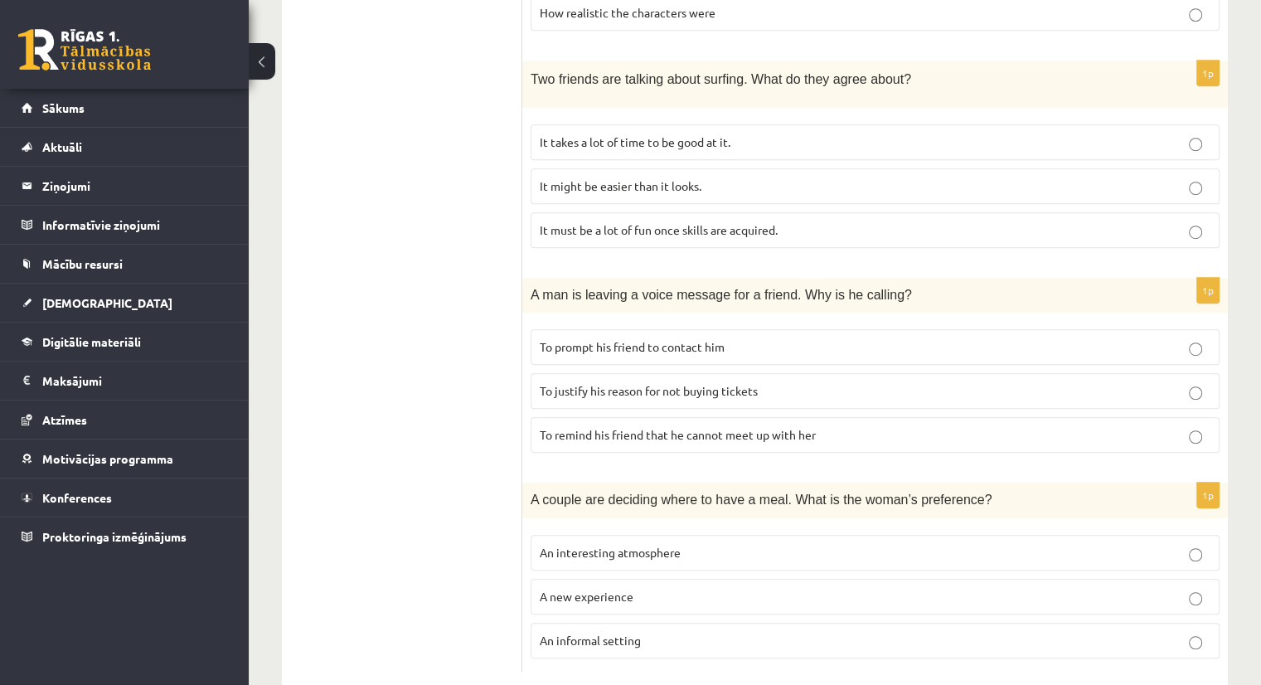
scroll to position [1004, 0]
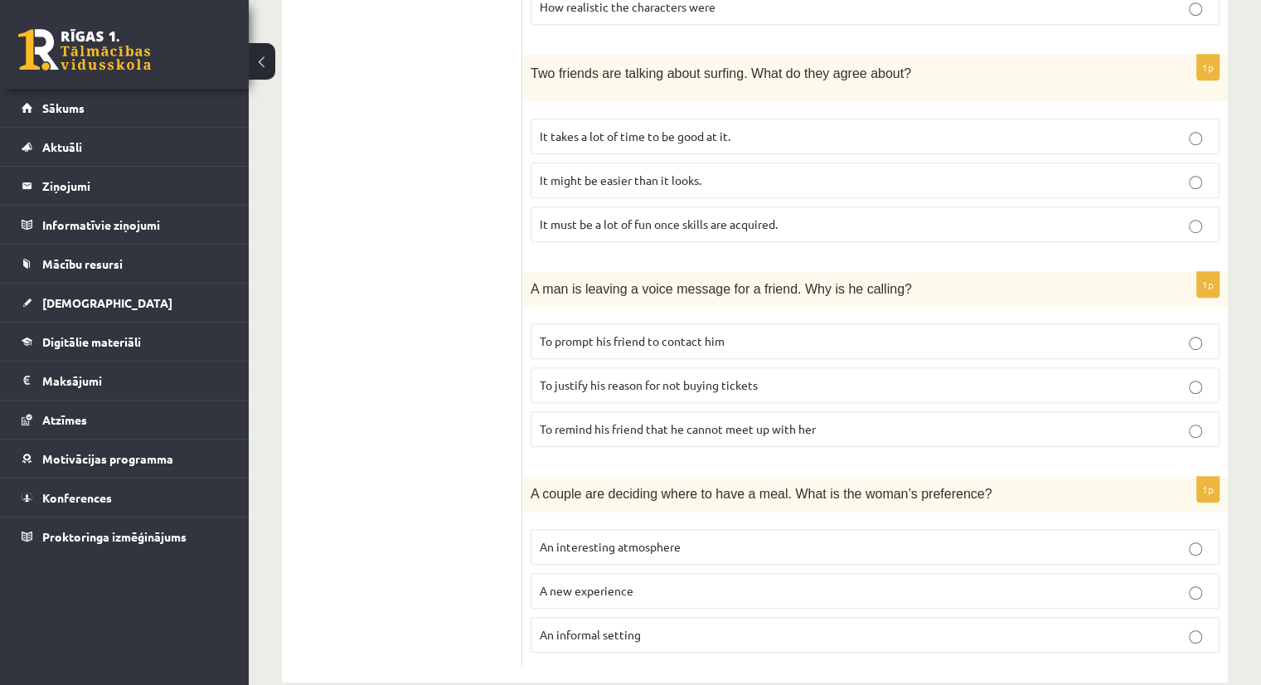
click at [1202, 420] on p "To remind his friend that he cannot meet up with her" at bounding box center [875, 428] width 671 height 17
drag, startPoint x: 1237, startPoint y: 356, endPoint x: 1239, endPoint y: 439, distance: 83.8
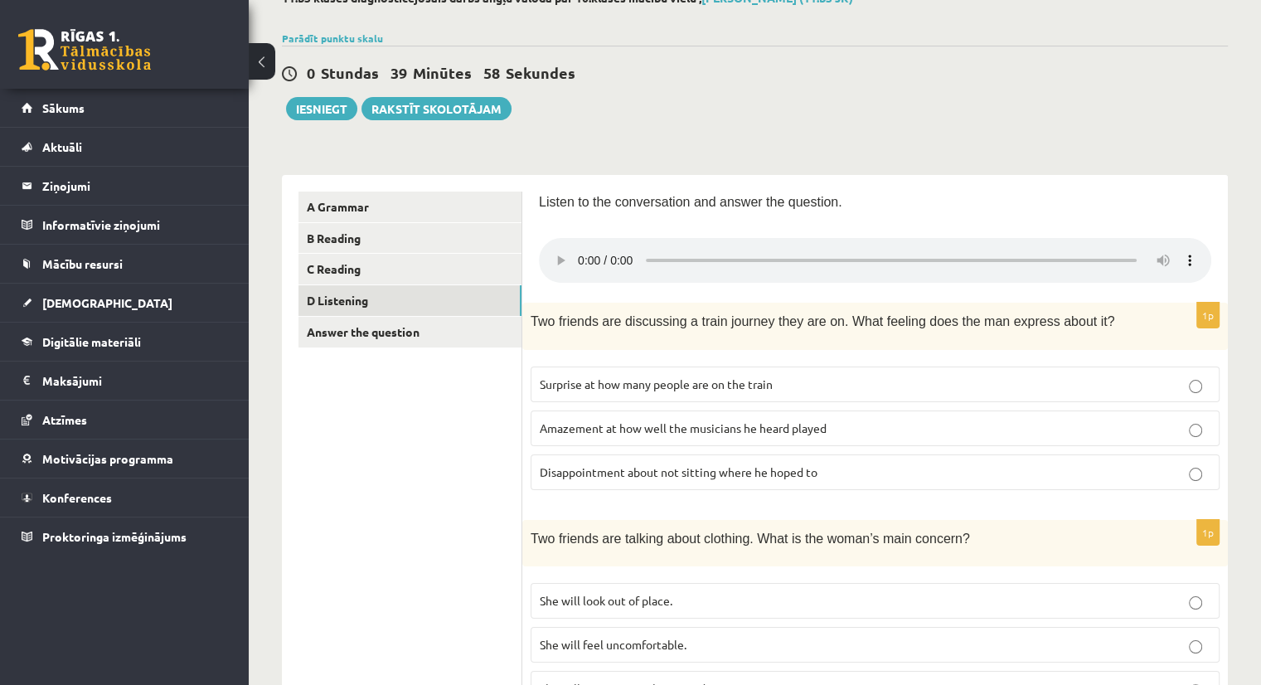
scroll to position [103, 0]
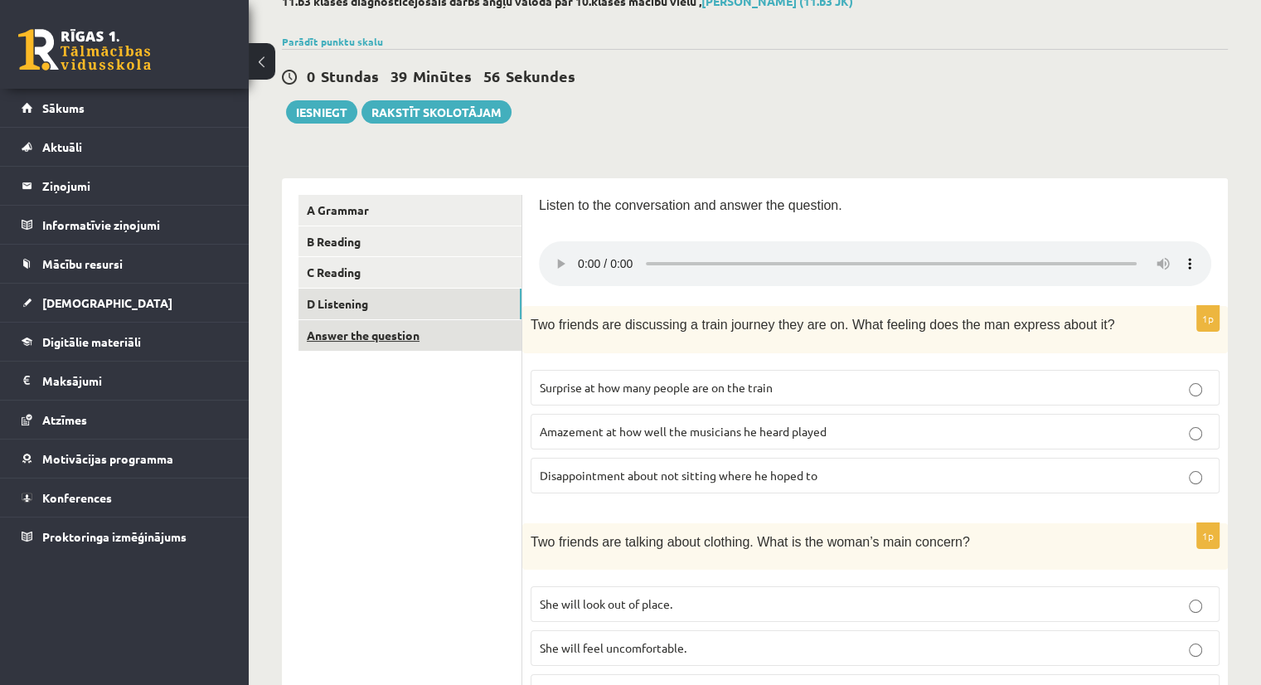
click at [375, 334] on link "Answer the question" at bounding box center [409, 335] width 223 height 31
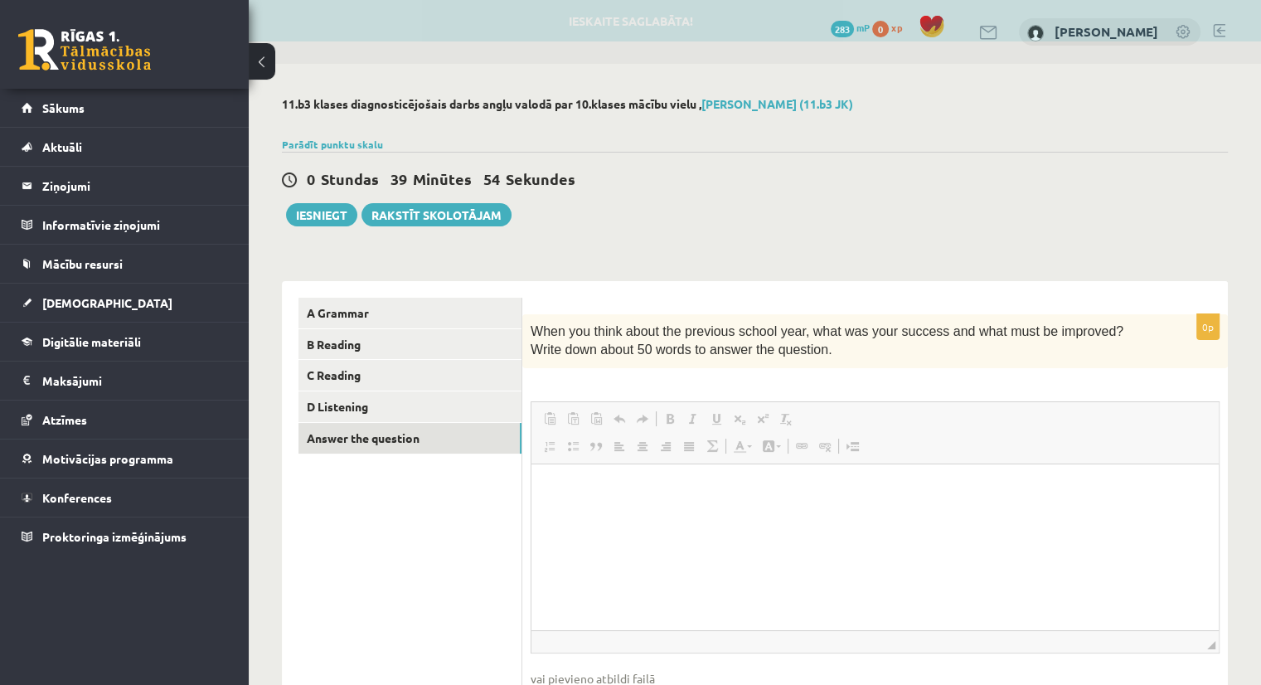
scroll to position [0, 0]
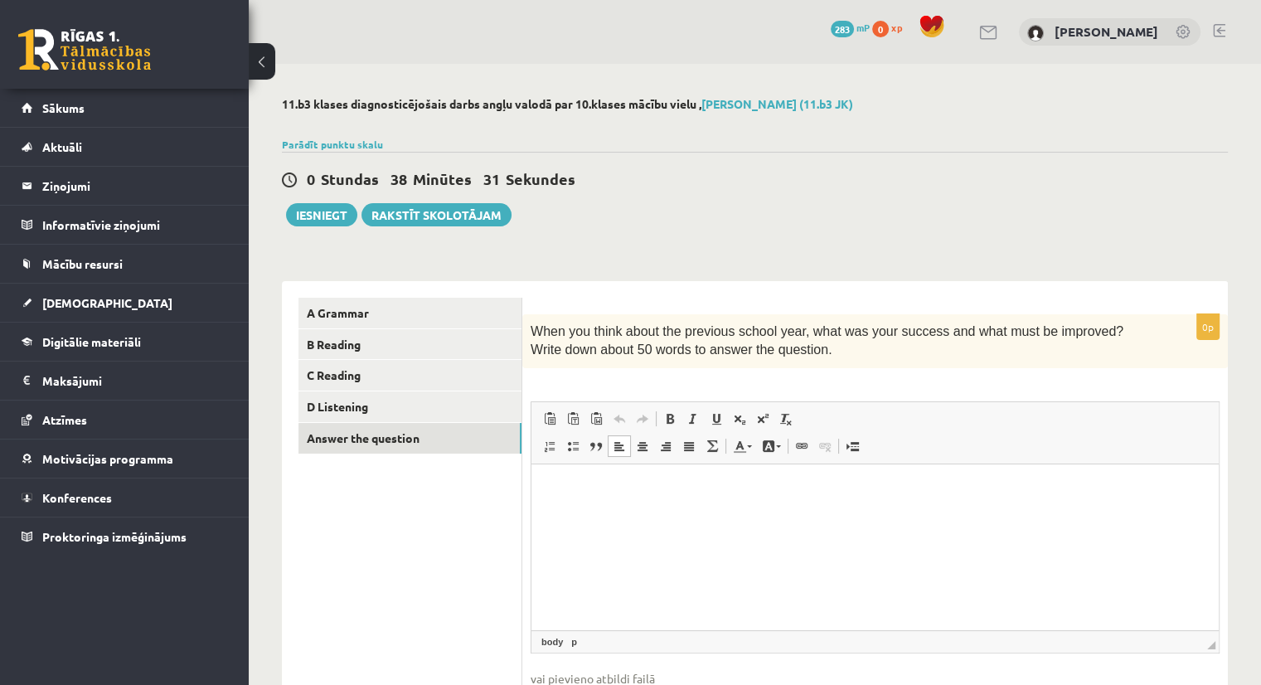
click at [774, 514] on html at bounding box center [874, 488] width 687 height 51
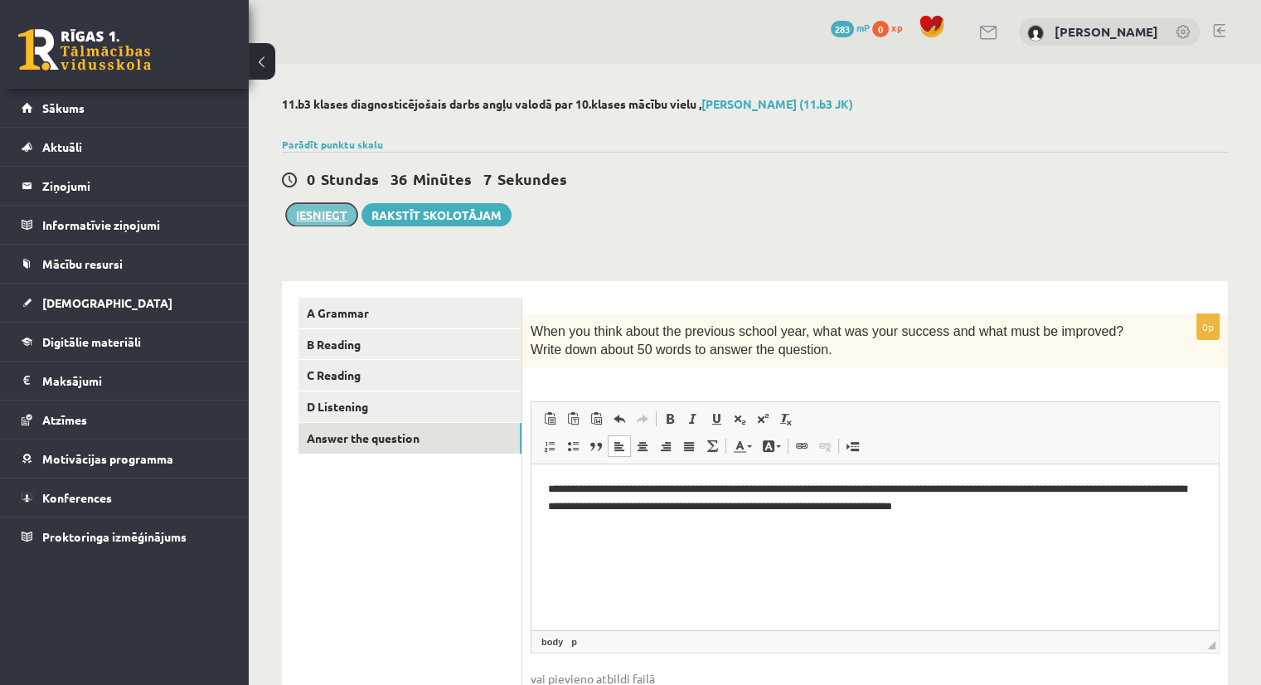
click at [334, 208] on button "Iesniegt" at bounding box center [321, 214] width 71 height 23
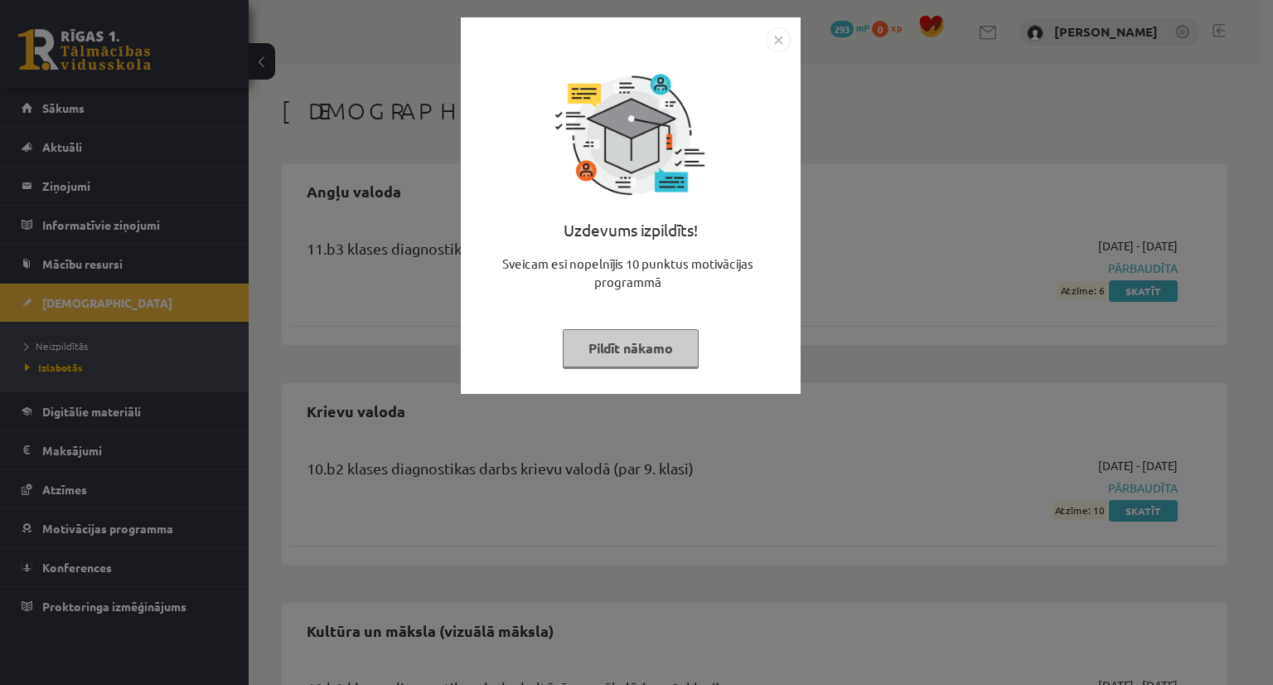
click at [650, 377] on div "Uzdevums izpildīts! Sveicam esi nopelnījis 10 punktus motivācijas programmā Pil…" at bounding box center [631, 218] width 320 height 332
click at [657, 341] on button "Pildīt nākamo" at bounding box center [631, 348] width 136 height 38
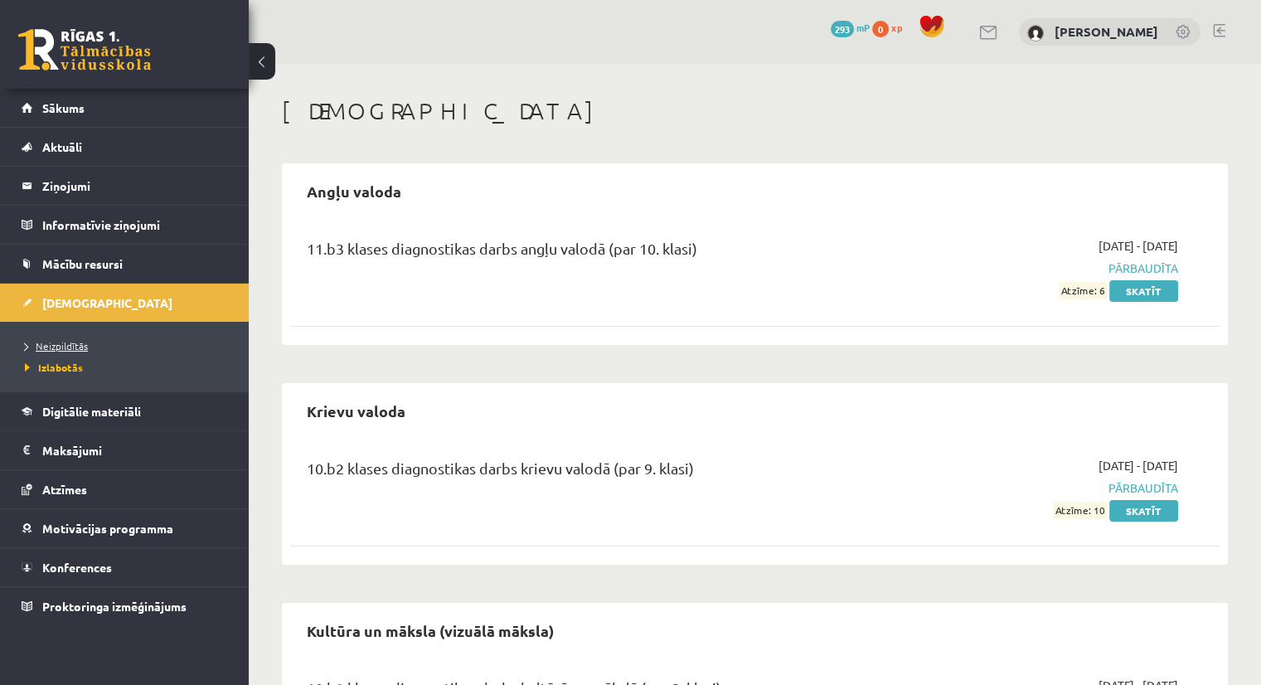
click at [70, 339] on span "Neizpildītās" at bounding box center [56, 345] width 63 height 13
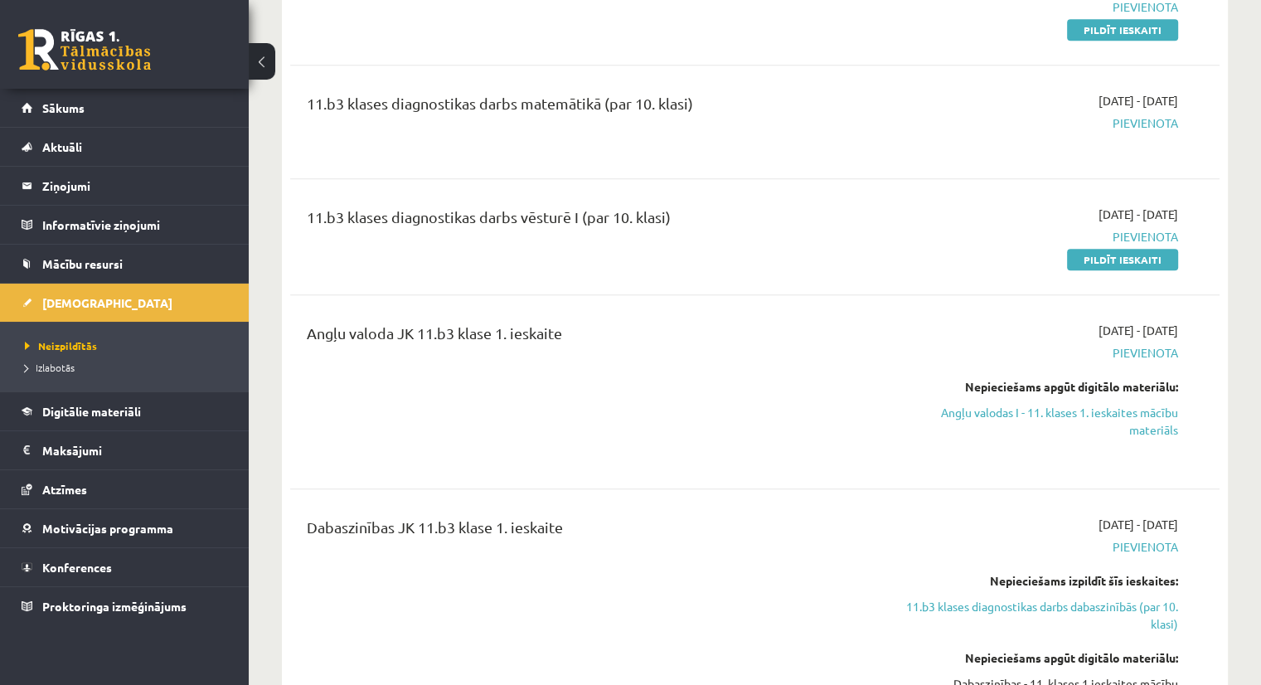
scroll to position [1673, 0]
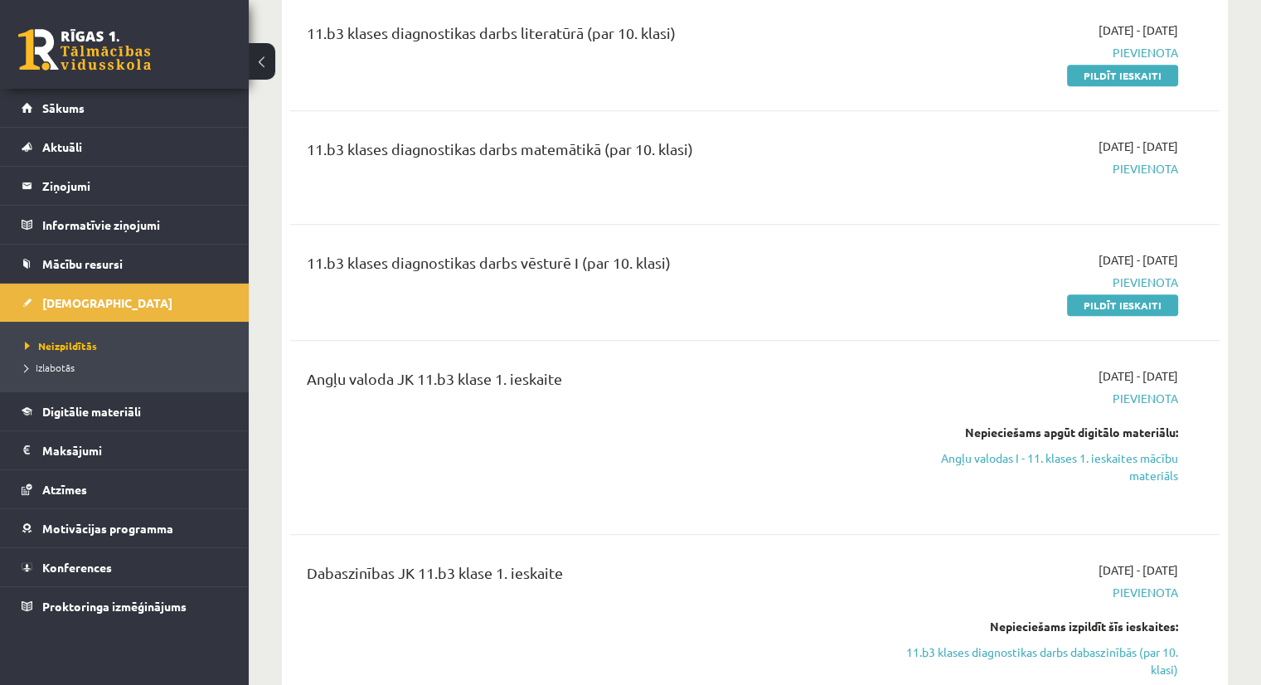
click at [1119, 307] on link "Pildīt ieskaiti" at bounding box center [1122, 305] width 111 height 22
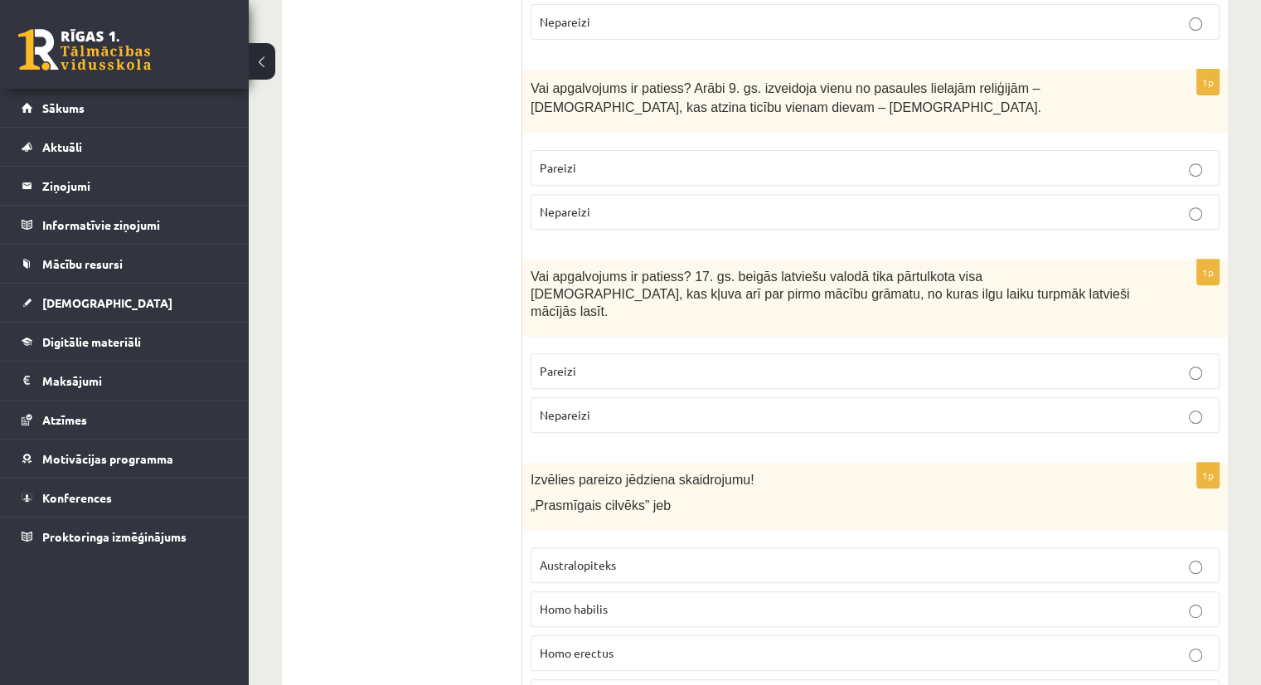
scroll to position [650, 0]
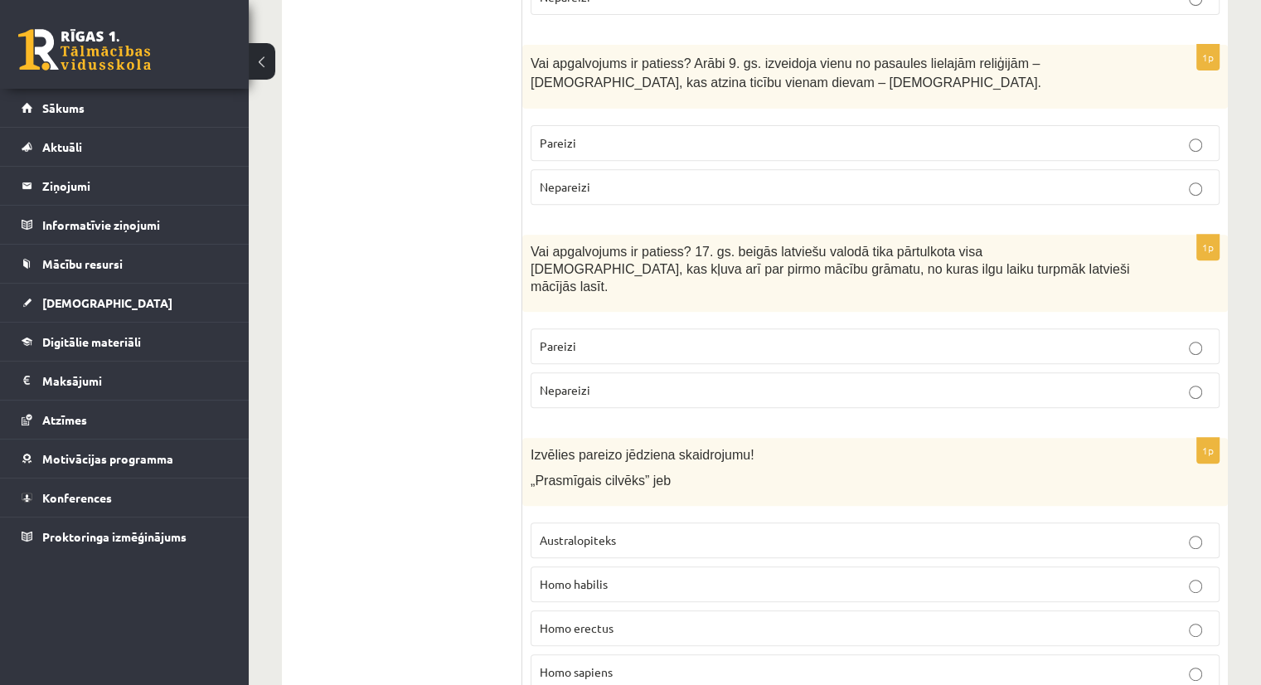
click at [1200, 150] on label "Pareizi" at bounding box center [874, 143] width 689 height 36
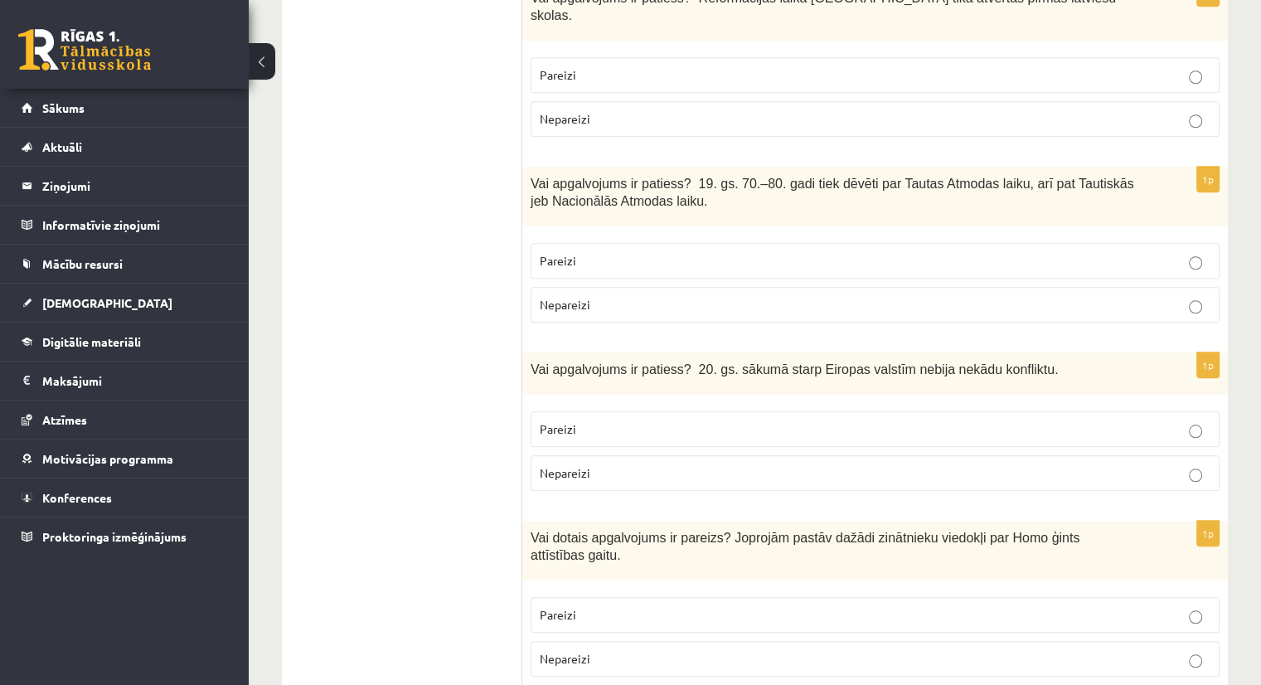
scroll to position [1407, 0]
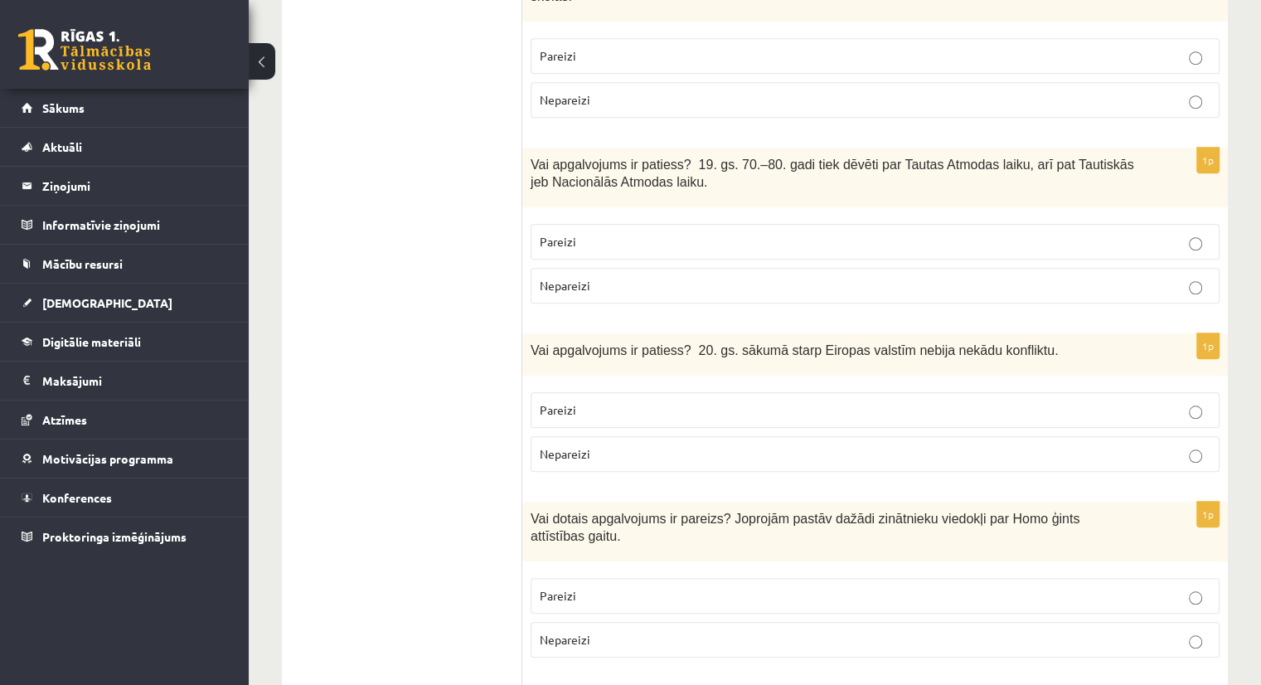
click at [1194, 224] on label "Pareizi" at bounding box center [874, 242] width 689 height 36
click at [1199, 445] on p "Nepareizi" at bounding box center [875, 453] width 671 height 17
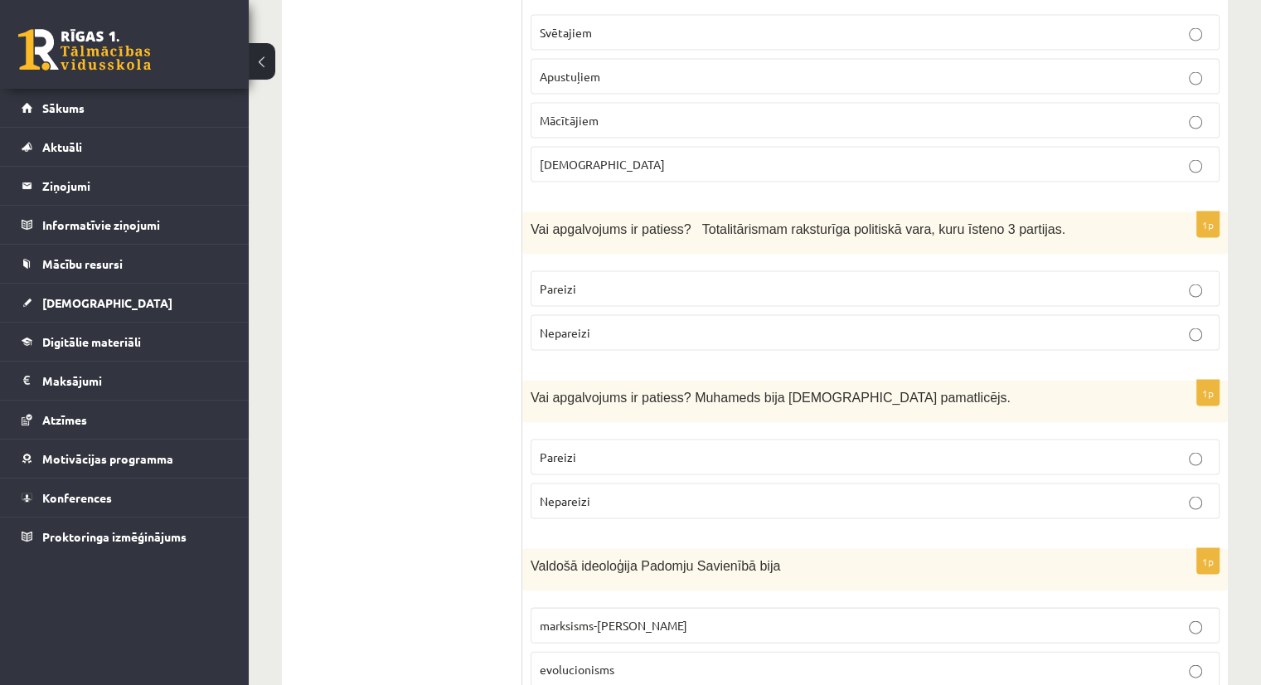
scroll to position [3343, 0]
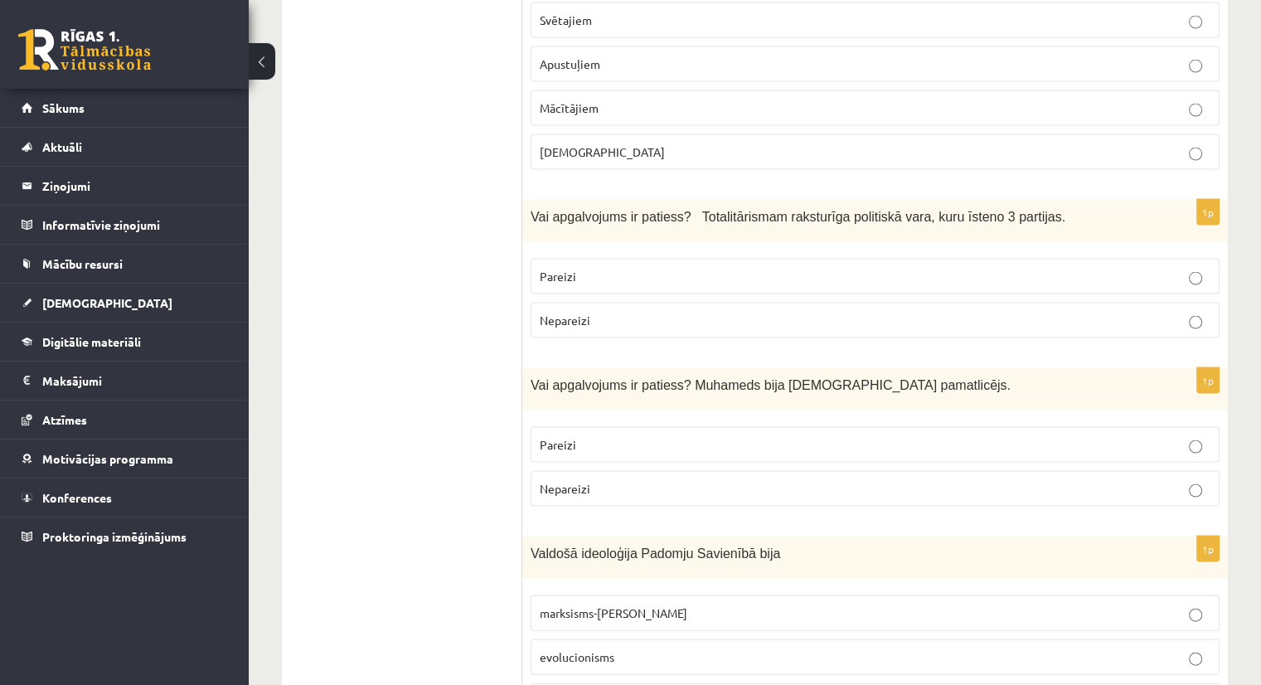
click at [1204, 312] on p "Nepareizi" at bounding box center [875, 320] width 671 height 17
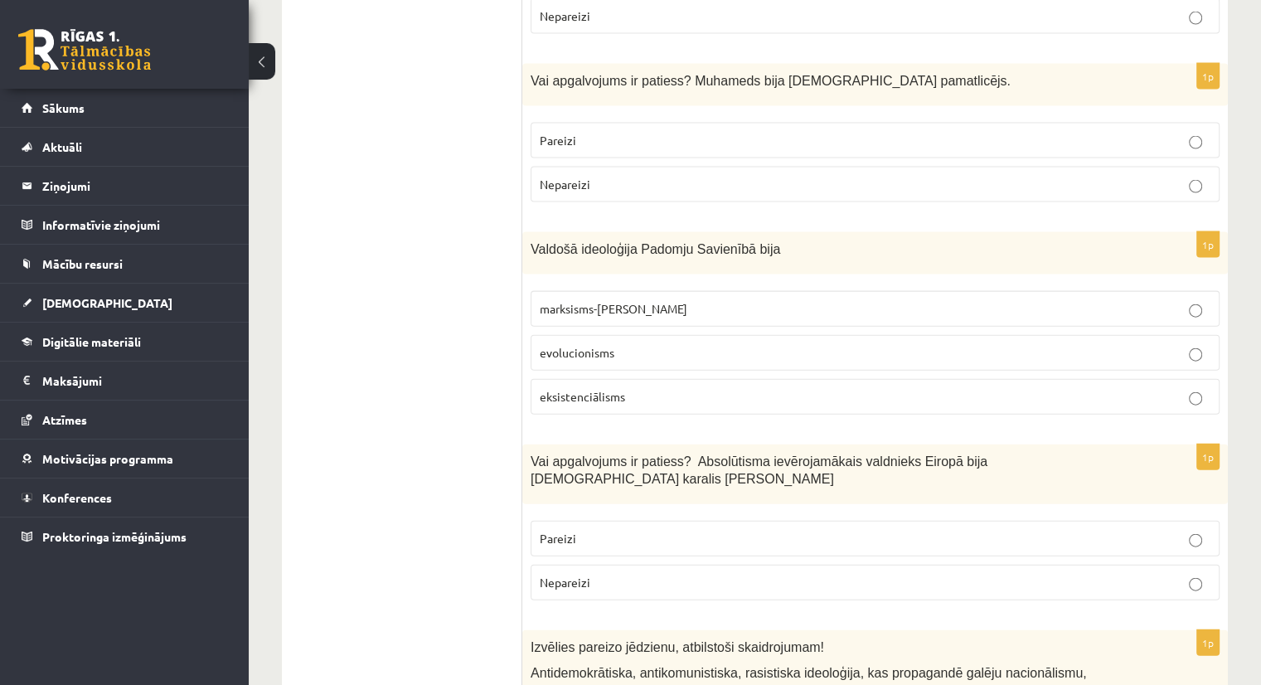
scroll to position [3673, 0]
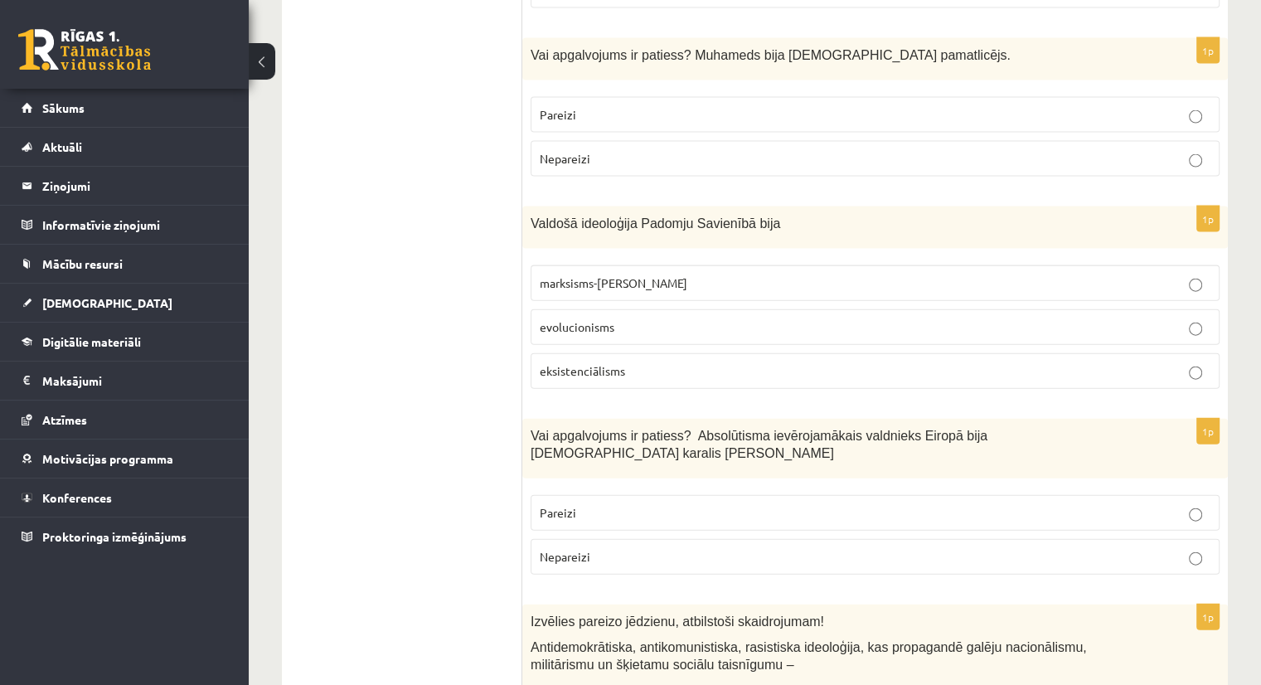
click at [1202, 274] on p "marksisms-[PERSON_NAME]" at bounding box center [875, 282] width 671 height 17
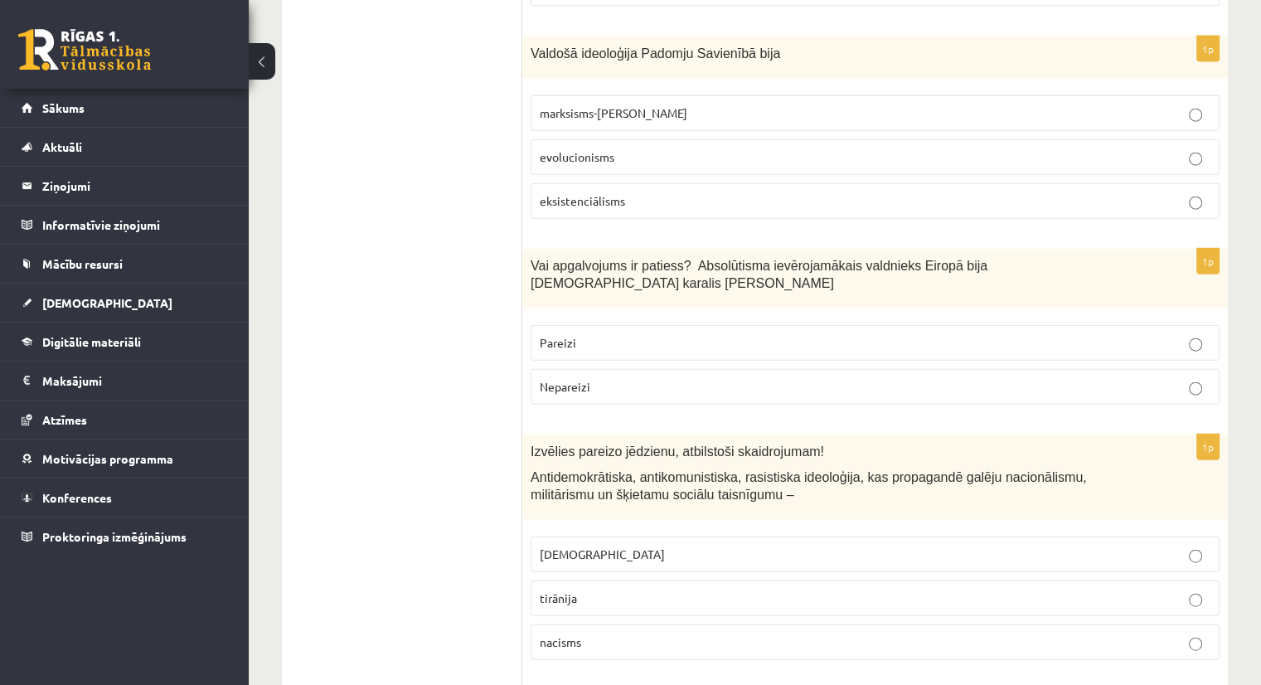
scroll to position [3836, 0]
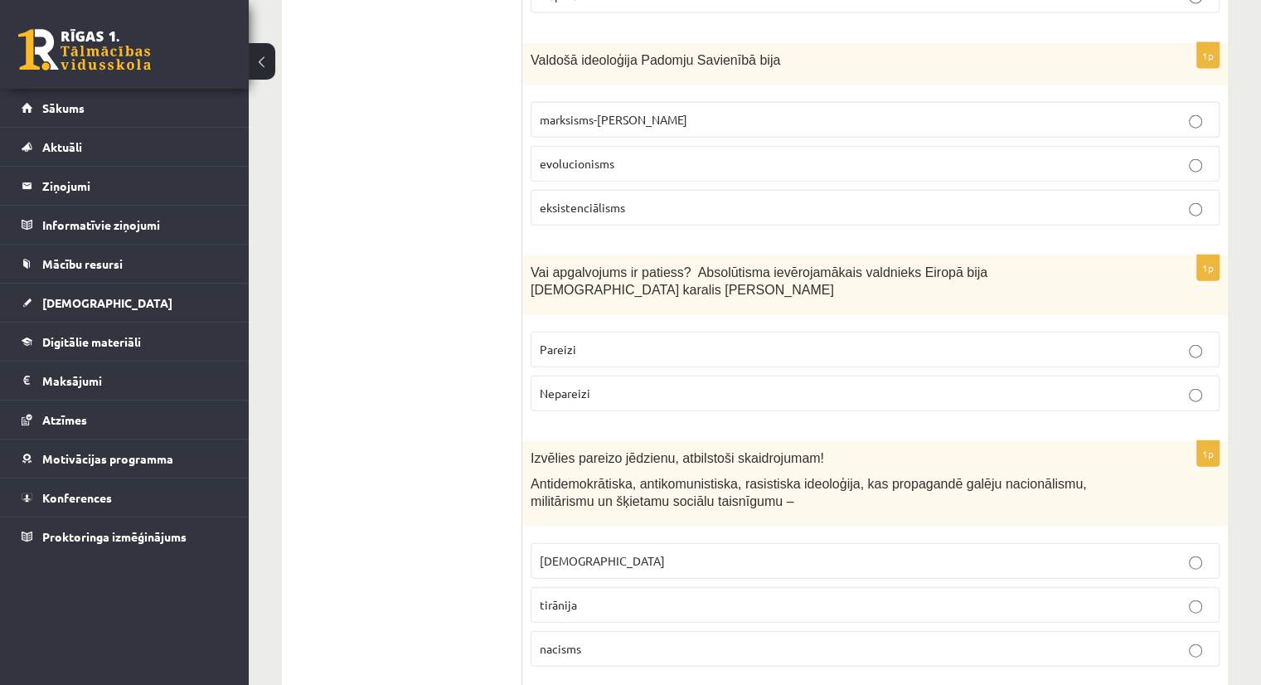
click at [1195, 332] on label "Pareizi" at bounding box center [874, 350] width 689 height 36
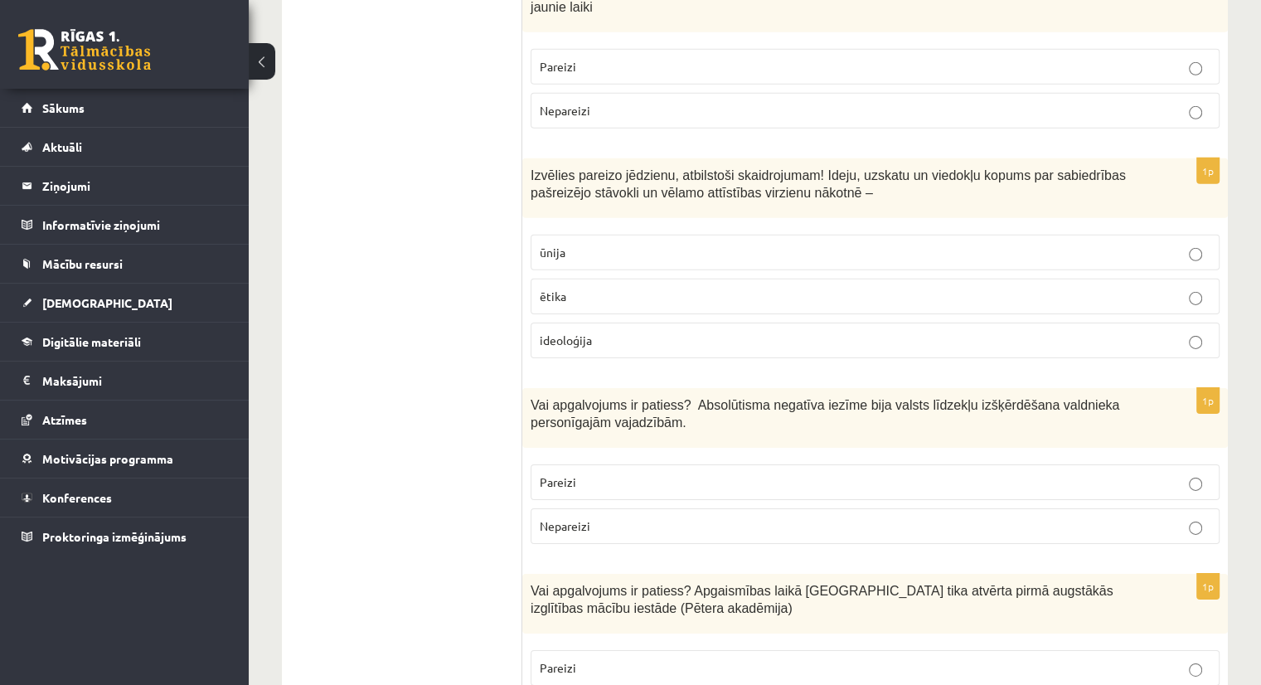
scroll to position [5232, 0]
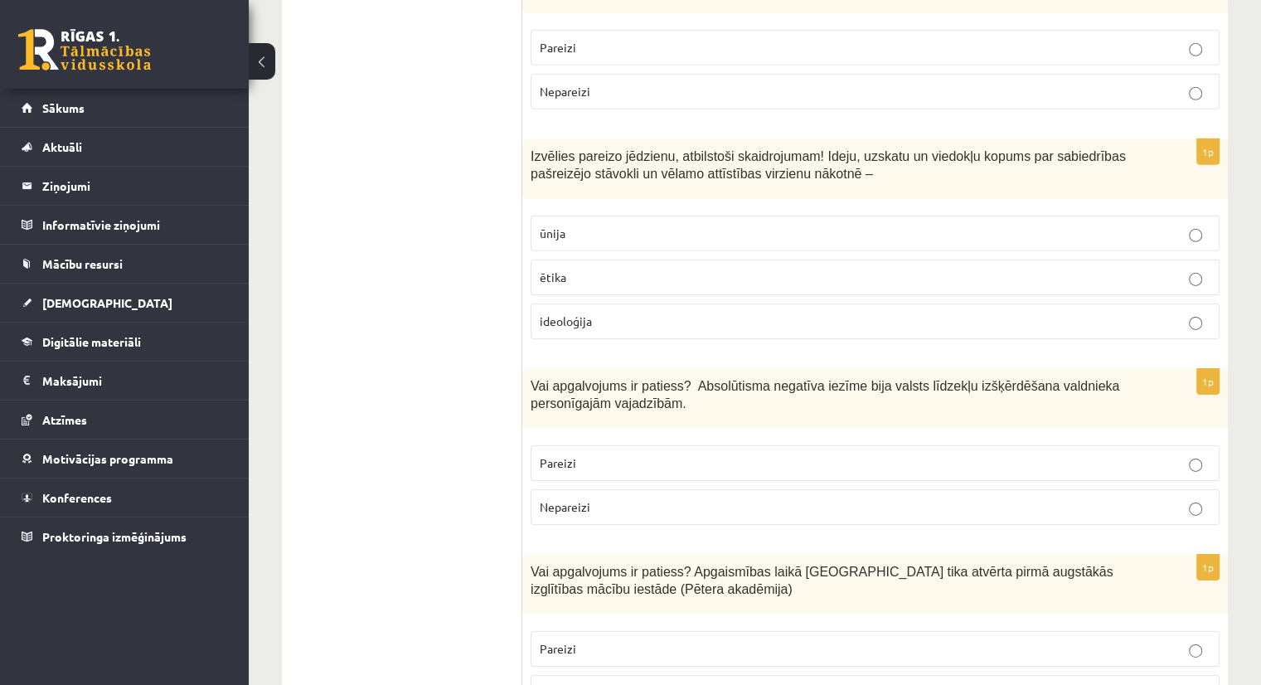
click at [1197, 445] on label "Pareizi" at bounding box center [874, 463] width 689 height 36
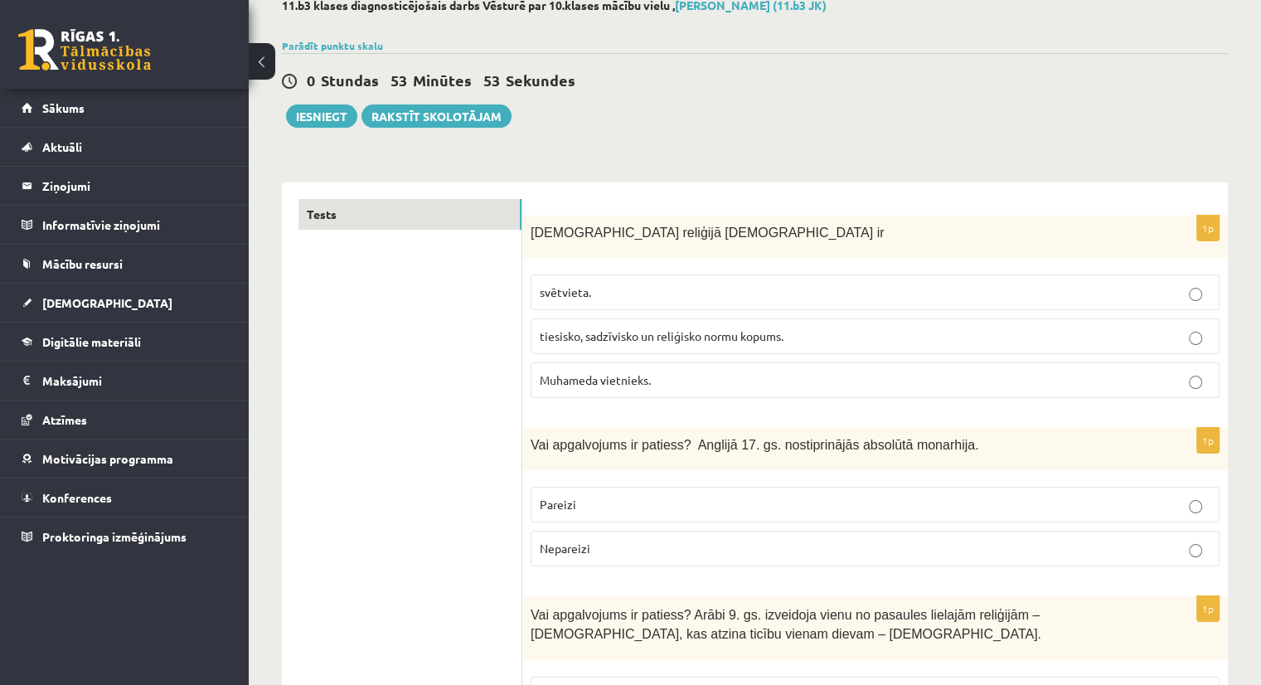
scroll to position [0, 0]
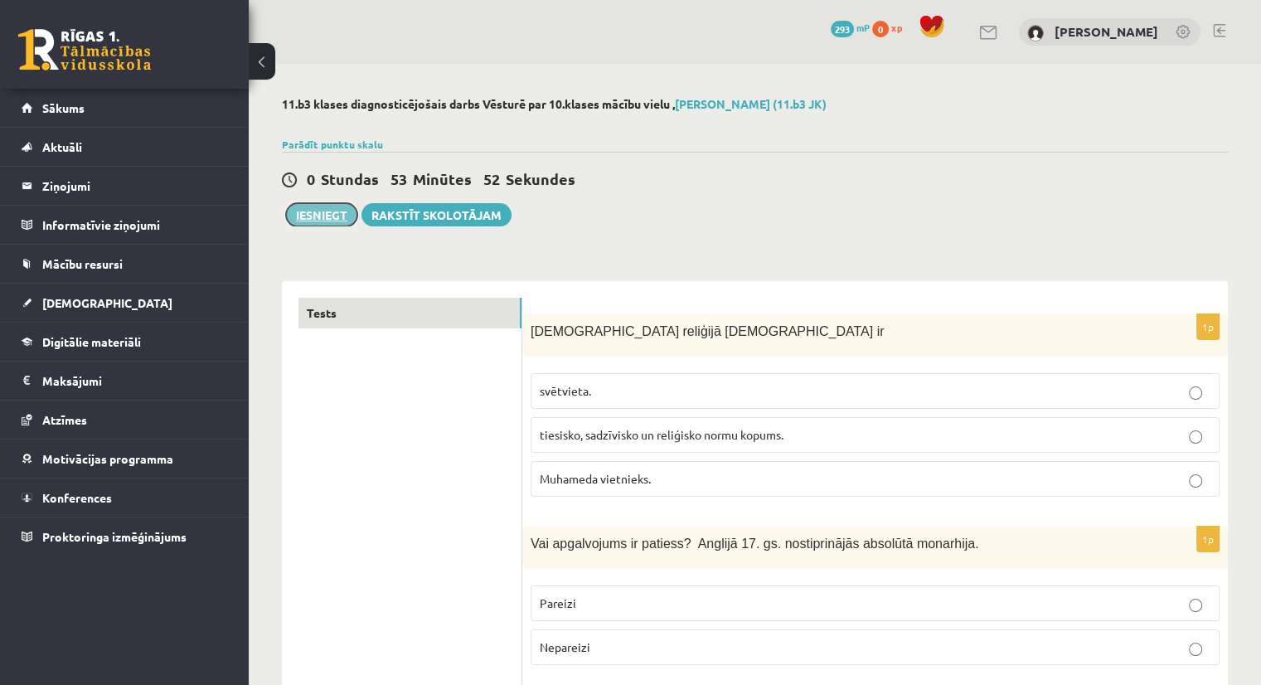
click at [318, 218] on button "Iesniegt" at bounding box center [321, 214] width 71 height 23
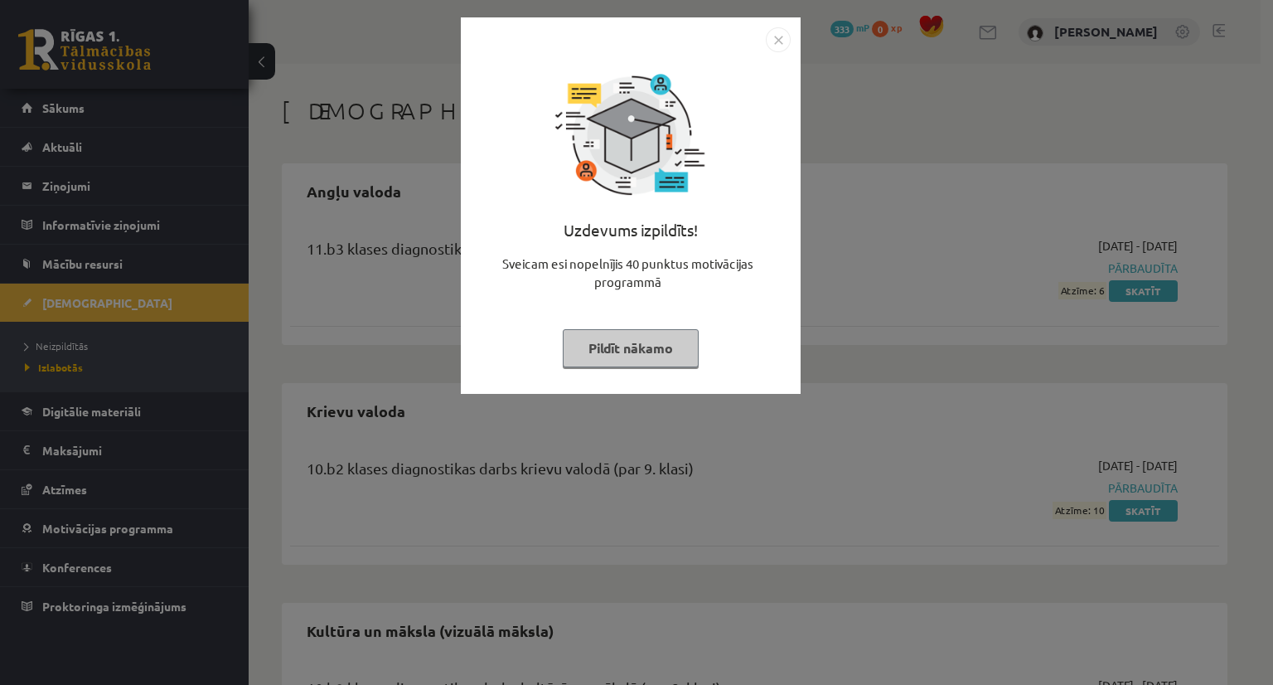
click at [774, 41] on img "Close" at bounding box center [778, 39] width 25 height 25
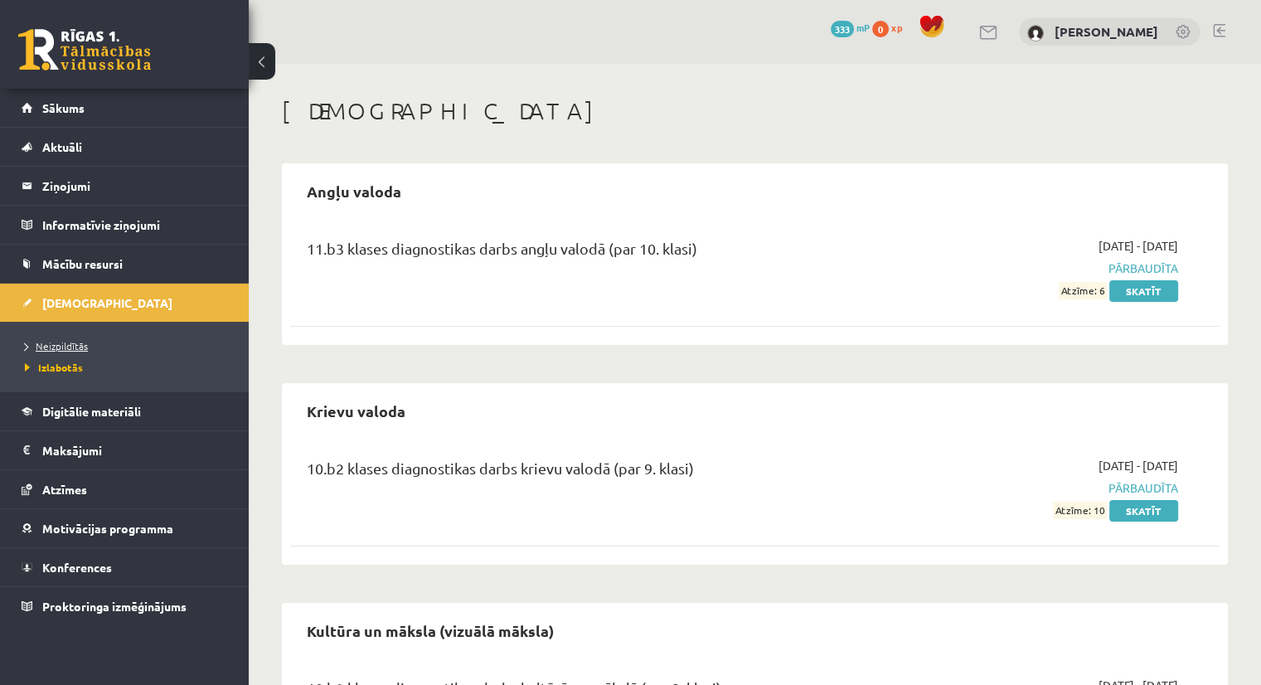
click at [66, 341] on span "Neizpildītās" at bounding box center [56, 345] width 63 height 13
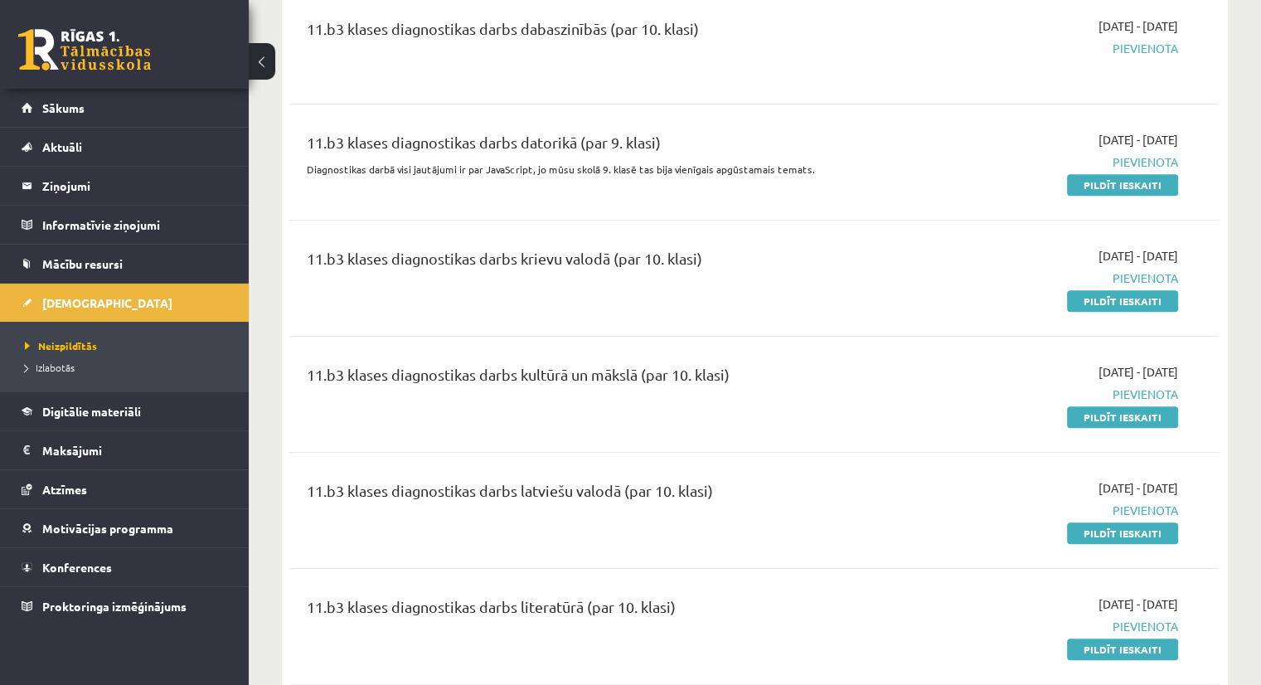
scroll to position [993, 0]
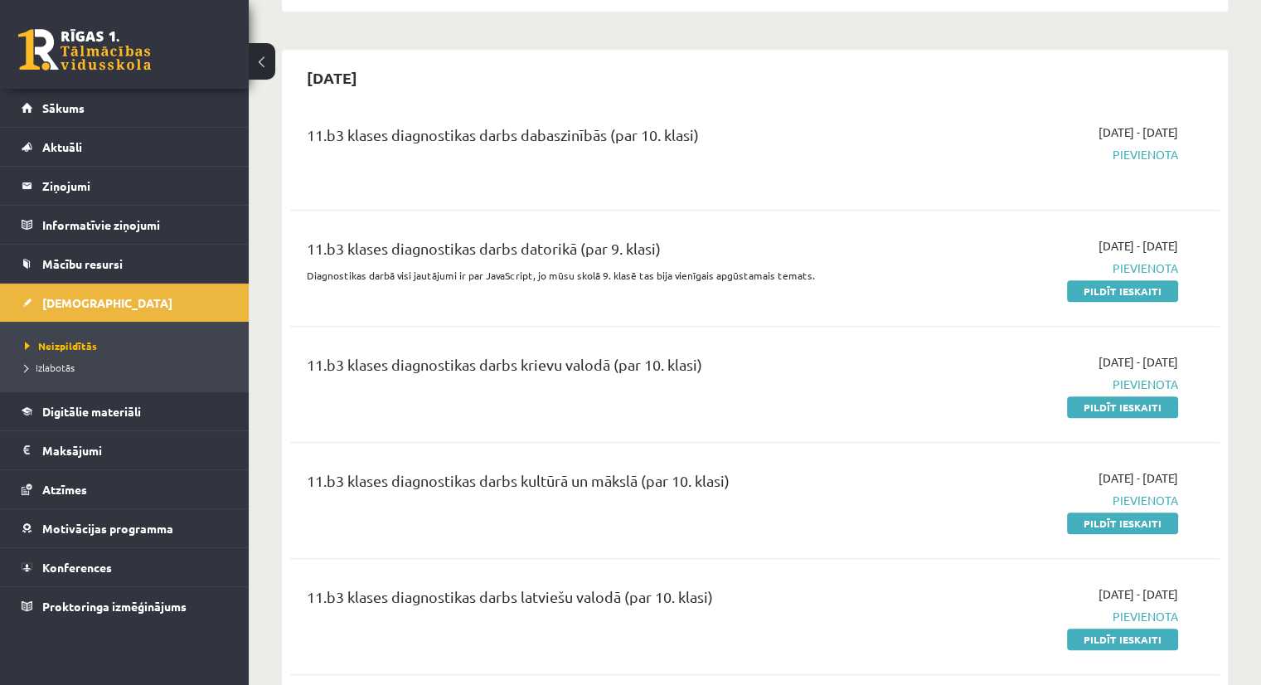
click at [1079, 521] on link "Pildīt ieskaiti" at bounding box center [1122, 523] width 111 height 22
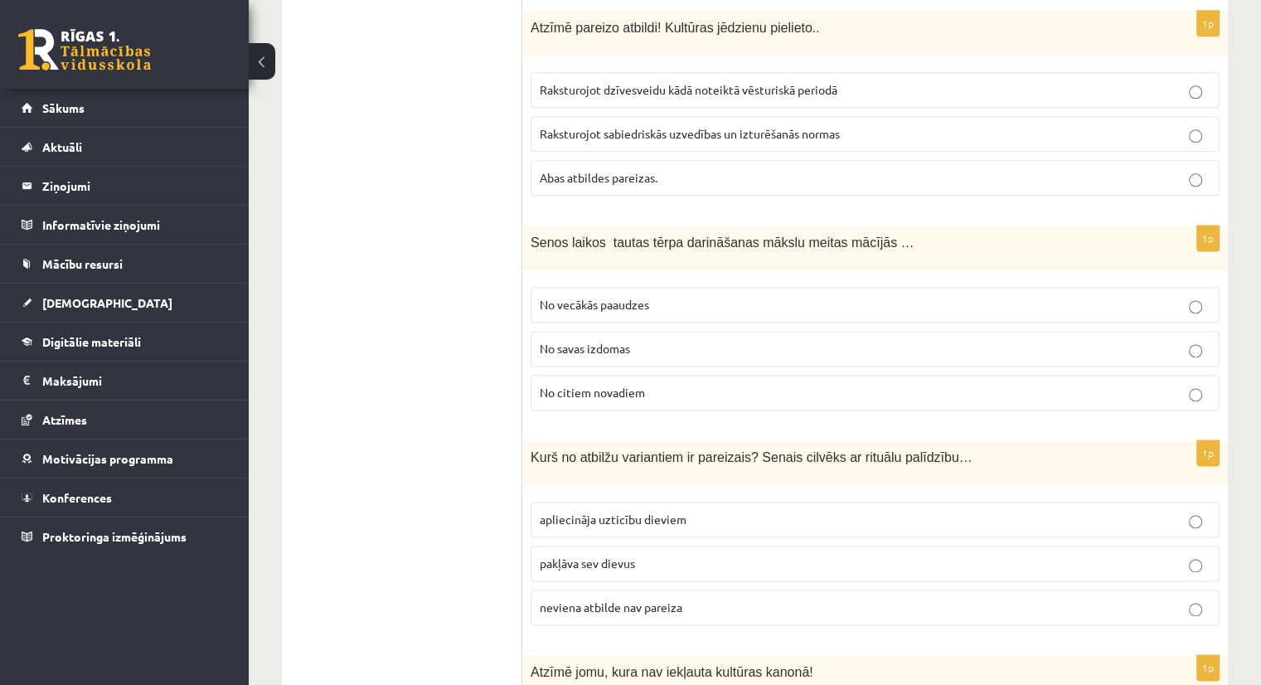
scroll to position [2170, 0]
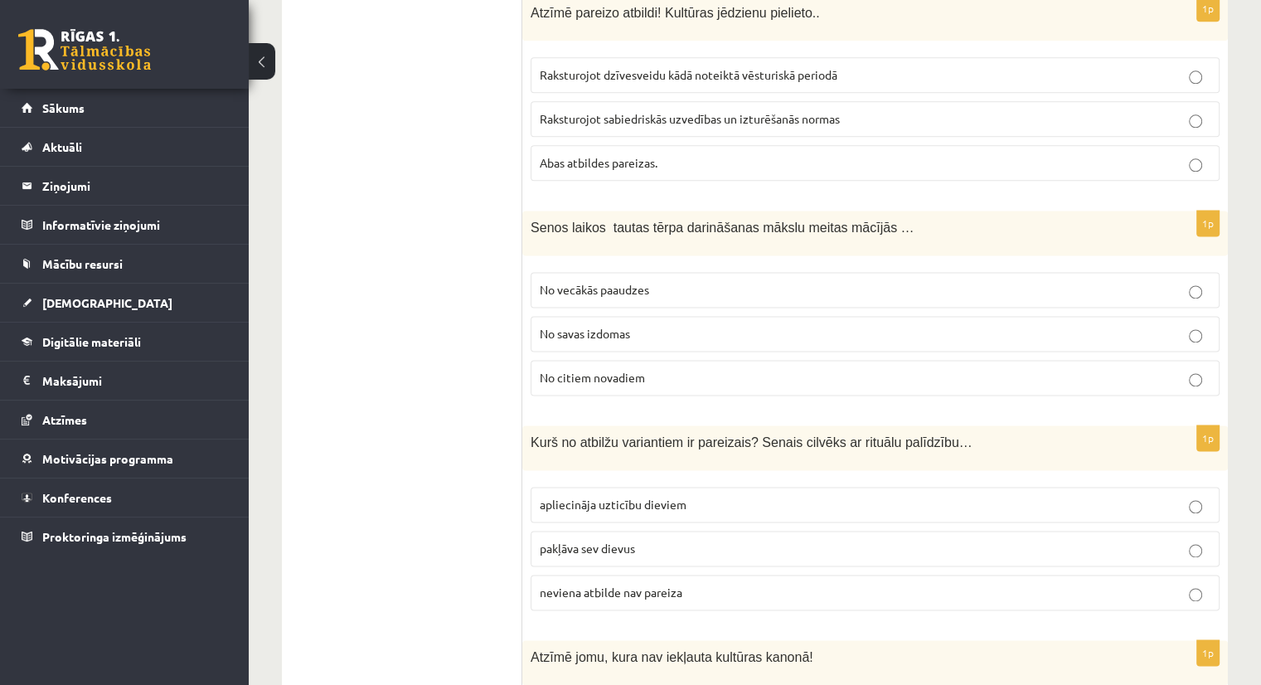
click at [1192, 281] on p "No vecākās paaudzes" at bounding box center [875, 289] width 671 height 17
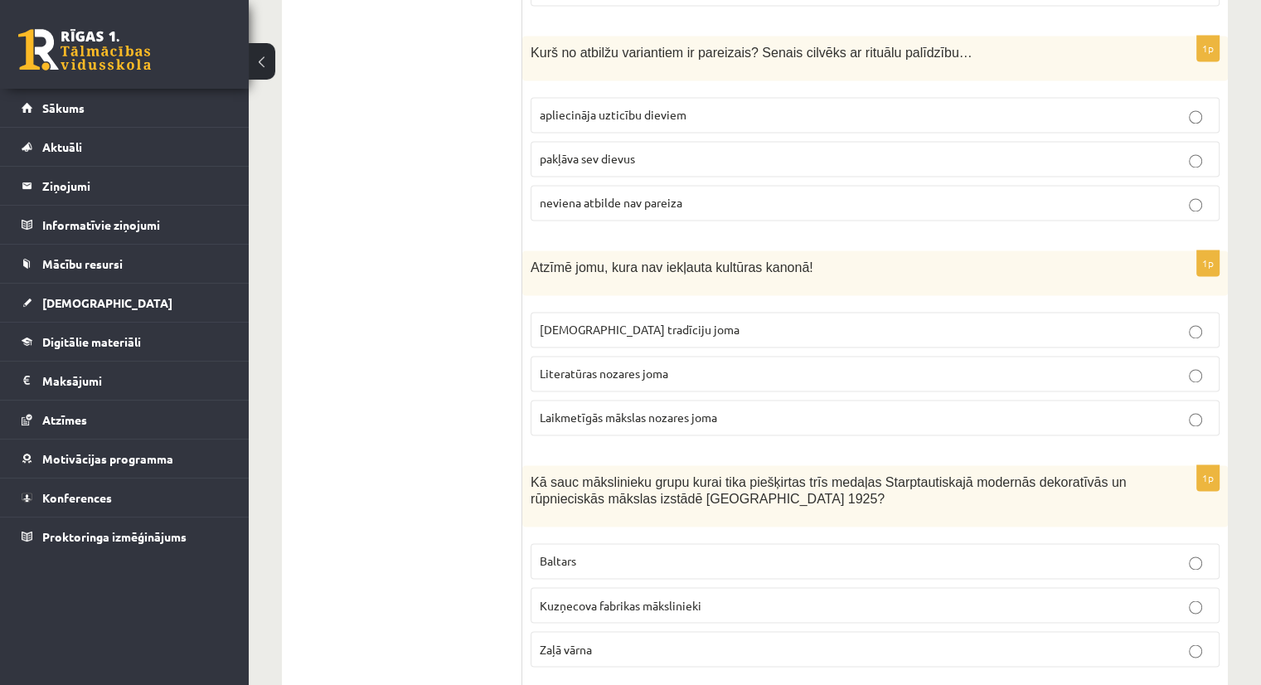
scroll to position [2583, 0]
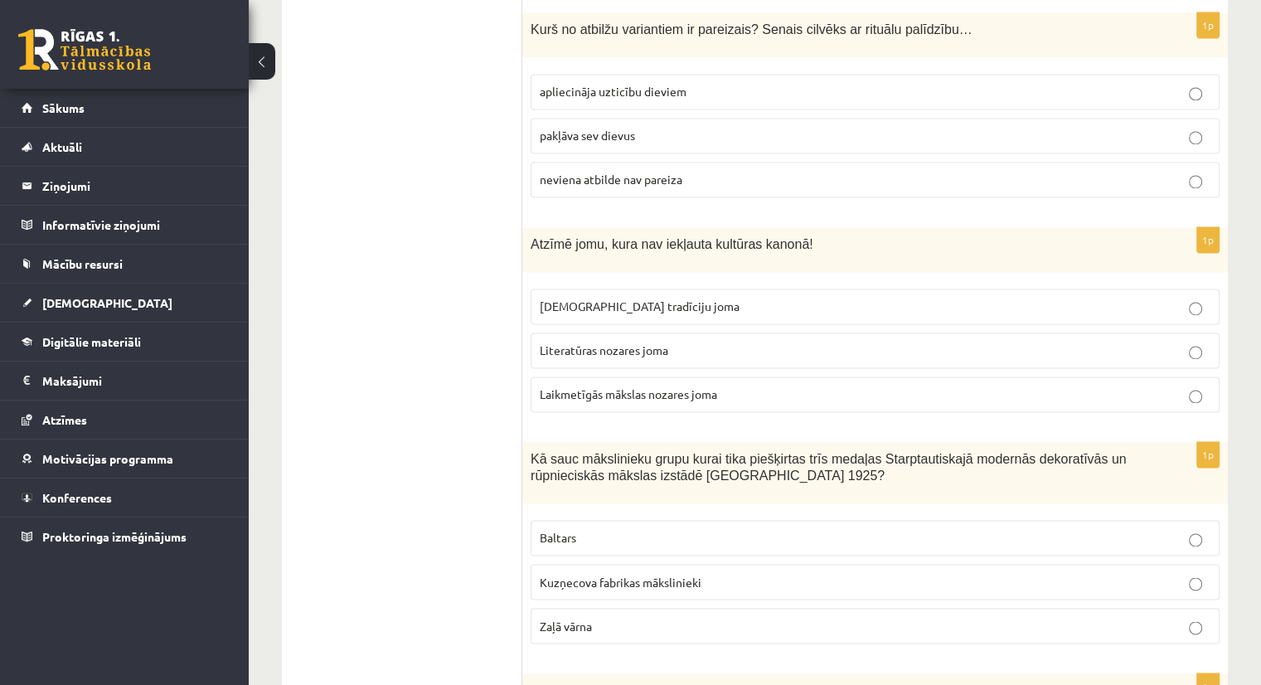
click at [1200, 390] on label "Laikmetīgās mākslas nozares joma" at bounding box center [874, 394] width 689 height 36
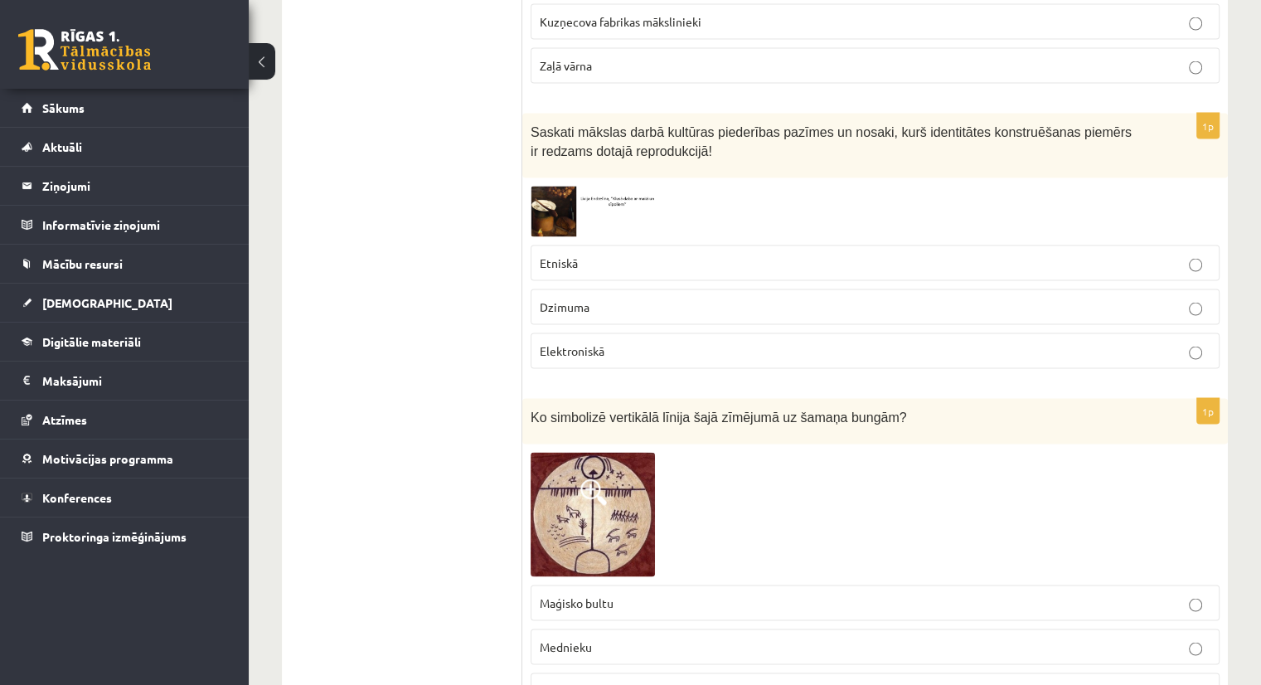
scroll to position [3158, 0]
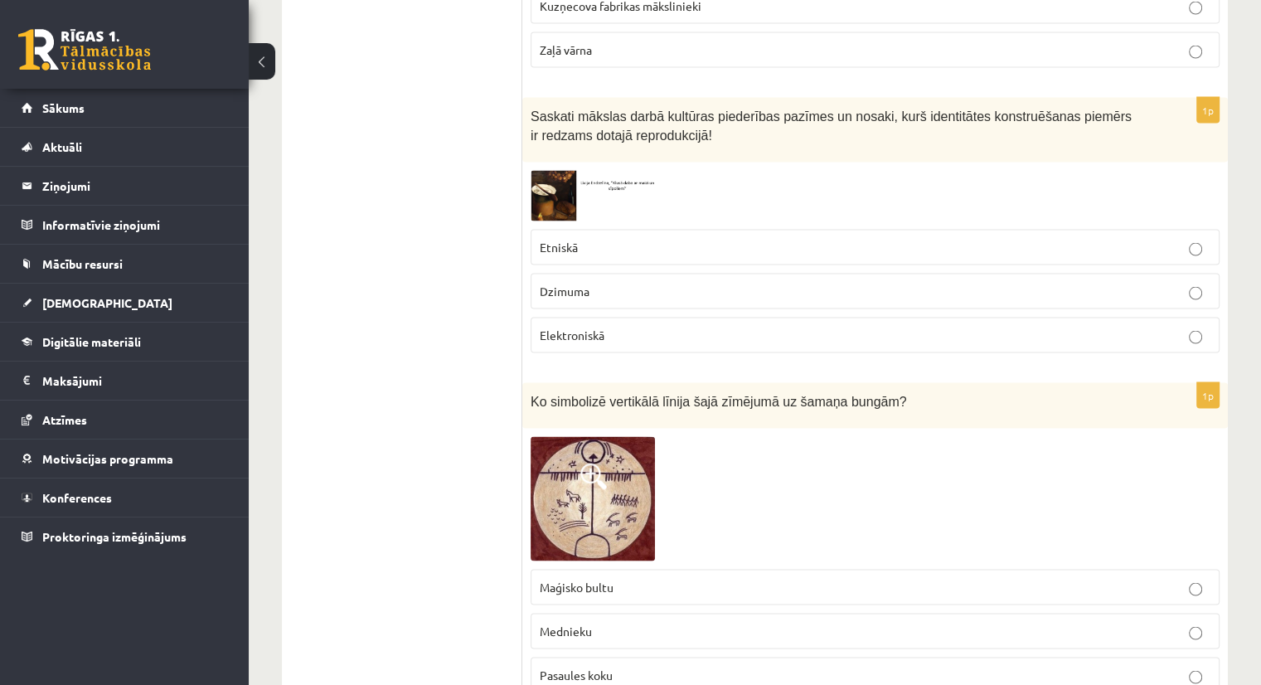
click at [552, 189] on img at bounding box center [592, 196] width 124 height 51
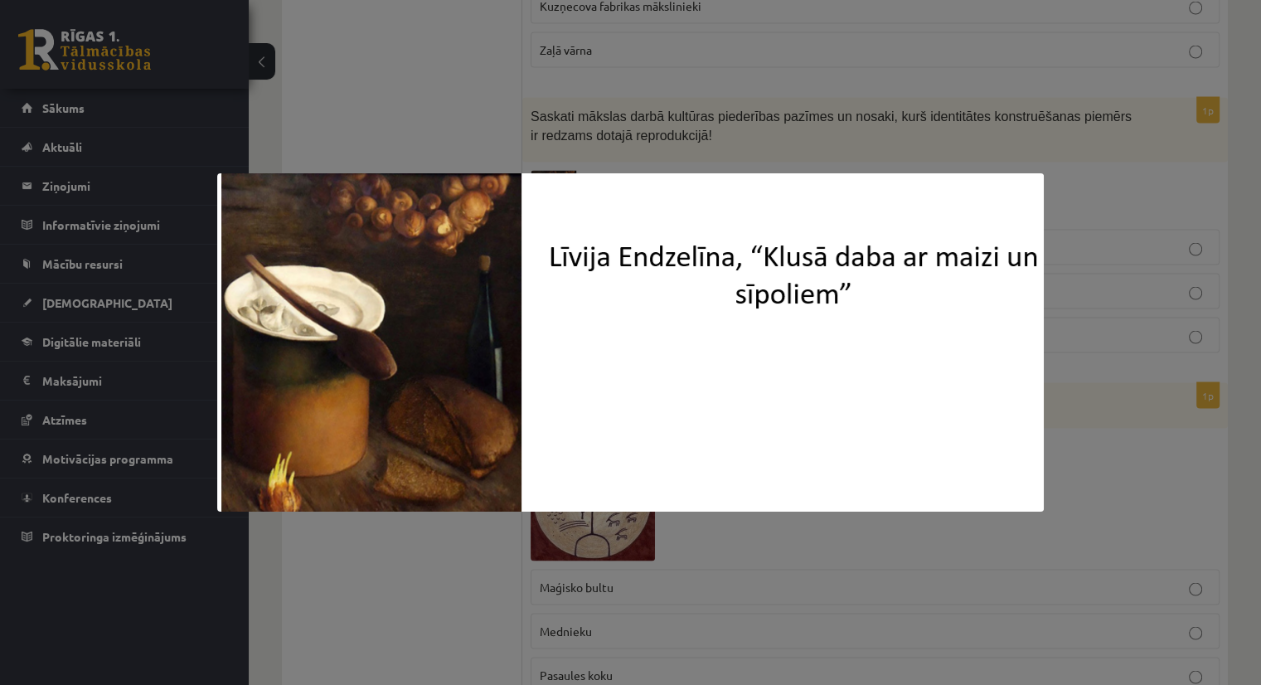
click at [1229, 191] on div at bounding box center [630, 342] width 1261 height 685
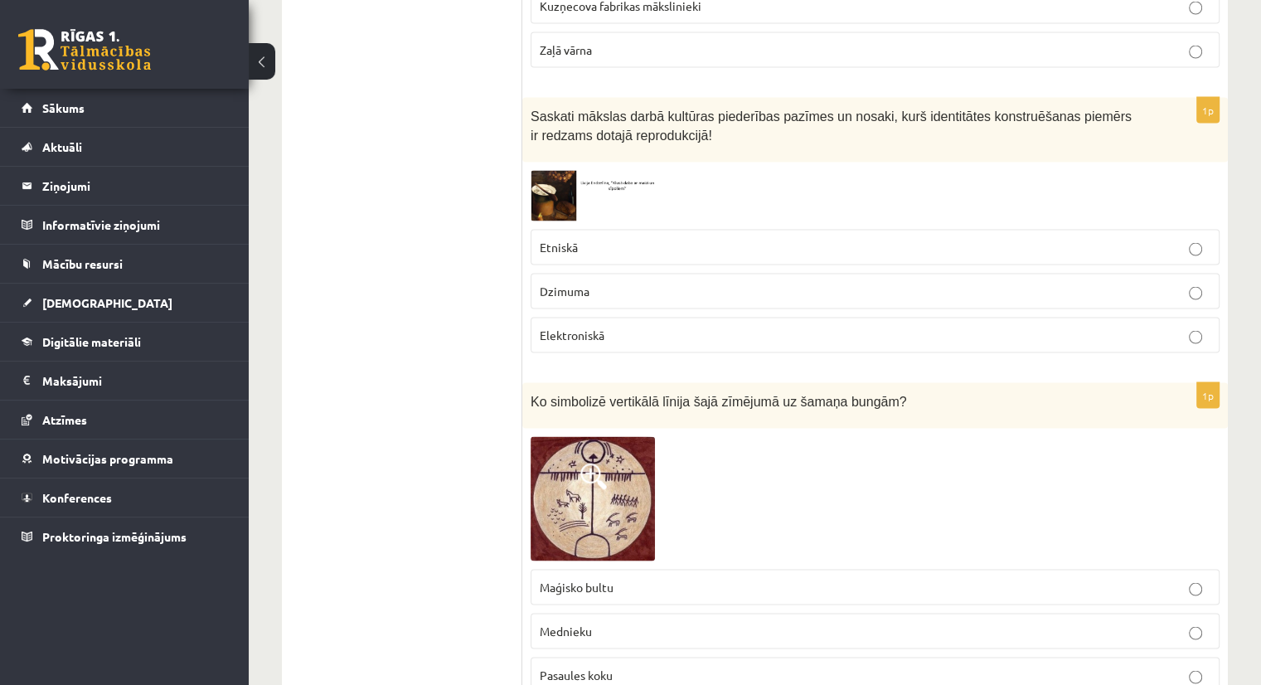
click at [564, 201] on img at bounding box center [592, 196] width 124 height 51
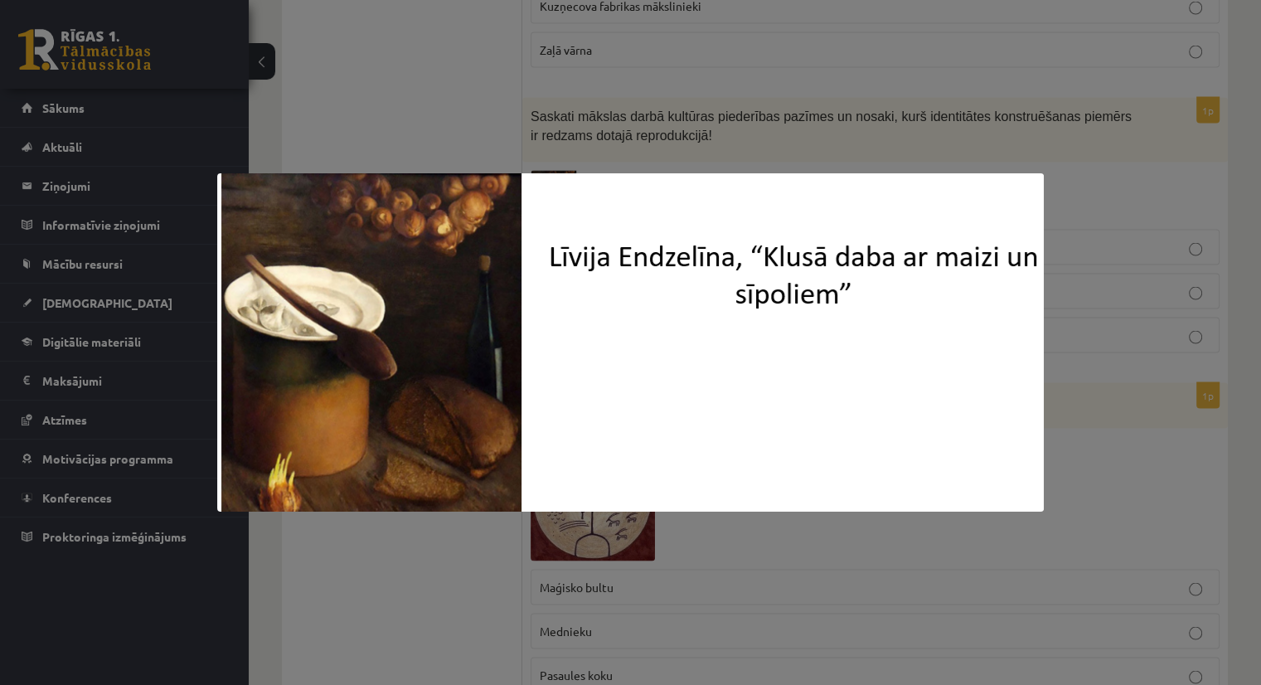
click at [1189, 186] on div at bounding box center [630, 342] width 1261 height 685
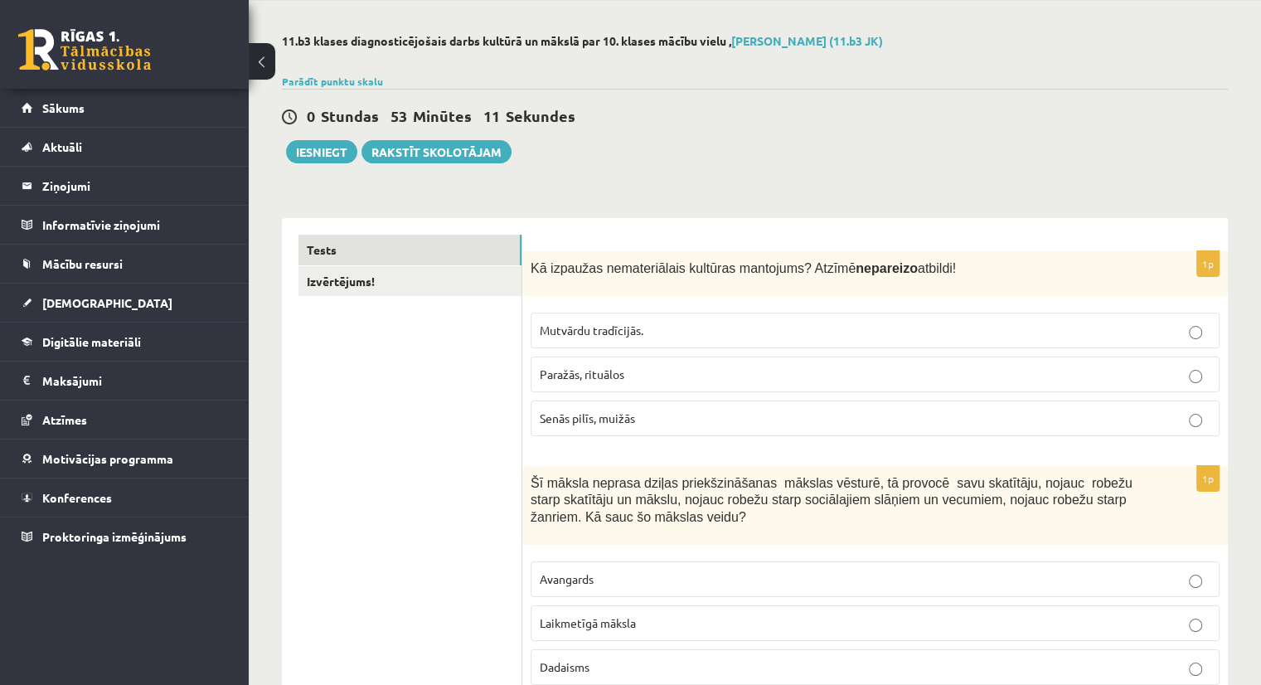
scroll to position [0, 0]
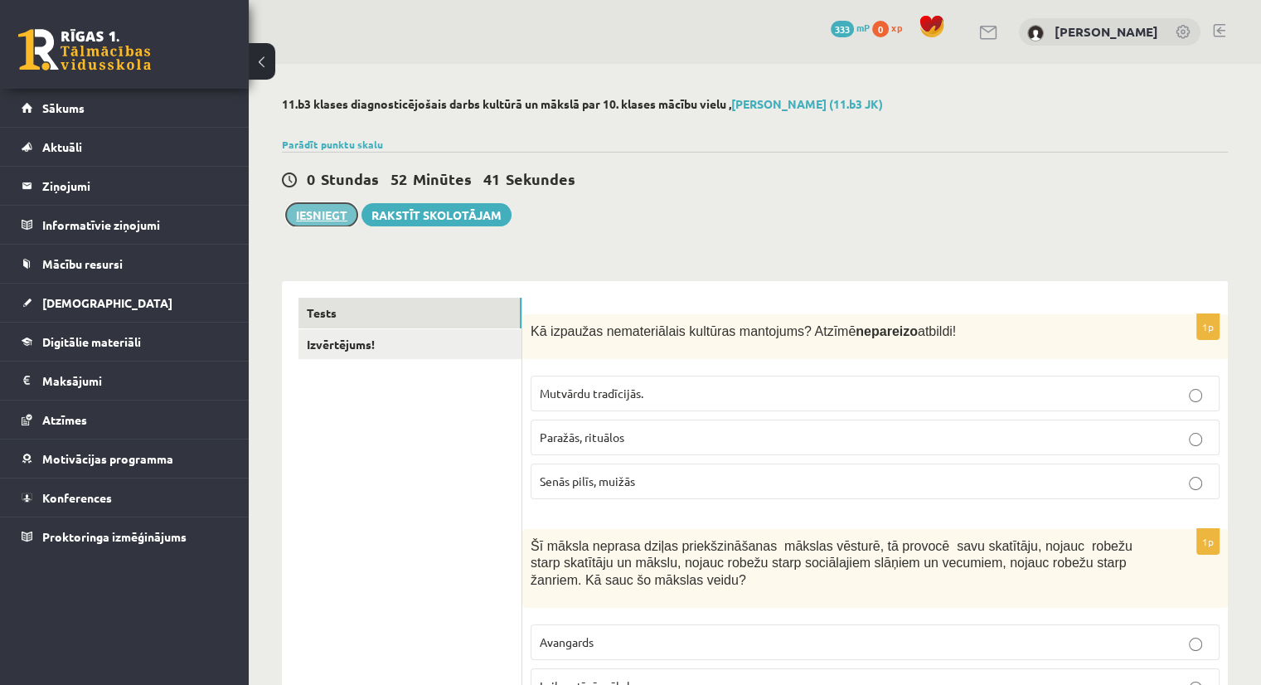
click at [335, 222] on button "Iesniegt" at bounding box center [321, 214] width 71 height 23
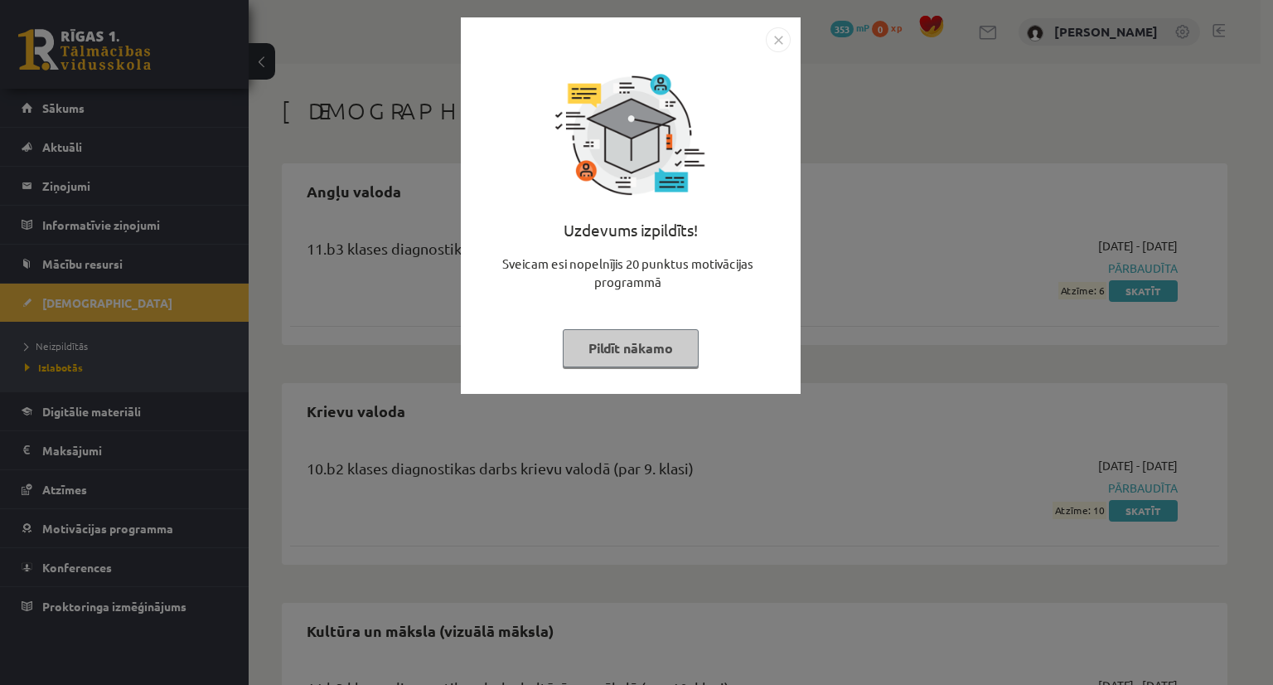
click at [637, 352] on button "Pildīt nākamo" at bounding box center [631, 348] width 136 height 38
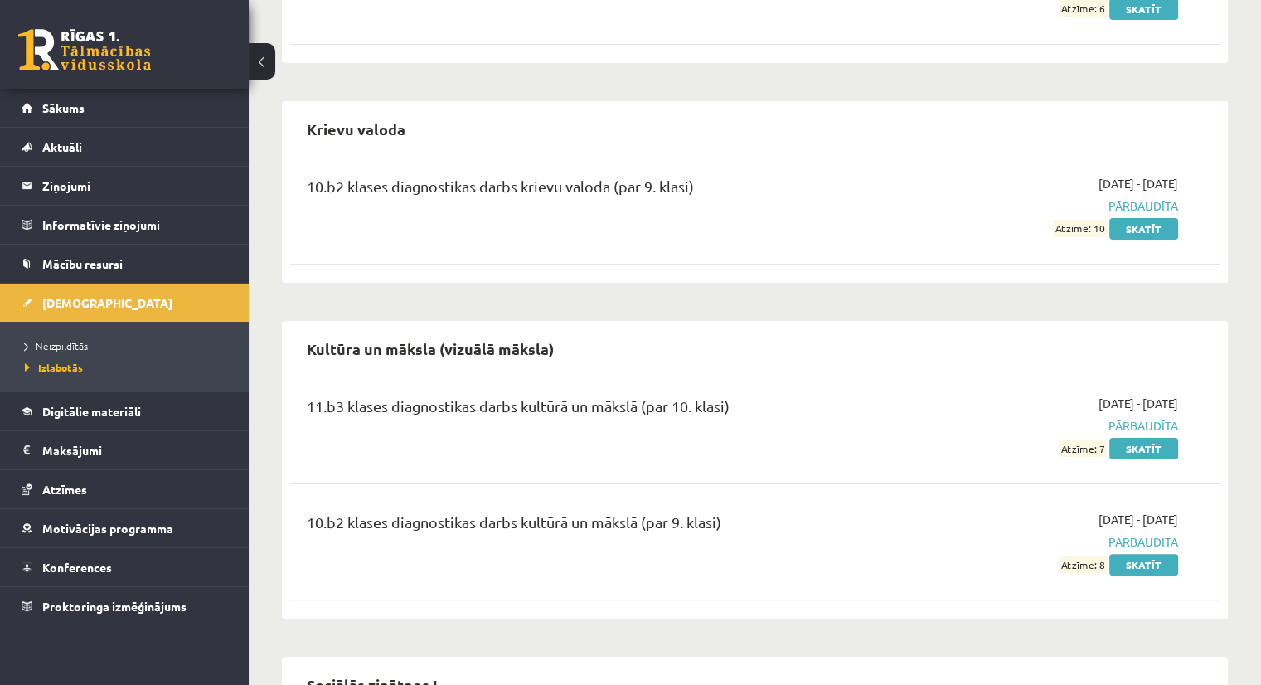
scroll to position [280, 0]
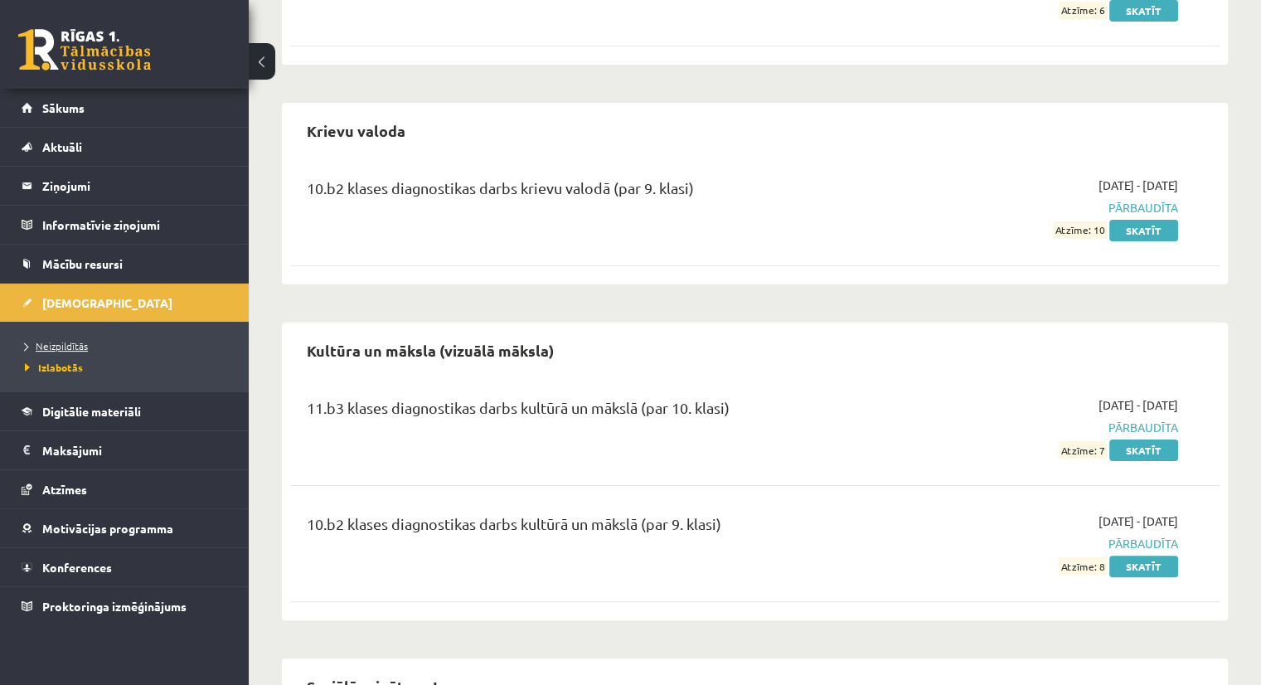
click at [70, 344] on span "Neizpildītās" at bounding box center [56, 345] width 63 height 13
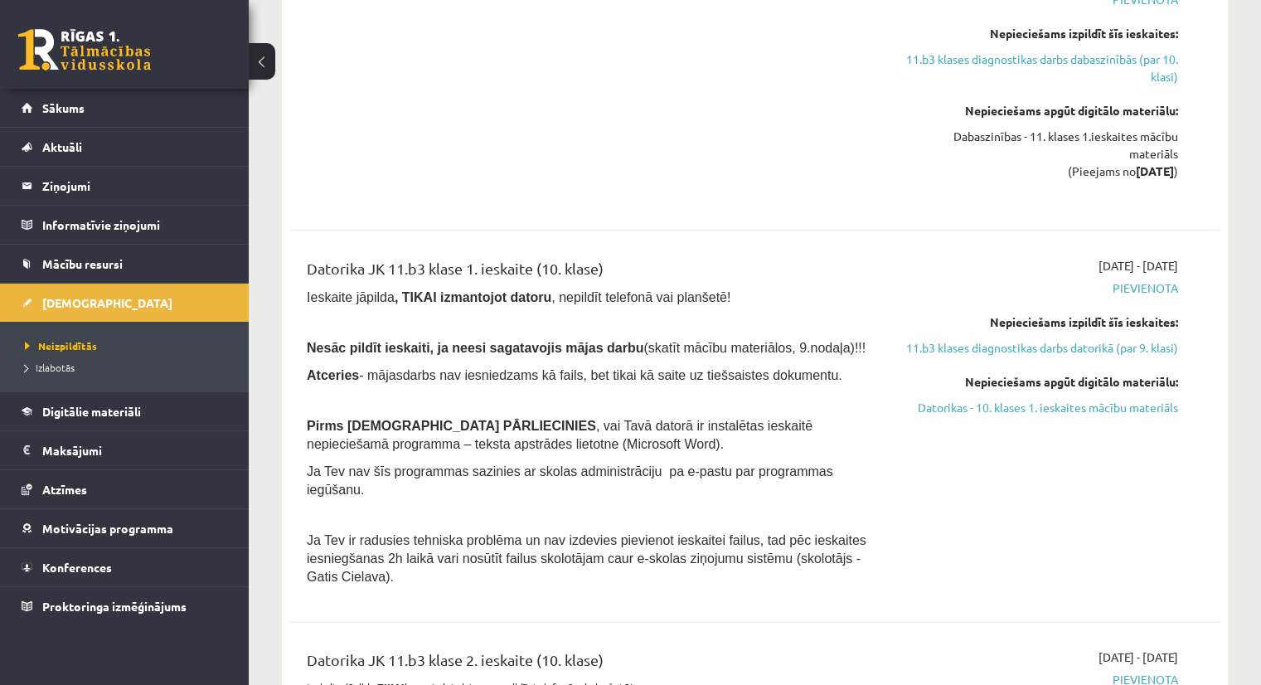
scroll to position [2003, 0]
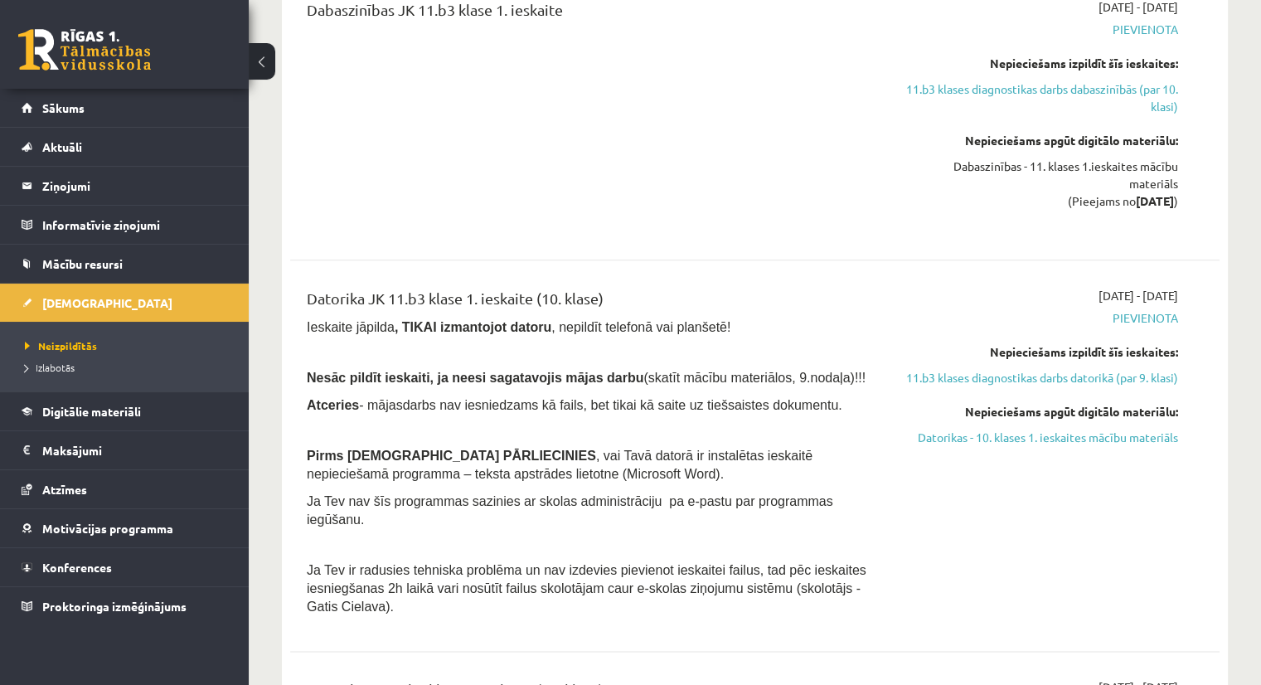
drag, startPoint x: 1044, startPoint y: 458, endPoint x: 778, endPoint y: 91, distance: 453.5
click at [1044, 446] on link "Datorikas - 10. klases 1. ieskaites mācību materiāls" at bounding box center [1041, 437] width 274 height 17
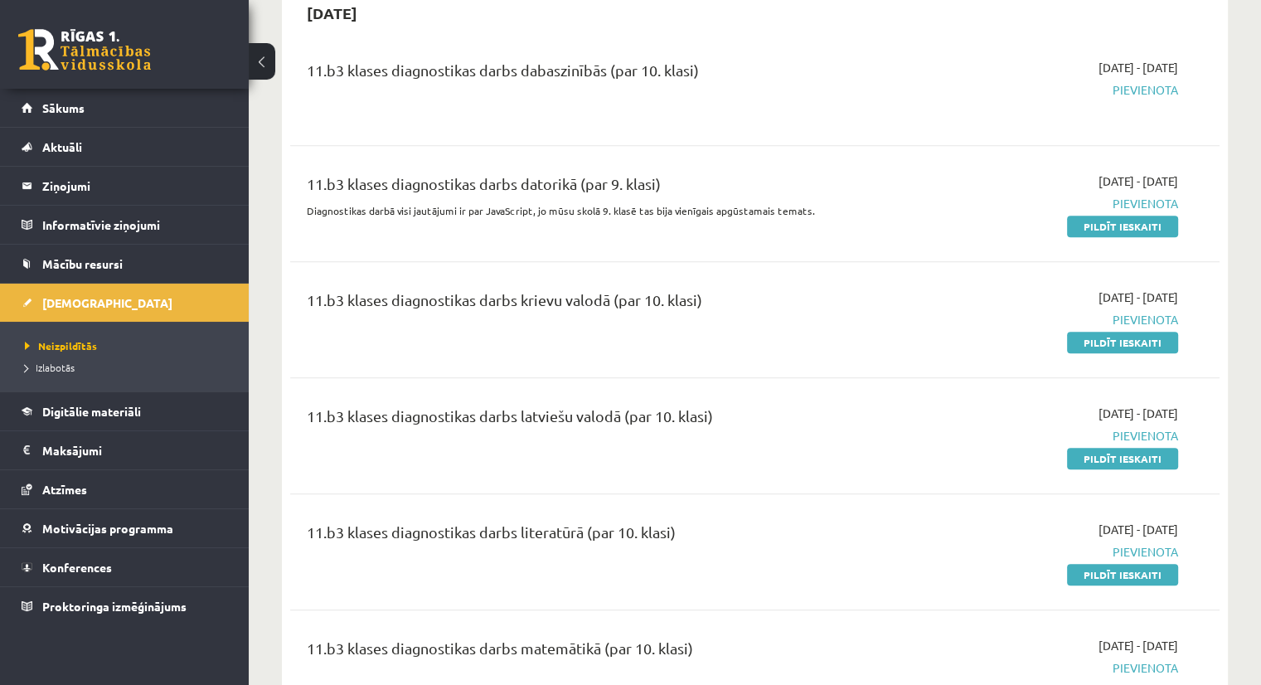
scroll to position [1072, 0]
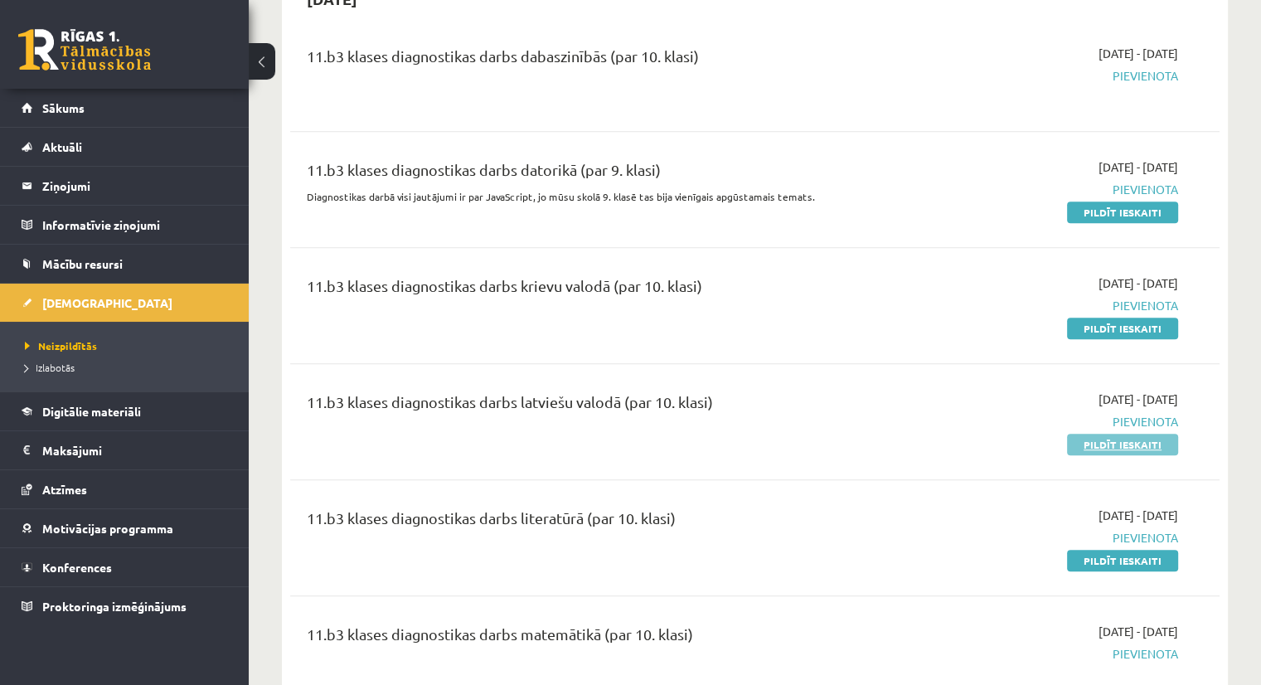
click at [1097, 438] on link "Pildīt ieskaiti" at bounding box center [1122, 445] width 111 height 22
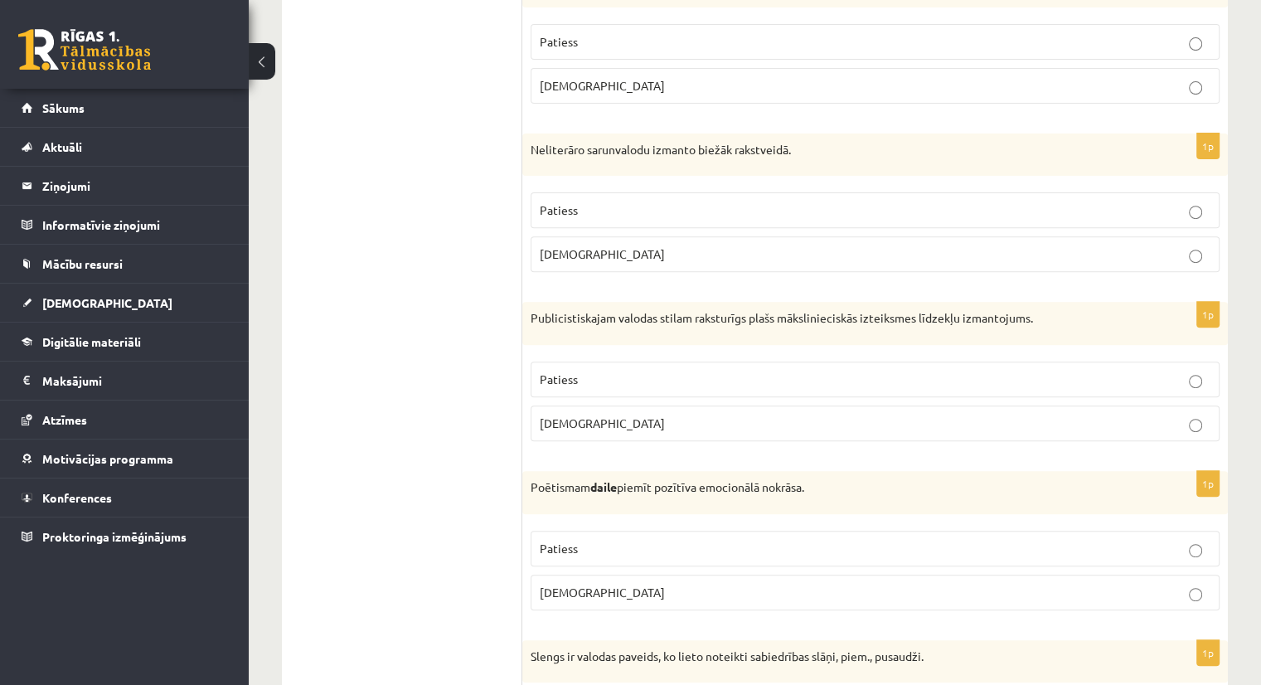
scroll to position [581, 0]
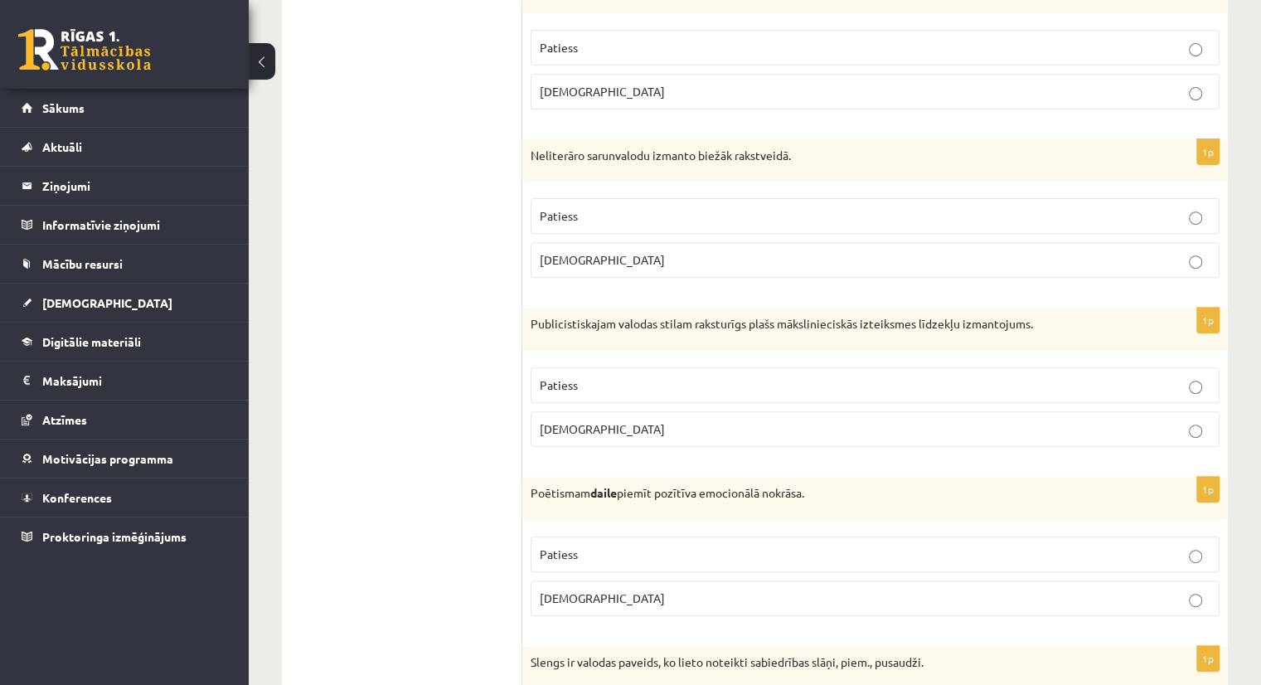
click at [1202, 429] on p "Aplams" at bounding box center [875, 428] width 671 height 17
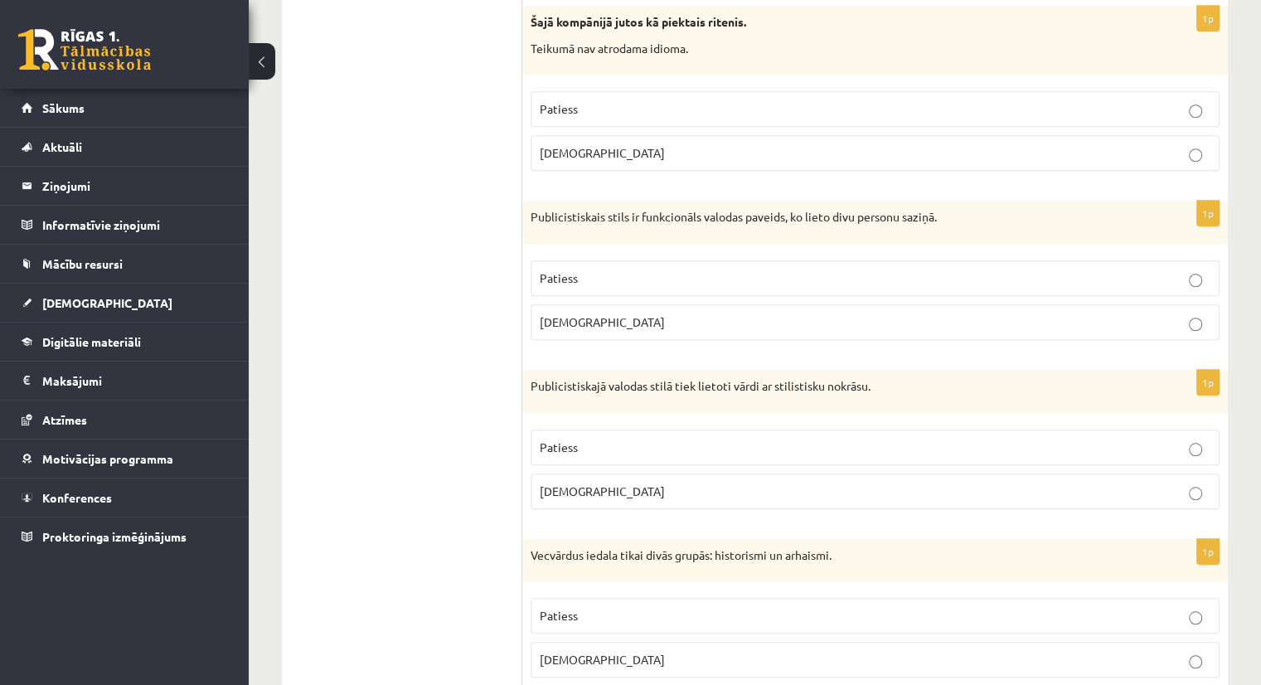
scroll to position [1373, 0]
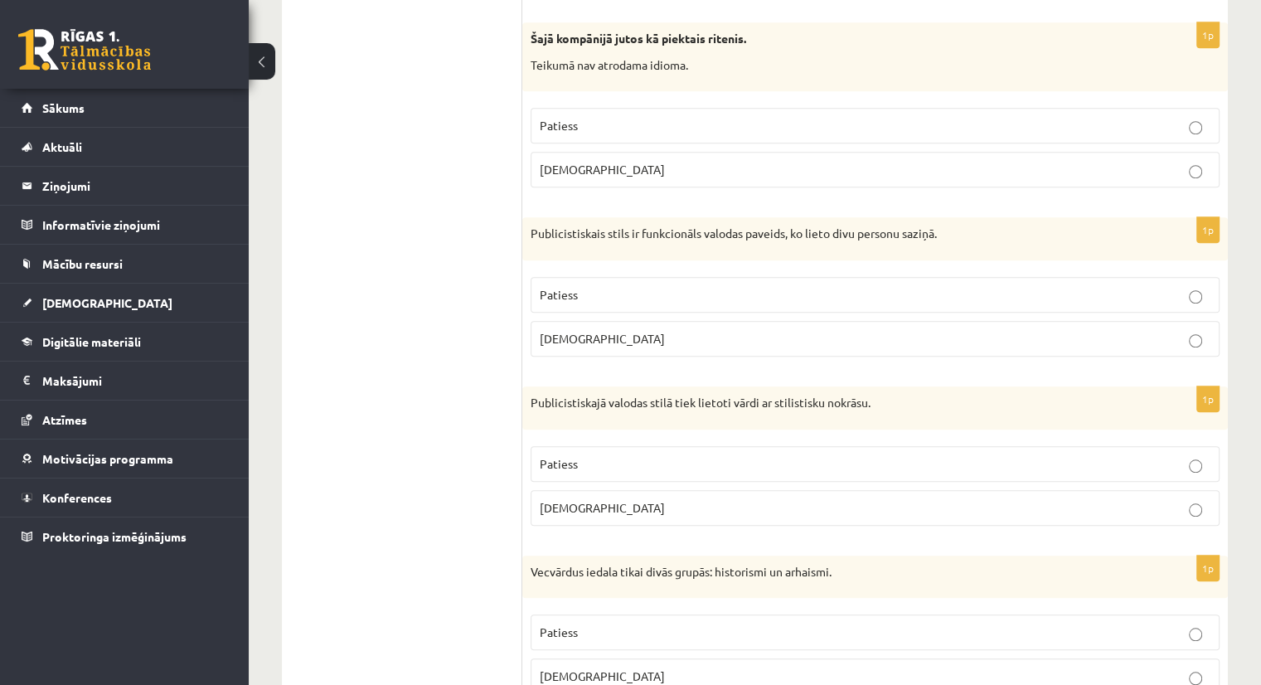
click at [1194, 321] on label "Aplams" at bounding box center [874, 339] width 689 height 36
click at [1204, 174] on label "Aplams" at bounding box center [874, 170] width 689 height 36
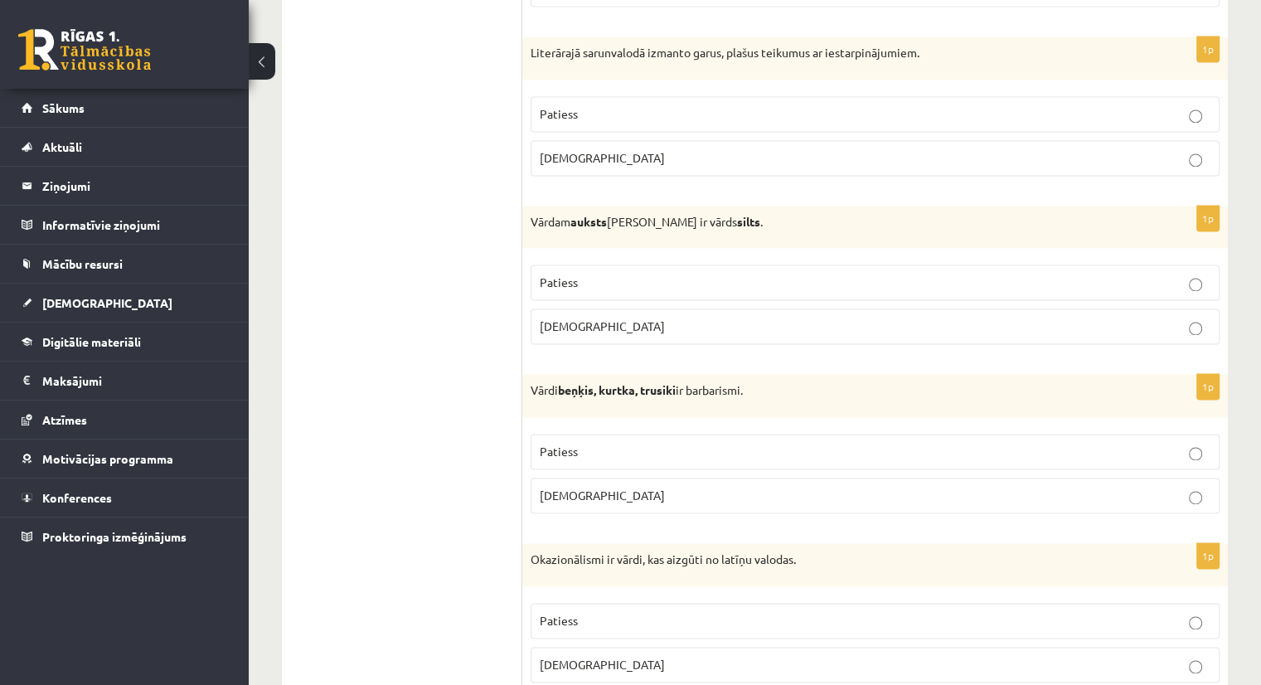
scroll to position [2403, 0]
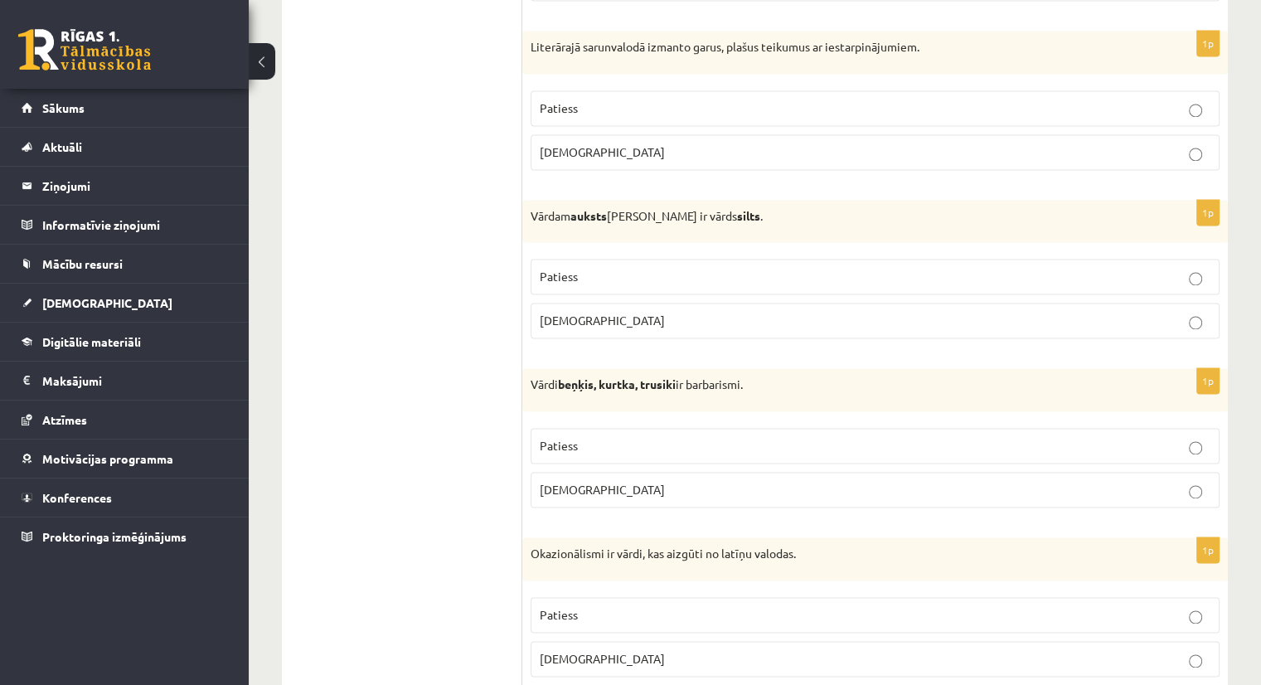
click at [1187, 103] on p "Patiess" at bounding box center [875, 107] width 671 height 17
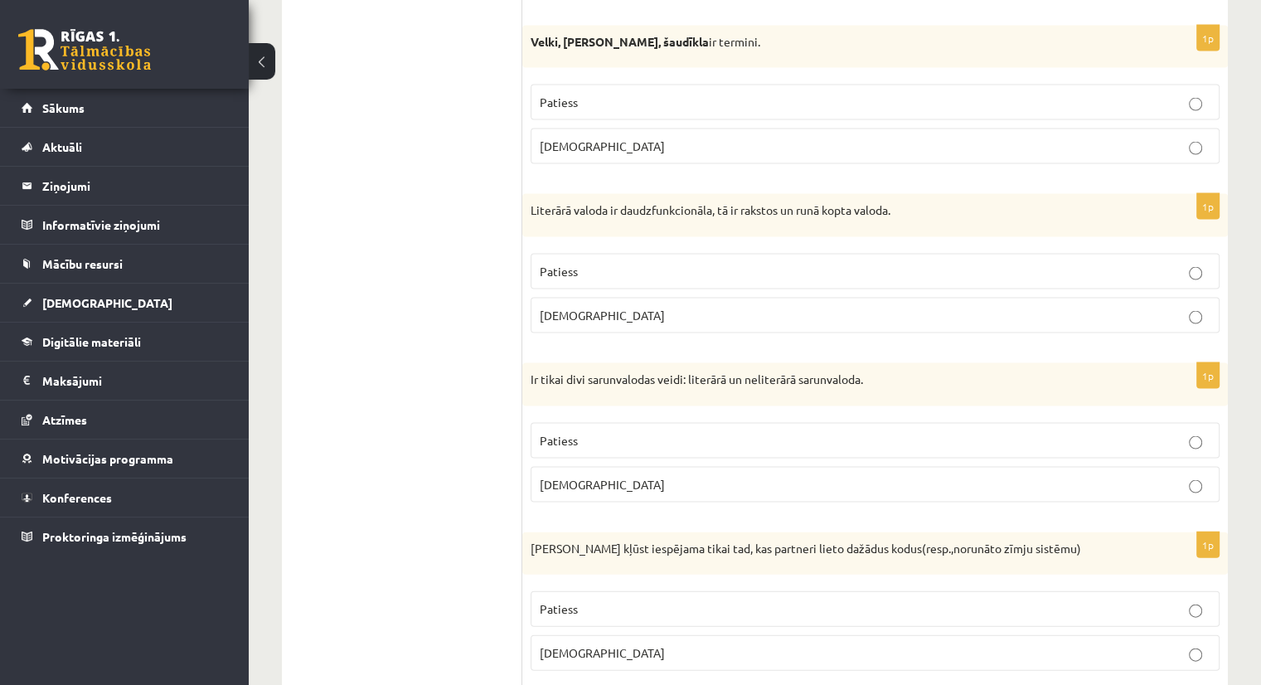
scroll to position [3415, 0]
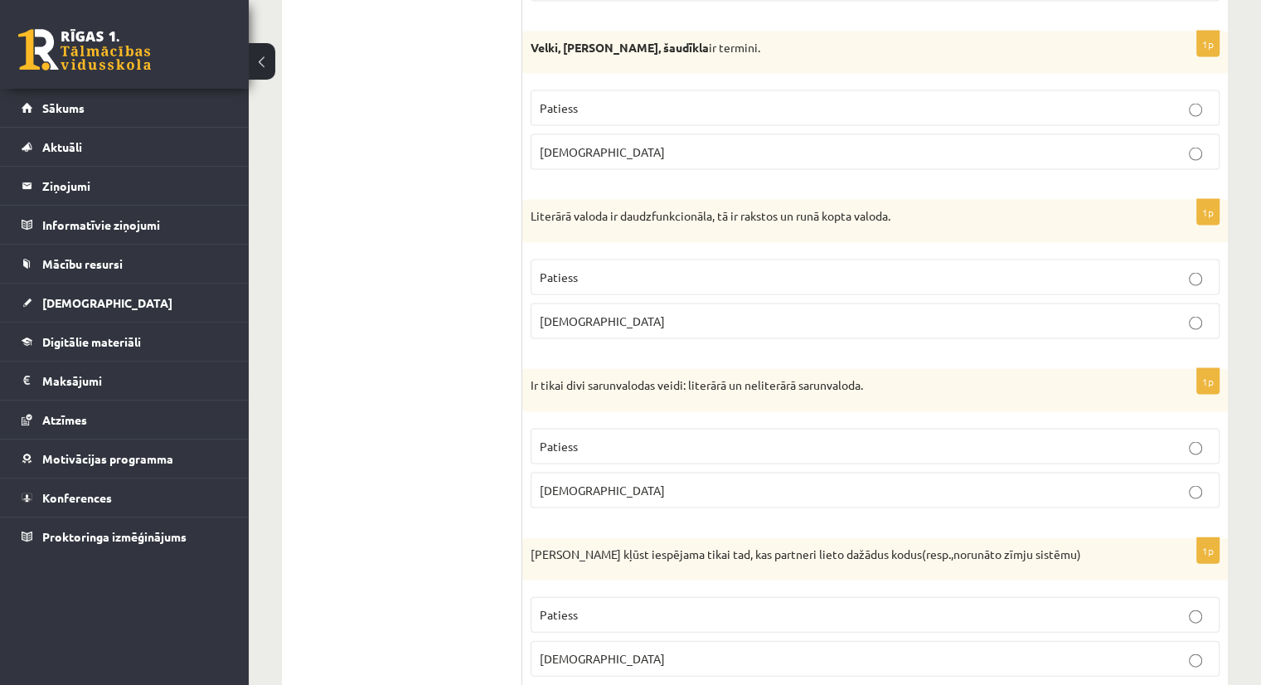
click at [1192, 152] on label "Aplams" at bounding box center [874, 152] width 689 height 36
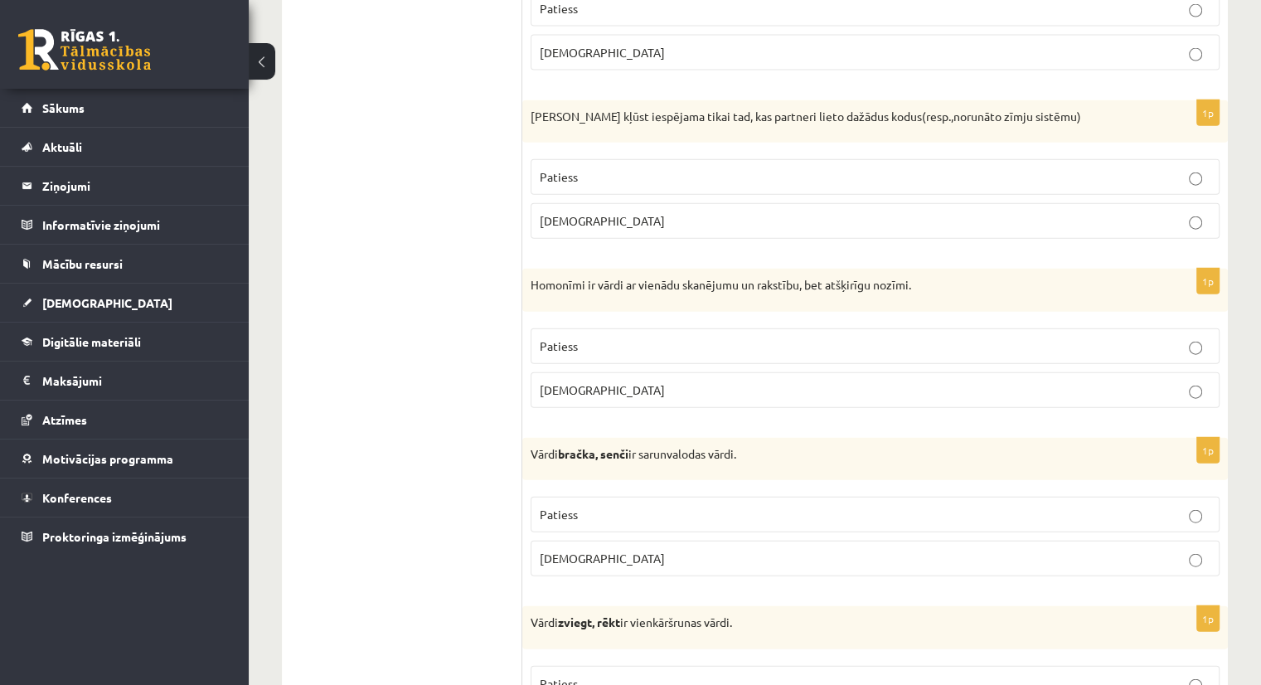
scroll to position [3869, 0]
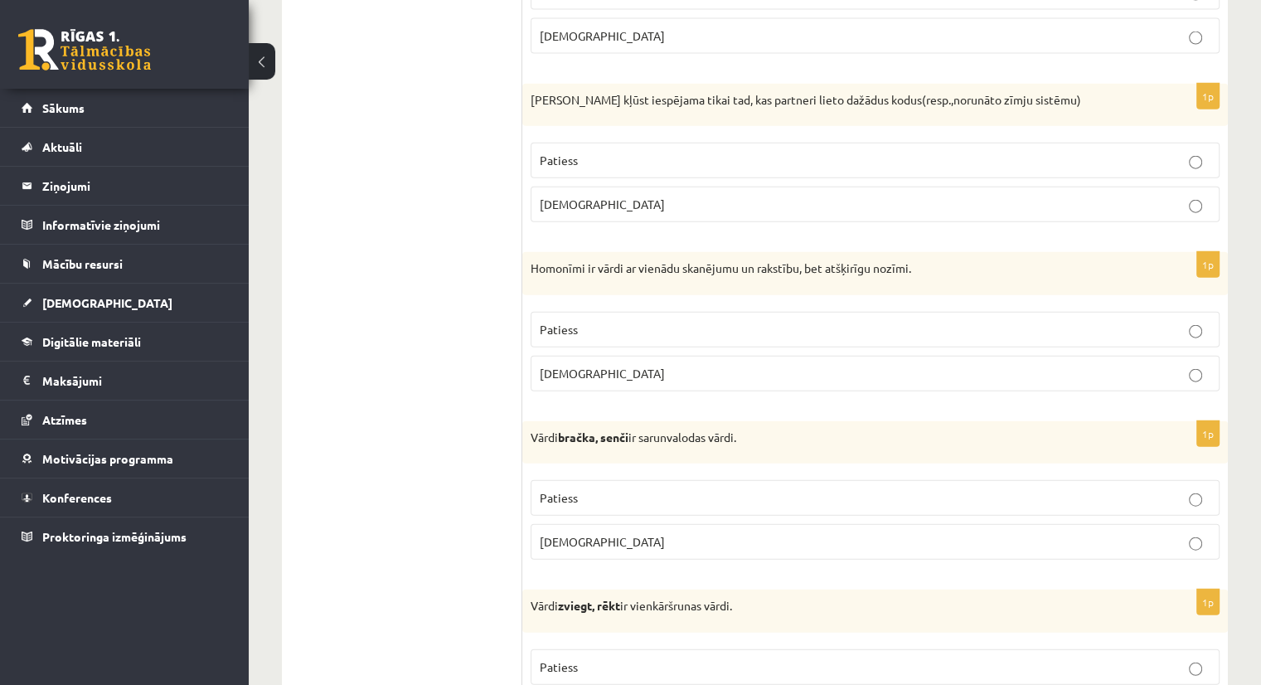
click at [1200, 492] on label "Patiess" at bounding box center [874, 498] width 689 height 36
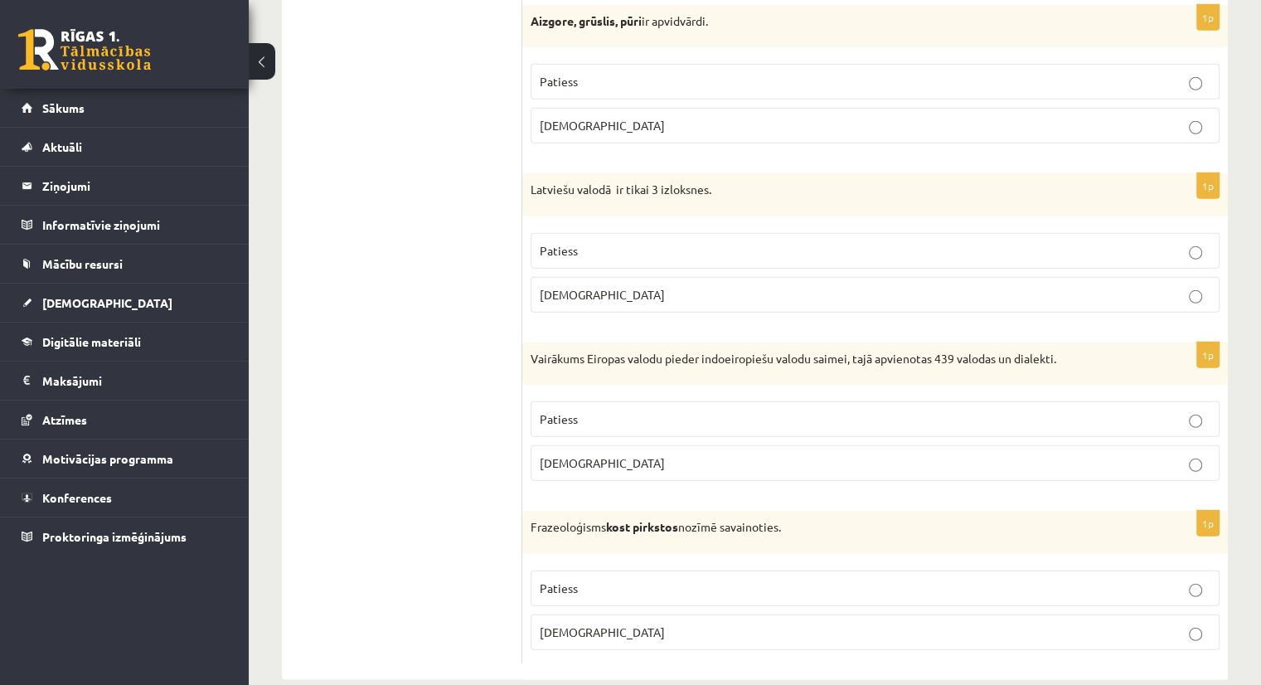
scroll to position [4801, 0]
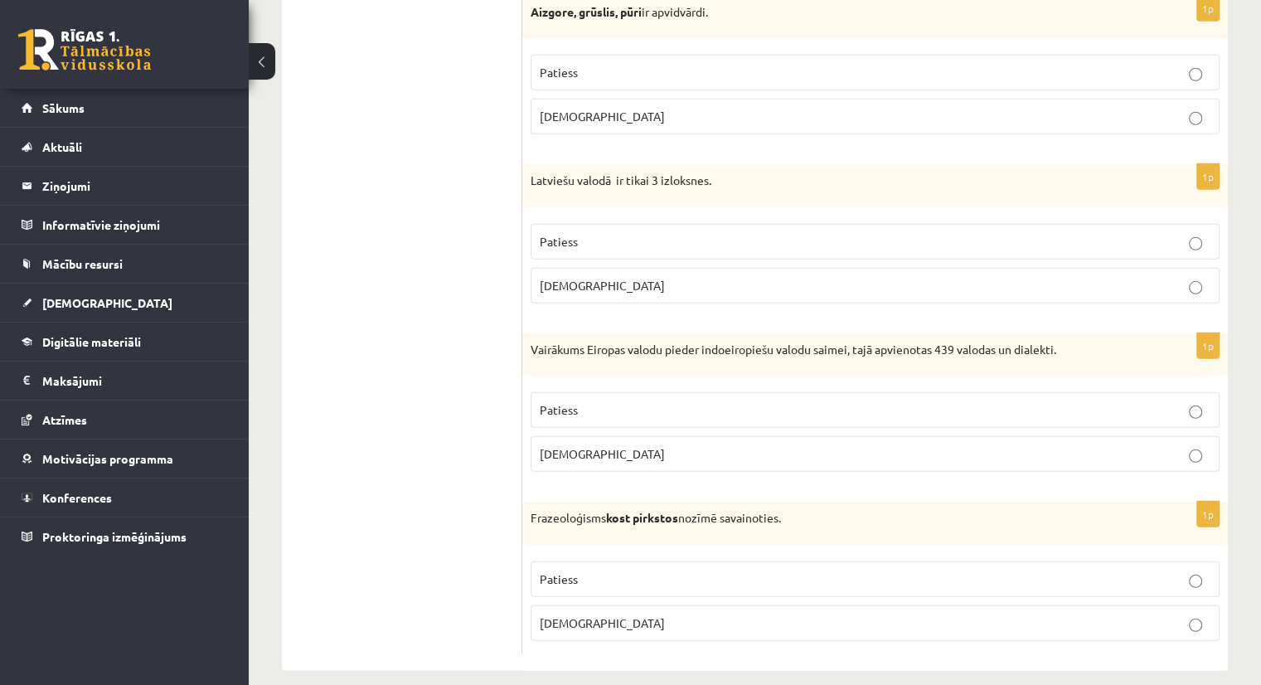
click at [1203, 401] on p "Patiess" at bounding box center [875, 409] width 671 height 17
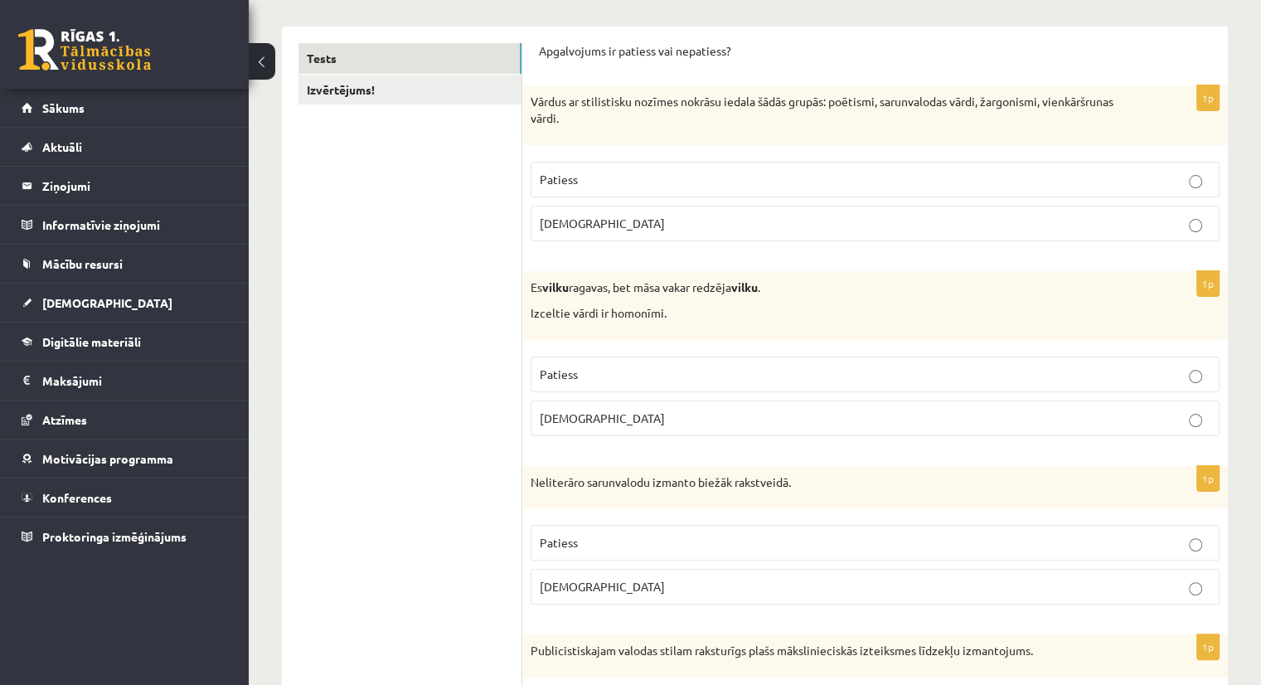
scroll to position [0, 0]
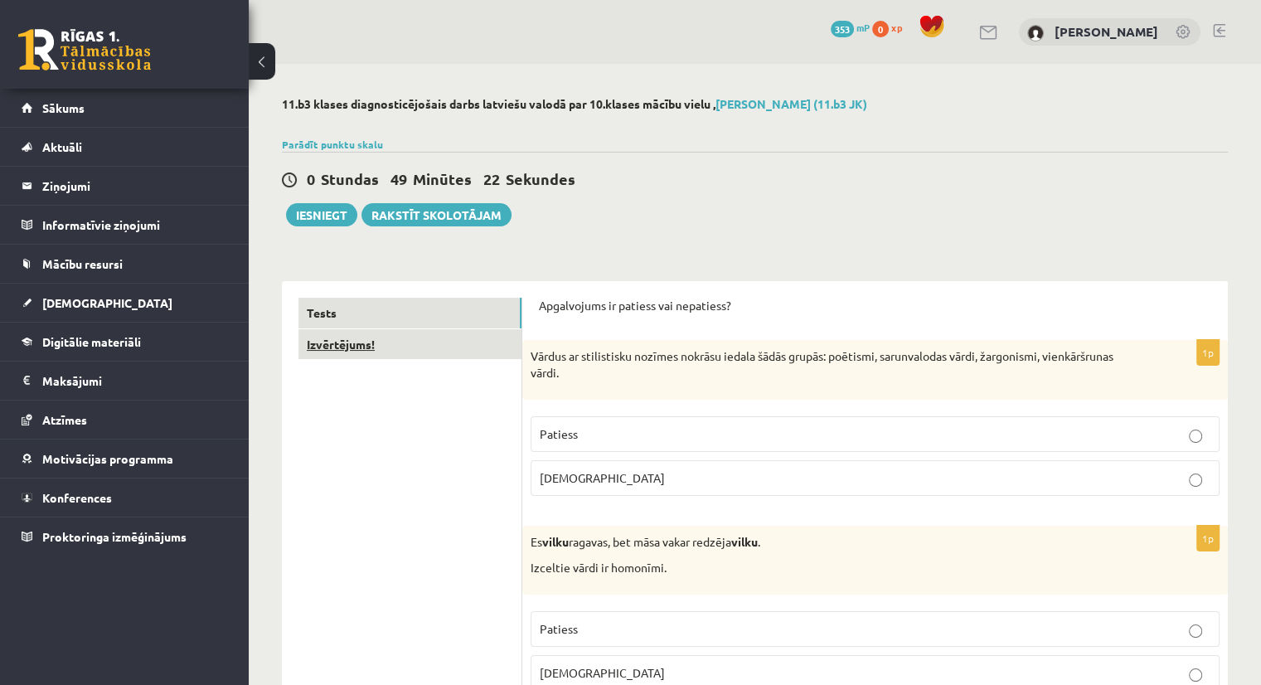
click at [333, 351] on link "Izvērtējums!" at bounding box center [409, 344] width 223 height 31
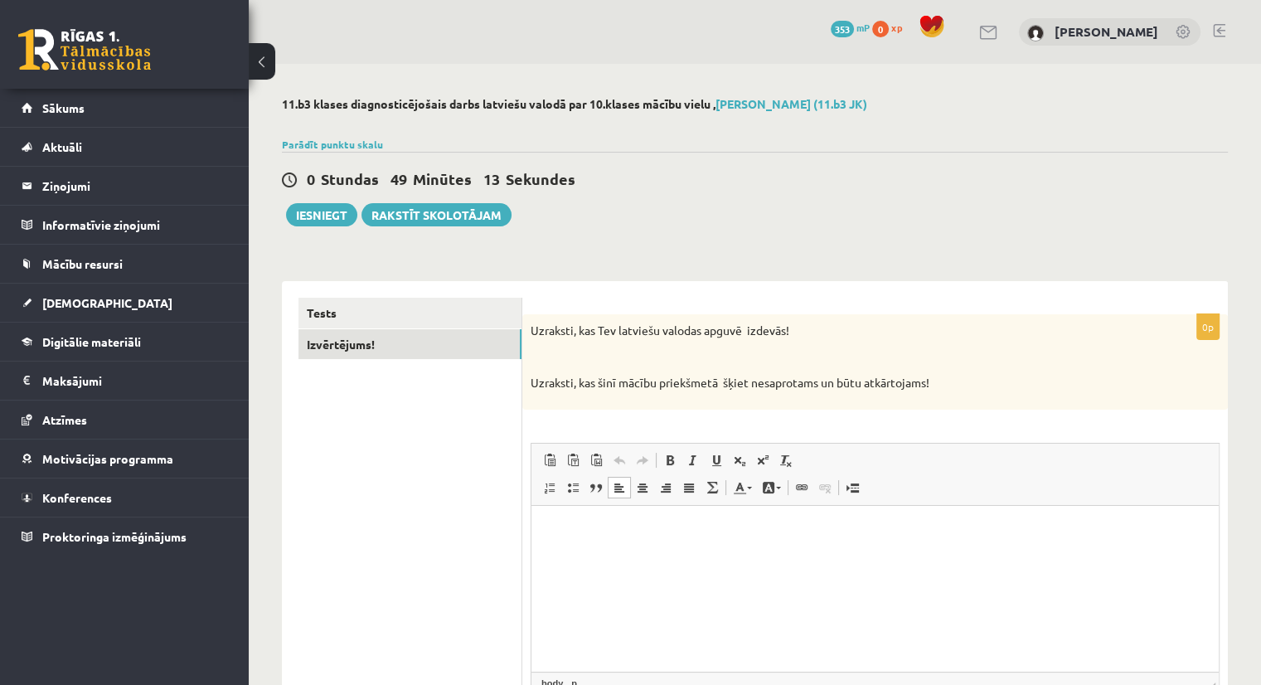
click at [674, 554] on html at bounding box center [874, 530] width 687 height 51
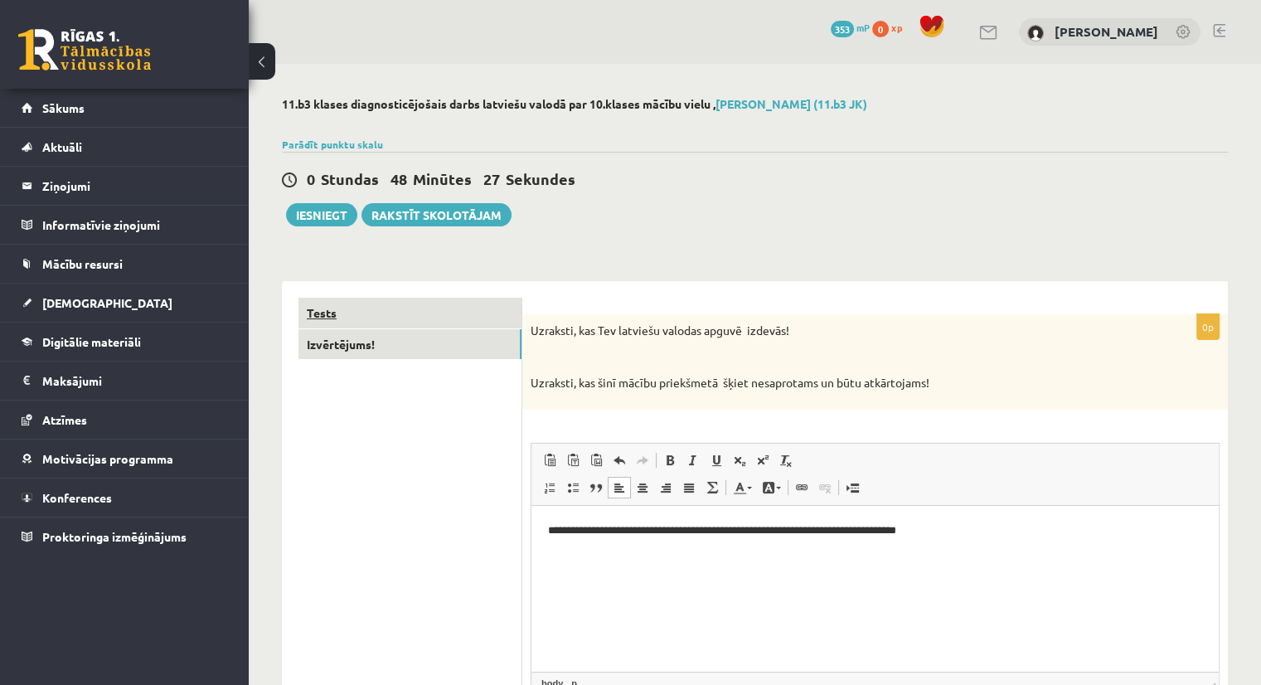
click at [340, 317] on link "Tests" at bounding box center [409, 313] width 223 height 31
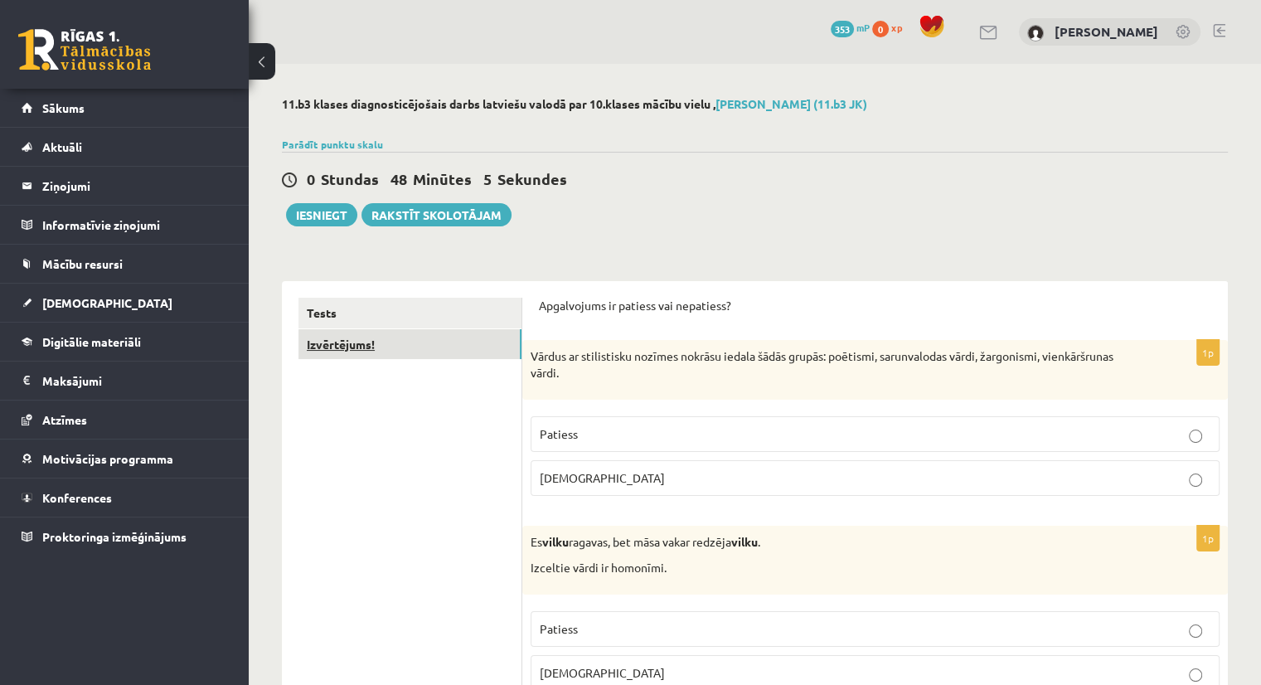
click at [345, 353] on link "Izvērtējums!" at bounding box center [409, 344] width 223 height 31
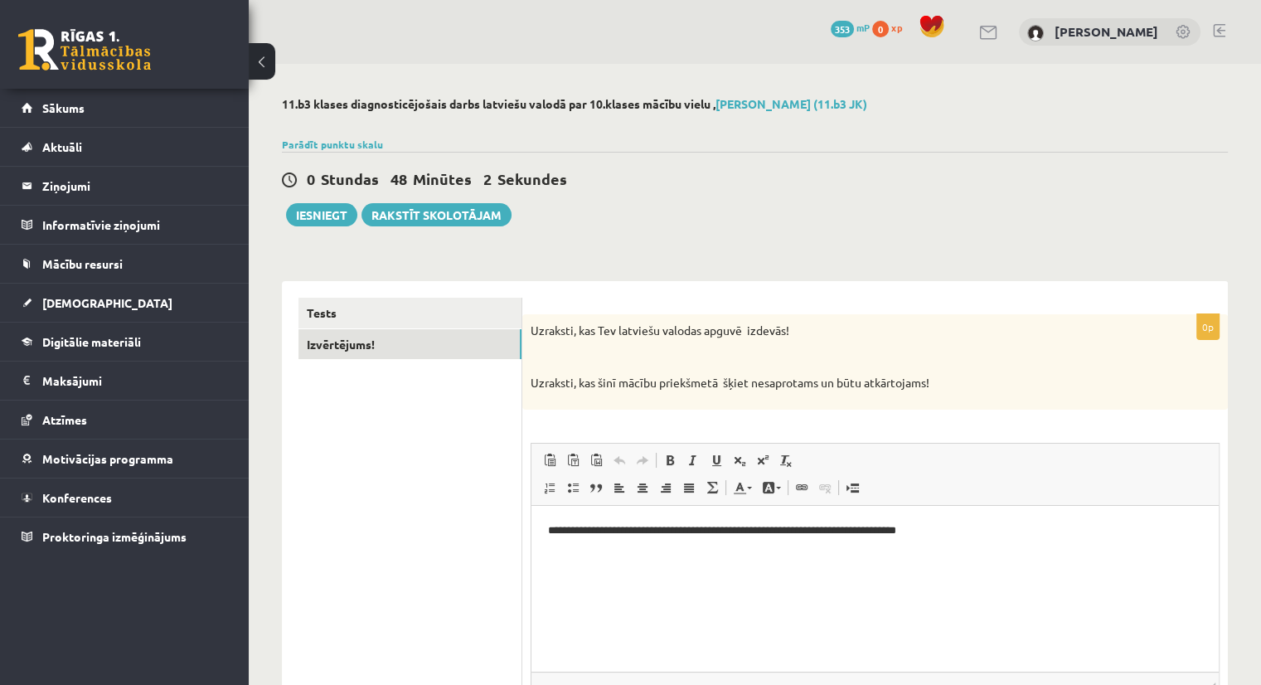
click at [972, 532] on p "**********" at bounding box center [875, 529] width 655 height 17
click at [319, 221] on button "Iesniegt" at bounding box center [321, 214] width 71 height 23
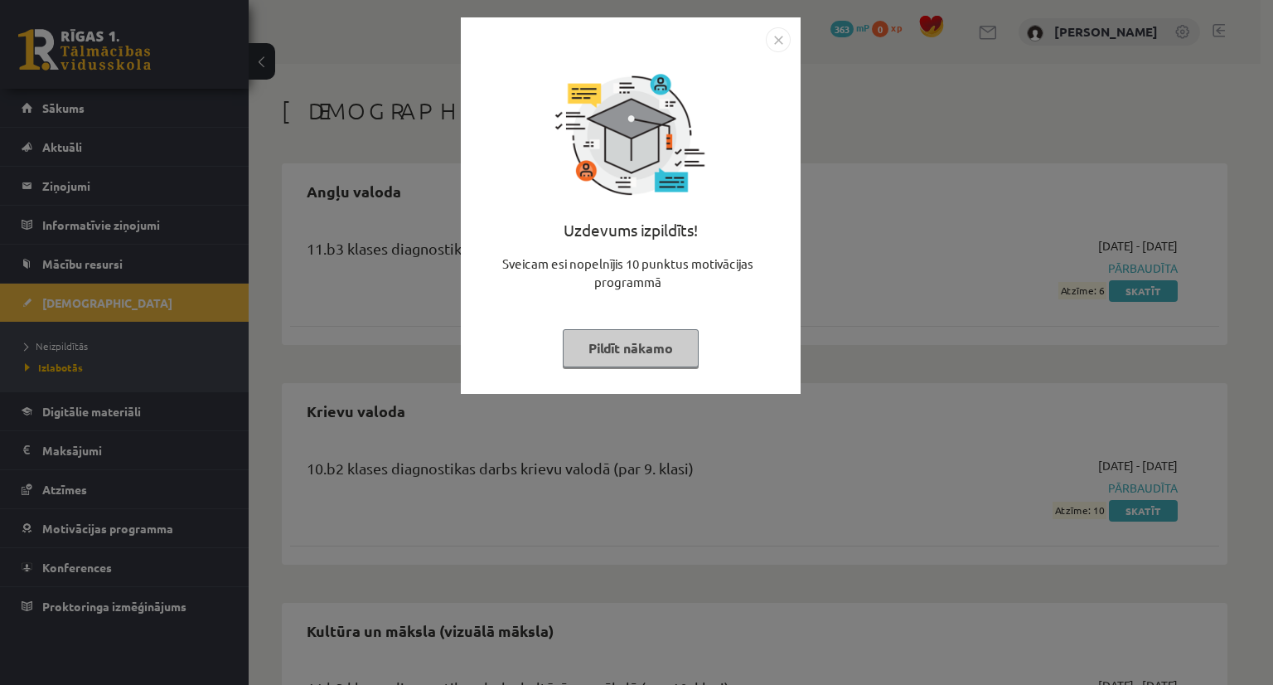
click at [624, 353] on button "Pildīt nākamo" at bounding box center [631, 348] width 136 height 38
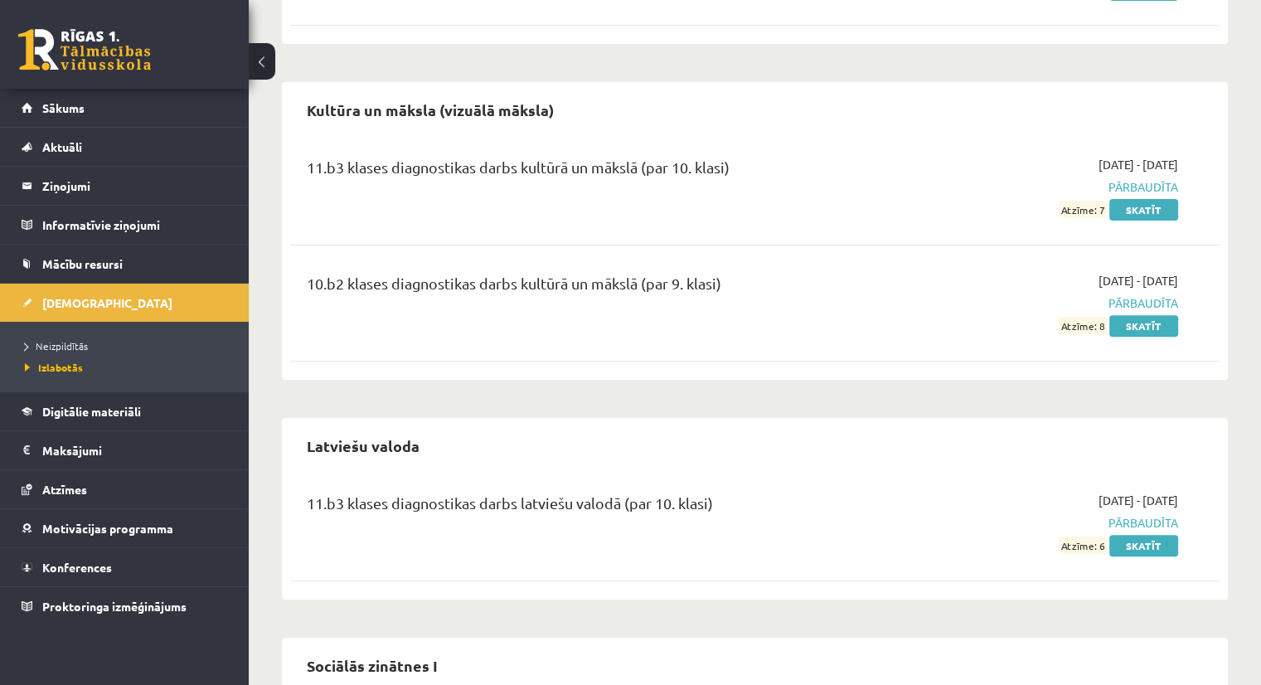
scroll to position [517, 0]
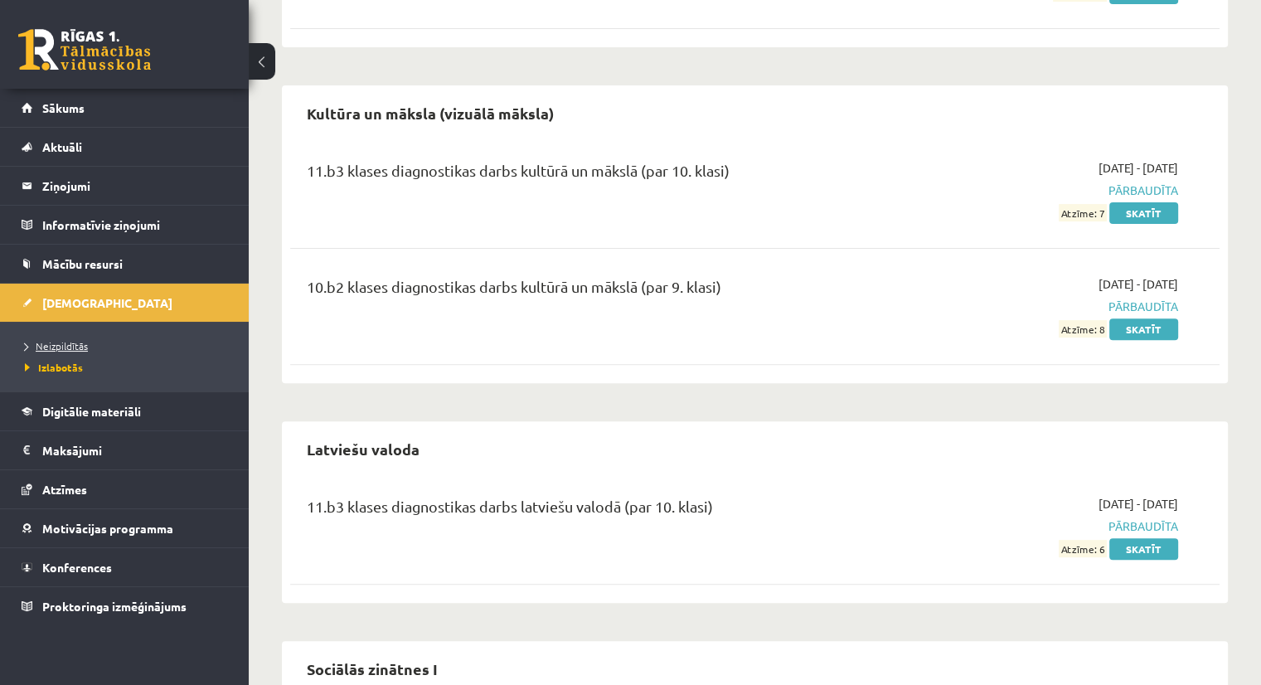
click at [62, 342] on span "Neizpildītās" at bounding box center [56, 345] width 63 height 13
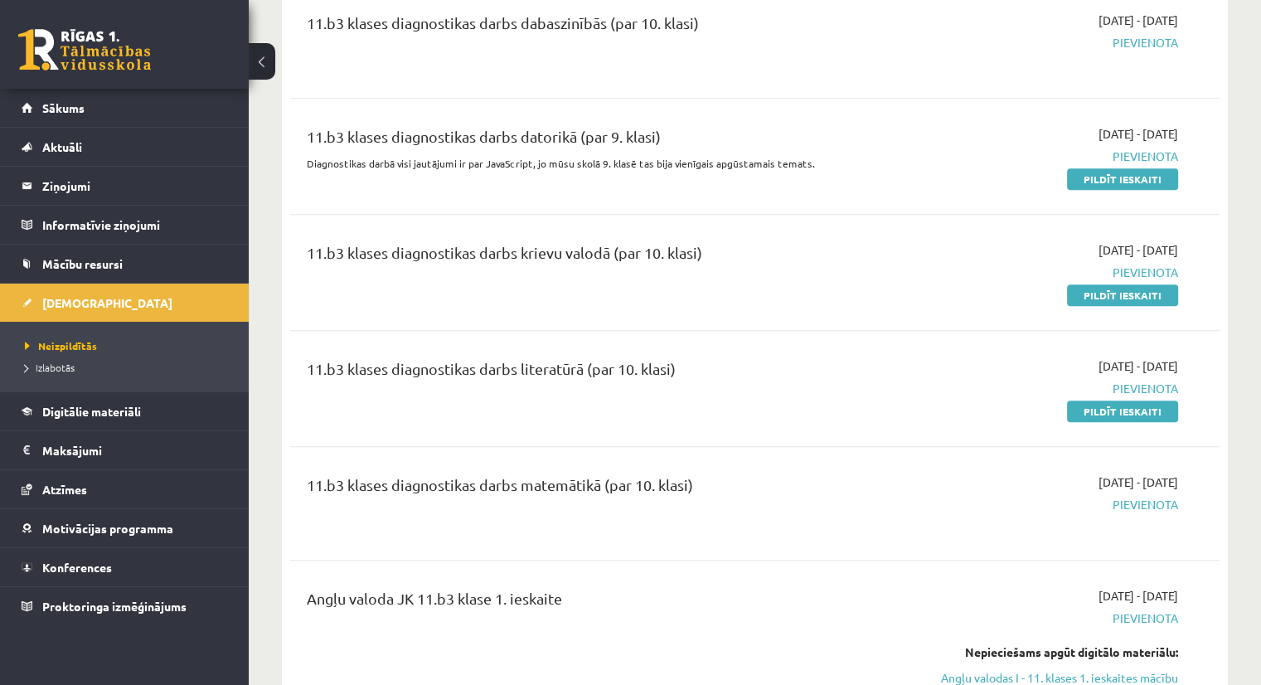
scroll to position [1091, 0]
